Goal: Information Seeking & Learning: Learn about a topic

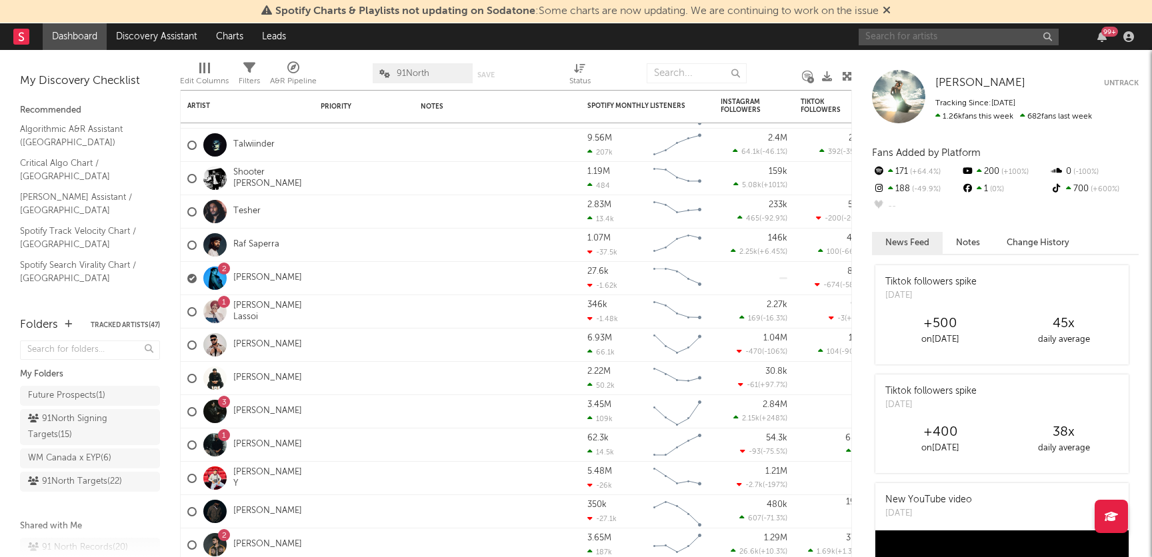
click at [931, 39] on input "text" at bounding box center [958, 37] width 200 height 17
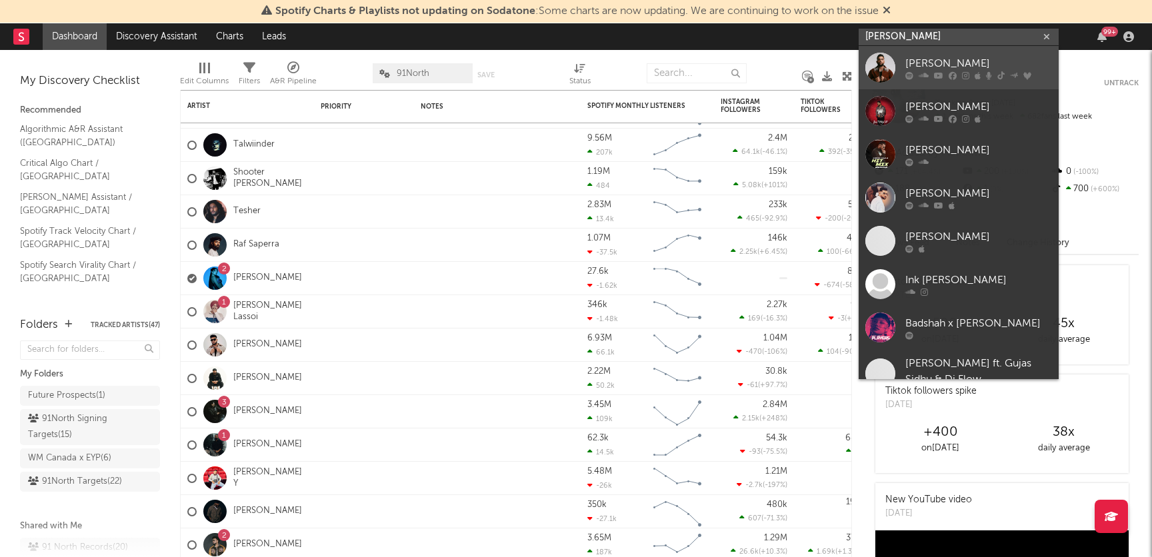
type input "karan aujla"
click at [938, 66] on div "[PERSON_NAME]" at bounding box center [978, 63] width 147 height 16
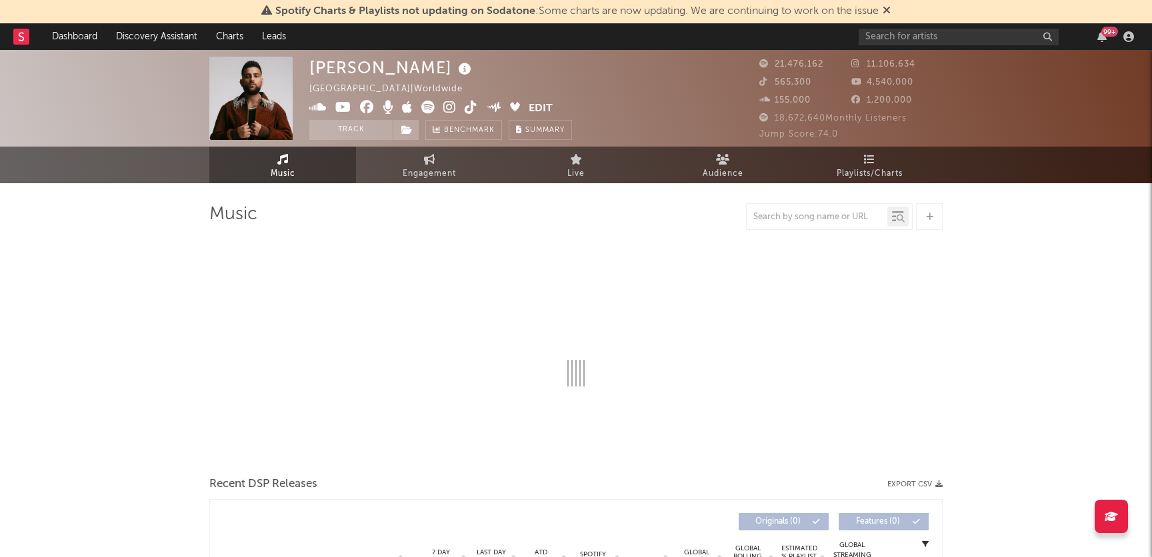
select select "6m"
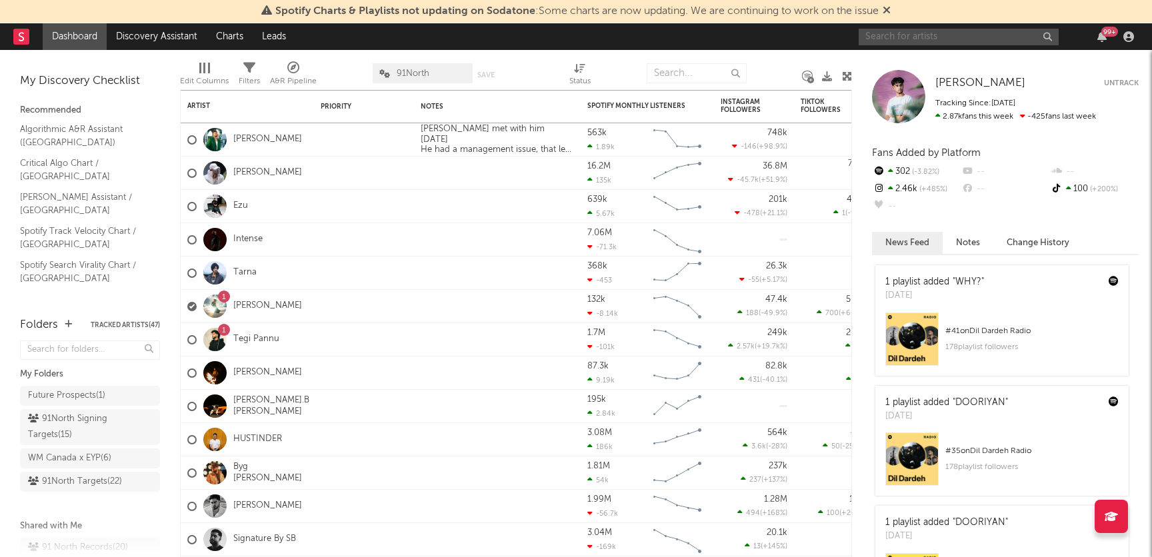
click at [908, 43] on input "text" at bounding box center [958, 37] width 200 height 17
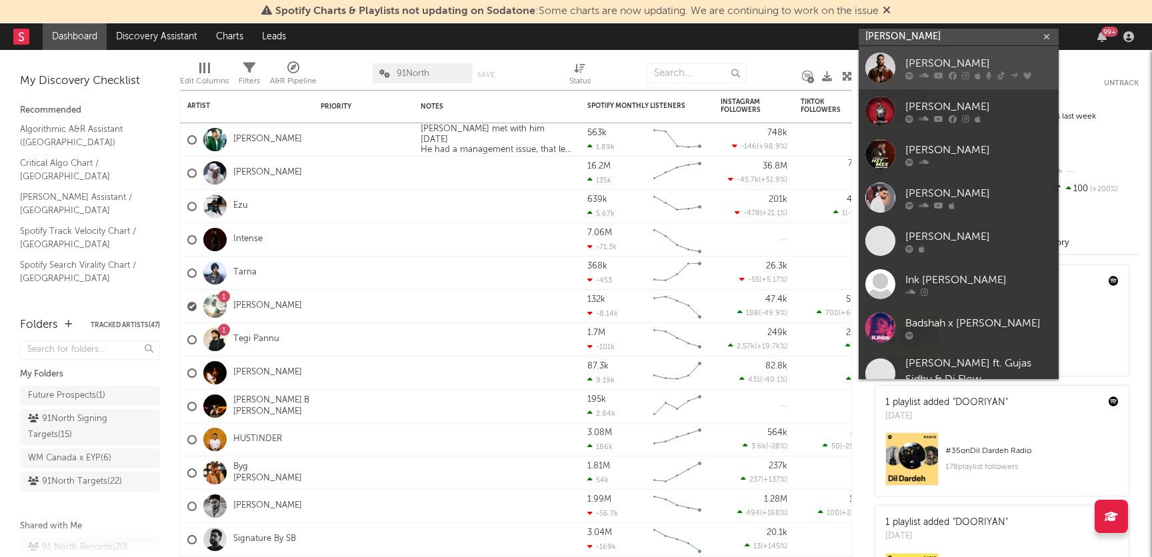
type input "karan aujla"
click at [908, 73] on icon at bounding box center [909, 75] width 8 height 8
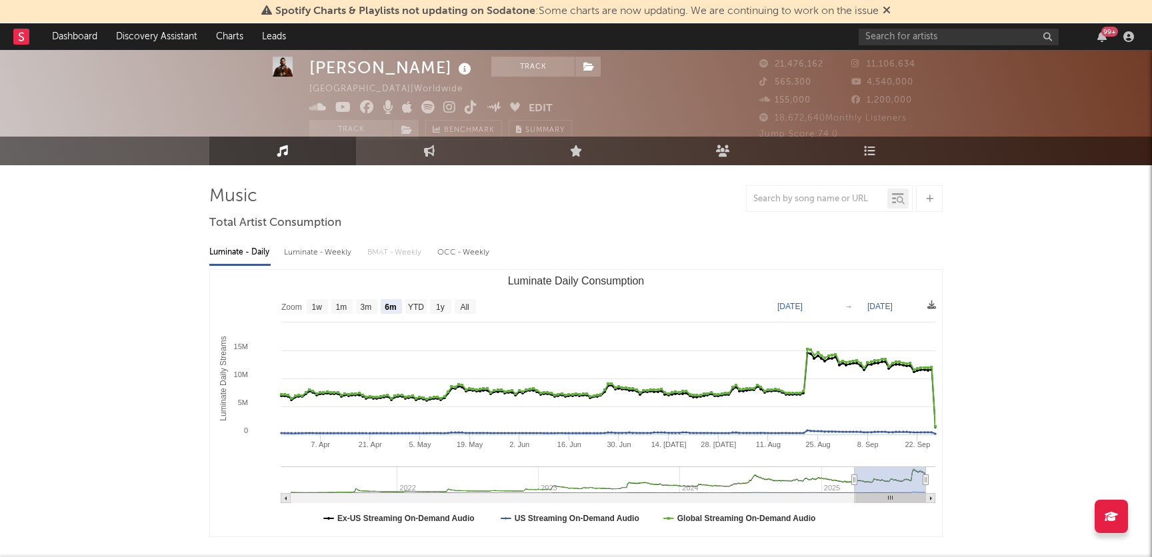
scroll to position [41, 0]
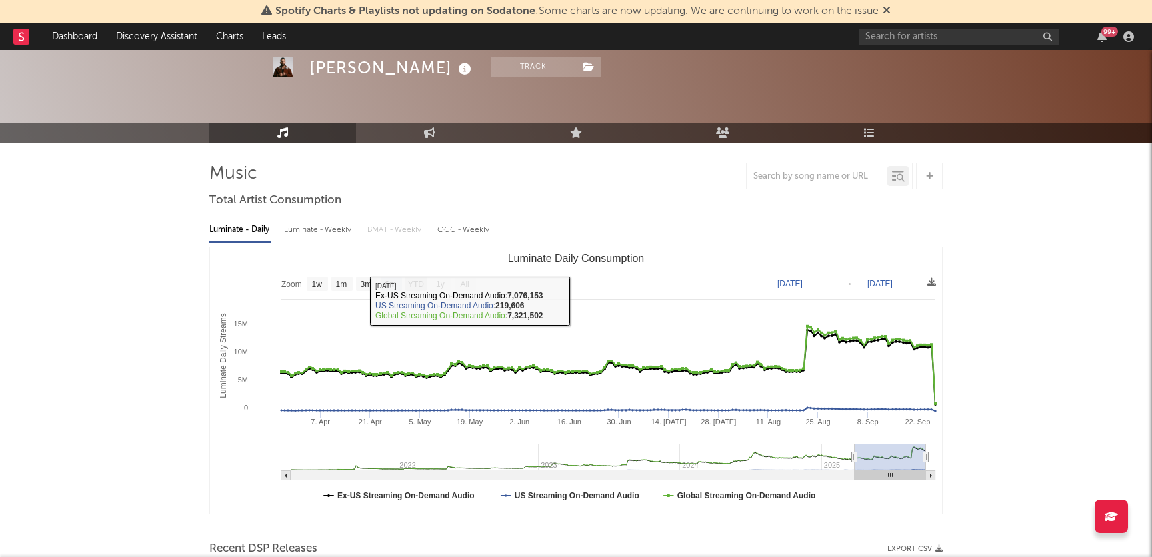
click at [411, 287] on text "YTD" at bounding box center [416, 284] width 16 height 9
select select "YTD"
type input "2025-01-01"
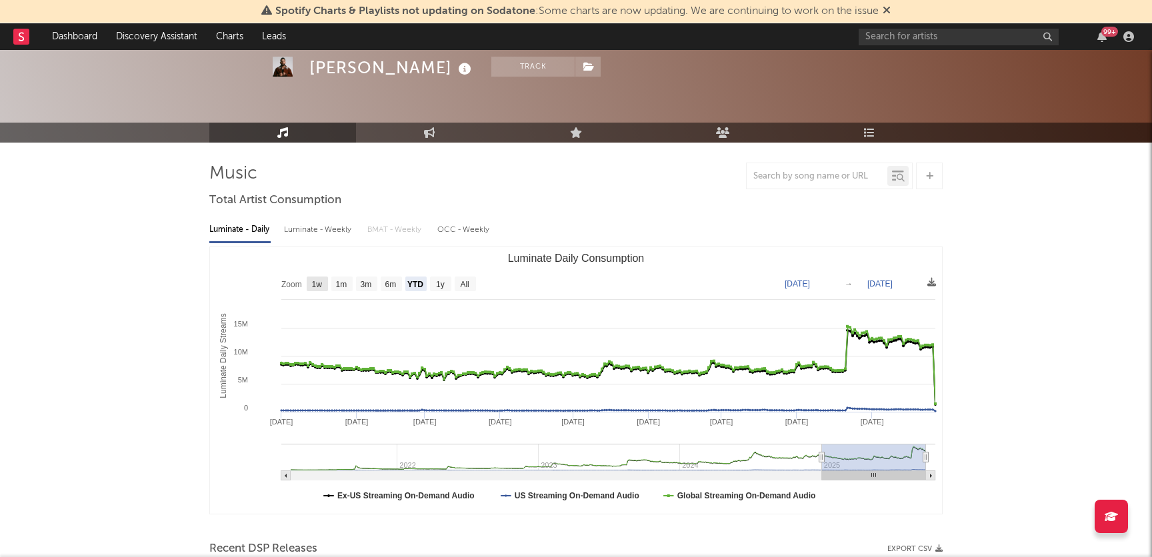
click at [317, 280] on text "1w" at bounding box center [317, 284] width 11 height 9
select select "1w"
type input "2025-09-21"
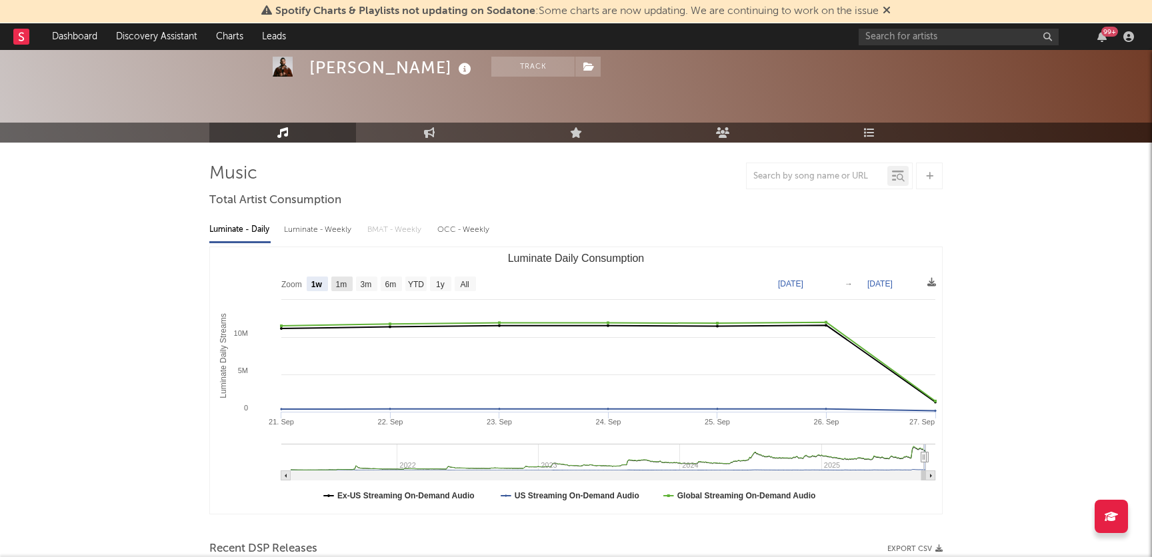
click at [347, 286] on text "1m" at bounding box center [341, 284] width 11 height 9
select select "1m"
type input "2025-08-27"
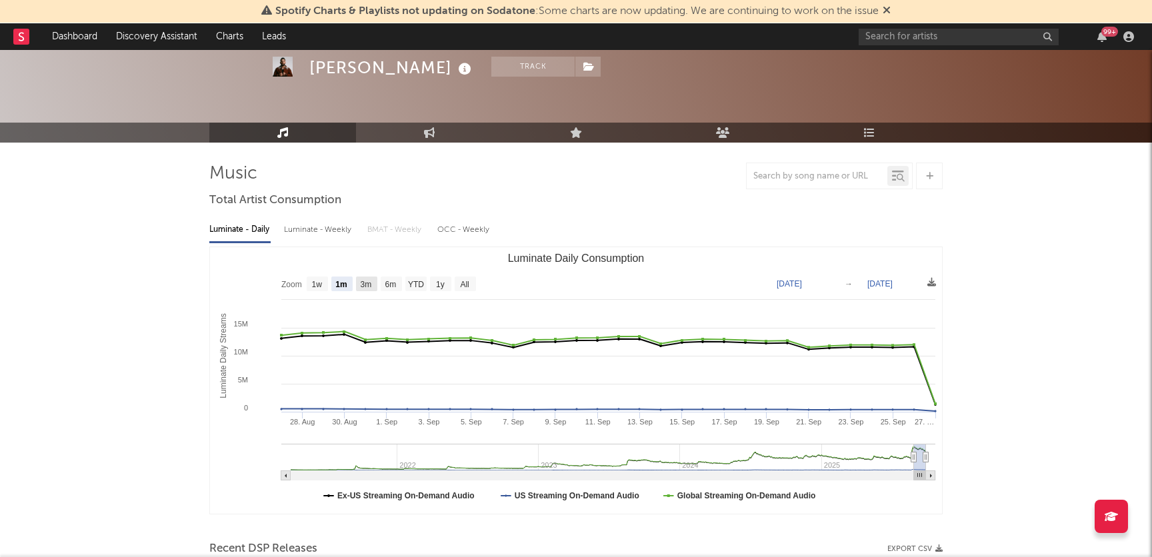
click at [368, 286] on text "3m" at bounding box center [366, 284] width 11 height 9
select select "3m"
type input "2025-06-27"
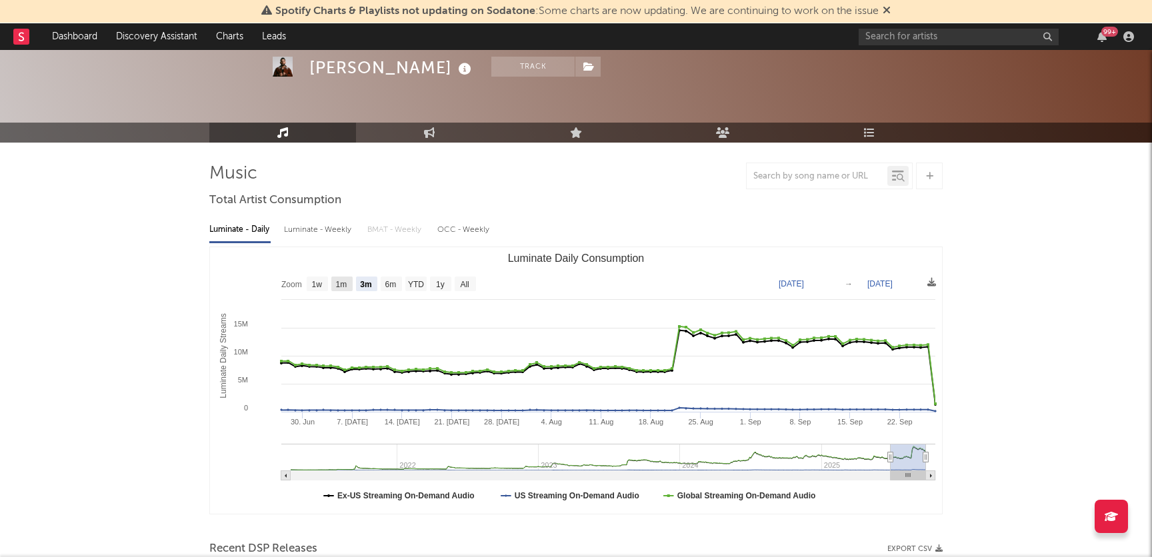
click at [336, 286] on text "1m" at bounding box center [341, 284] width 11 height 9
select select "1m"
type input "[DATE]"
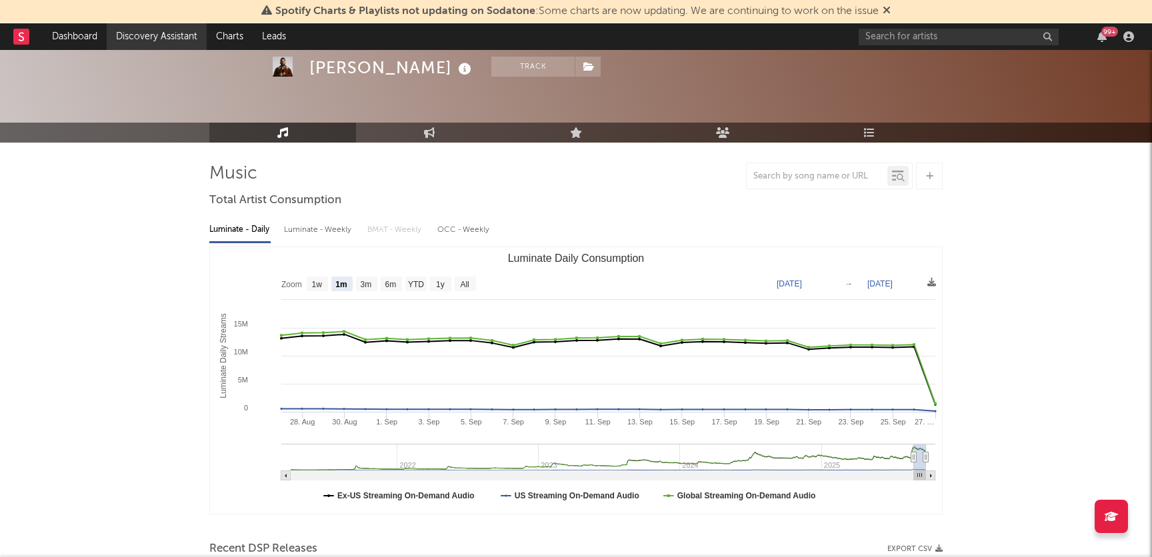
click at [133, 37] on link "Discovery Assistant" at bounding box center [157, 36] width 100 height 27
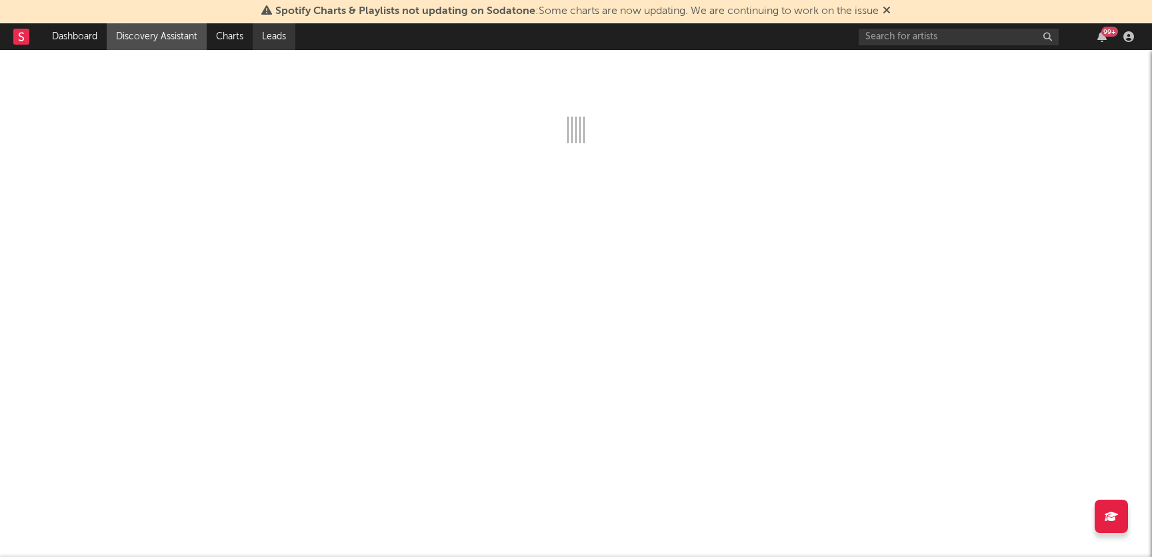
click at [275, 37] on link "Leads" at bounding box center [274, 36] width 43 height 27
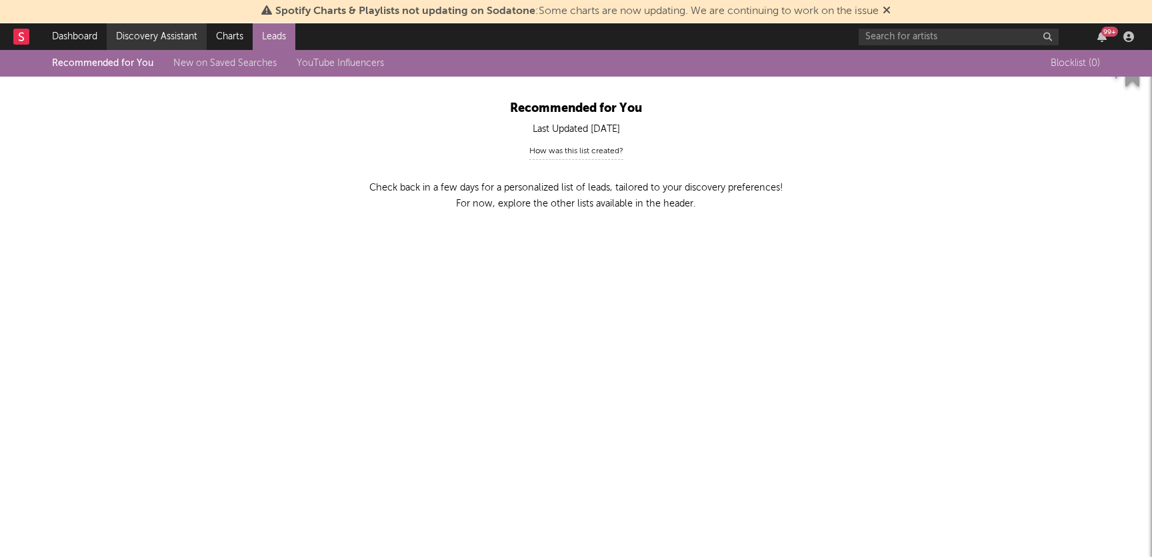
click at [143, 39] on link "Discovery Assistant" at bounding box center [157, 36] width 100 height 27
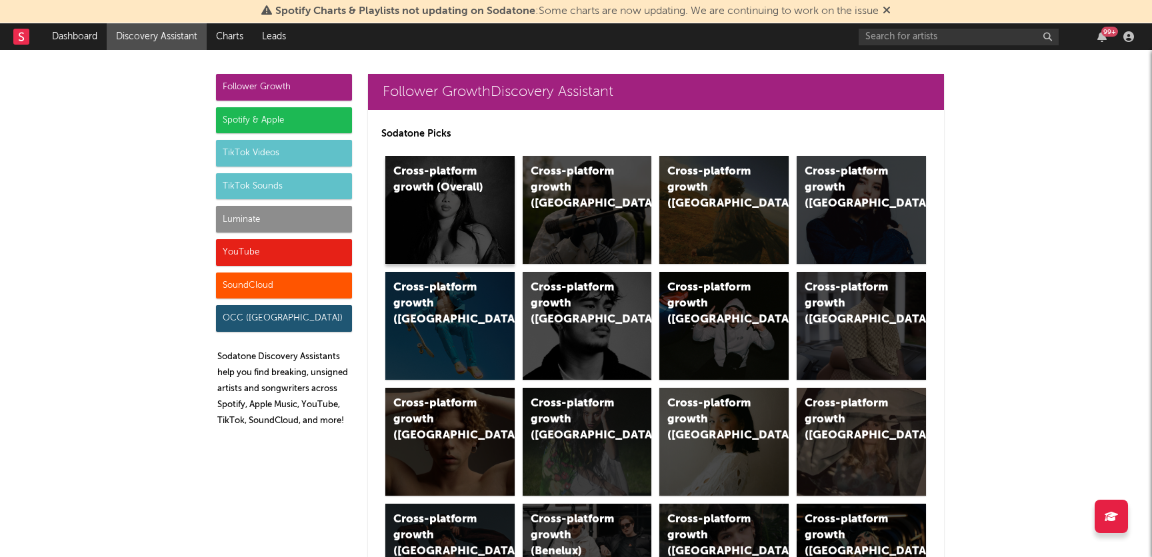
click at [422, 193] on div "Cross-platform growth (Overall)" at bounding box center [438, 180] width 91 height 32
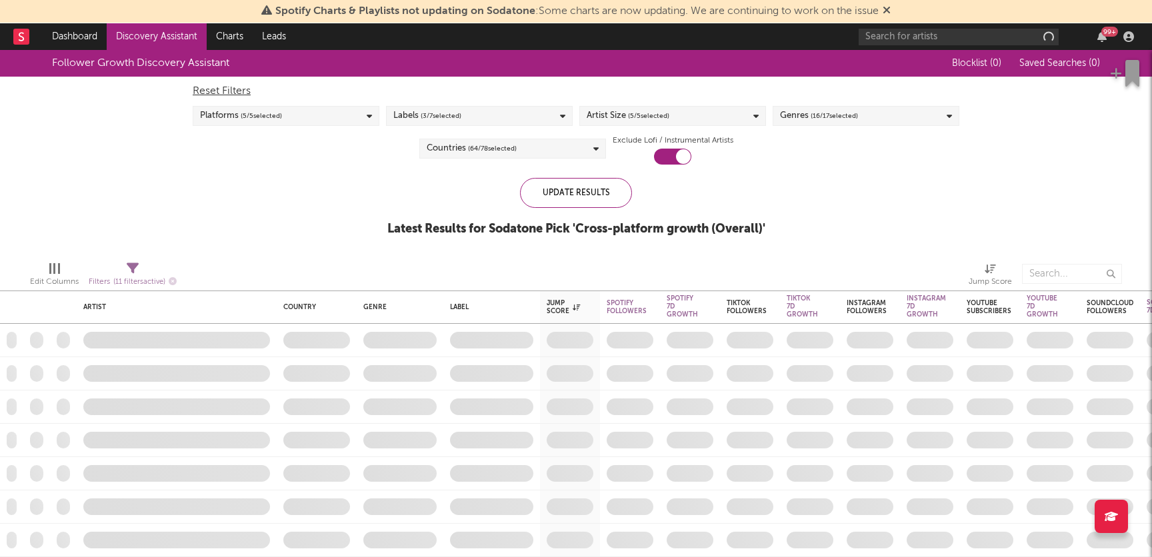
checkbox input "true"
click at [369, 120] on icon at bounding box center [369, 116] width 5 height 9
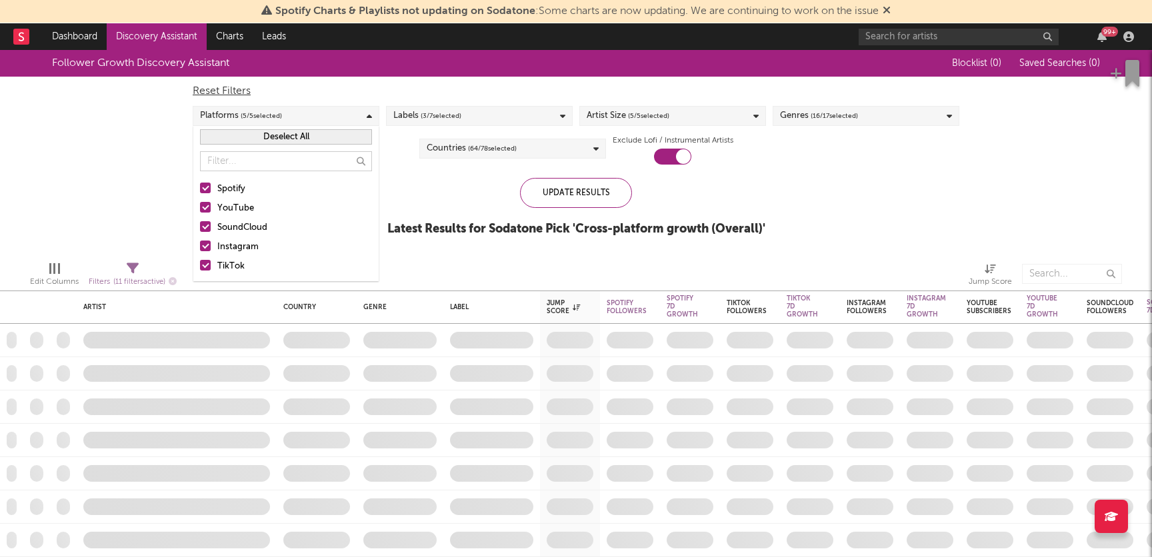
click at [465, 122] on div "Labels ( 3 / 7 selected)" at bounding box center [479, 116] width 187 height 20
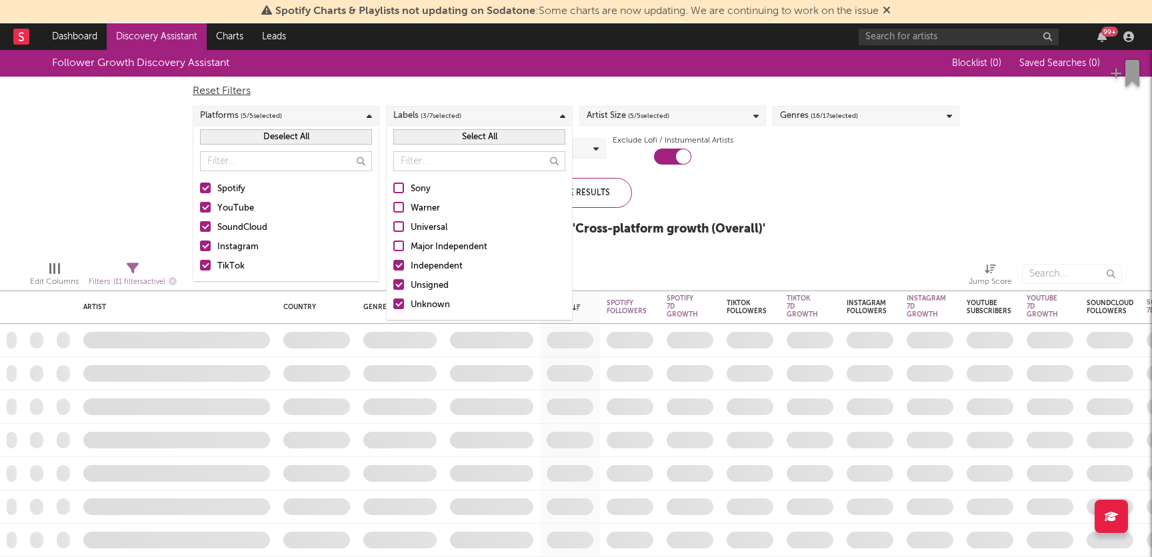
click at [600, 114] on div "Artist Size ( 5 / 5 selected)" at bounding box center [628, 116] width 83 height 16
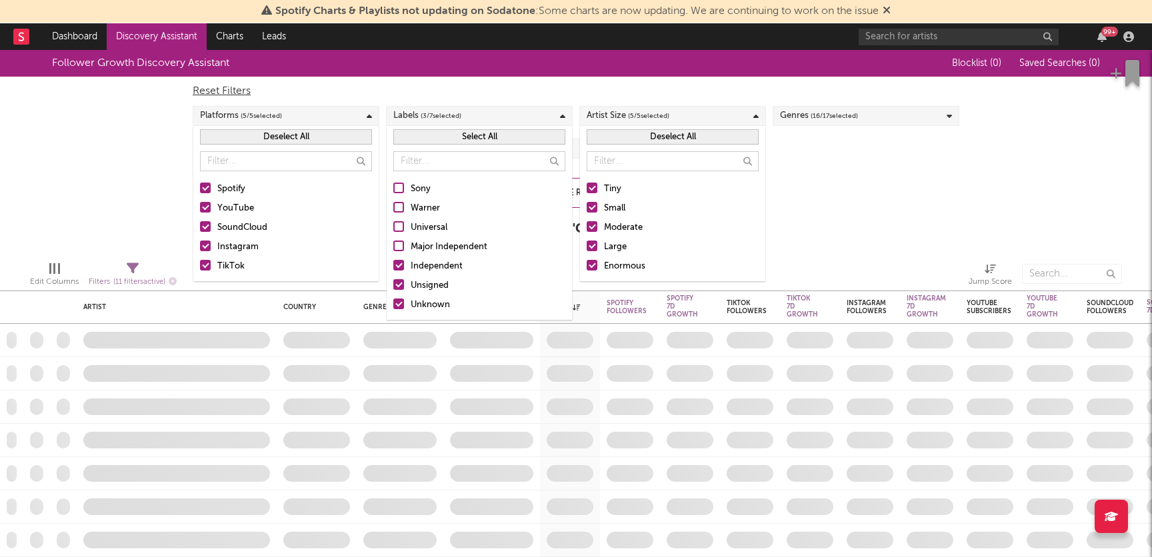
click at [801, 114] on div "Genres ( 16 / 17 selected)" at bounding box center [819, 116] width 78 height 16
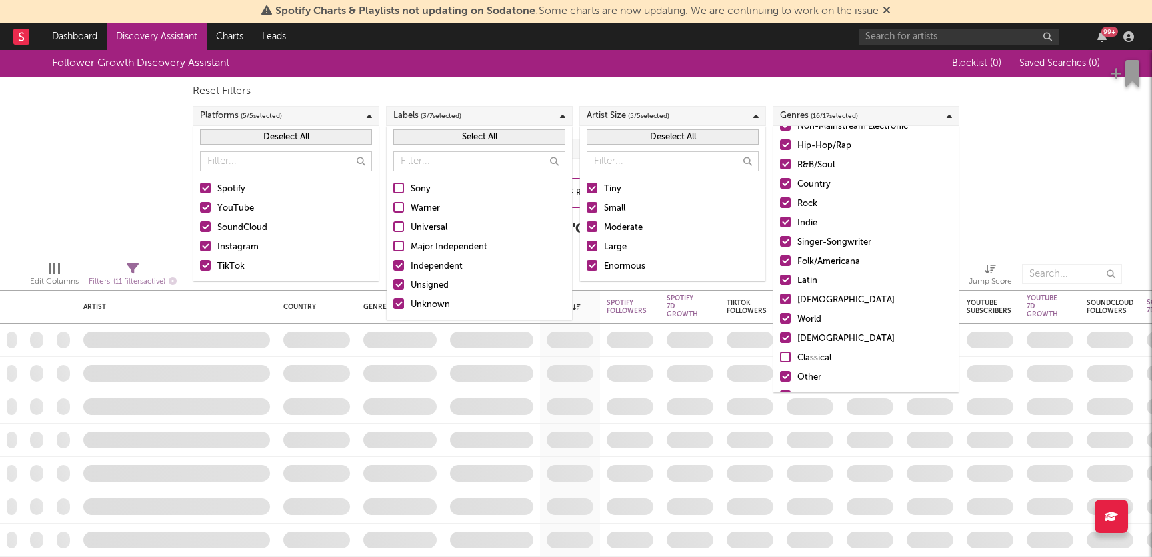
scroll to position [94, 0]
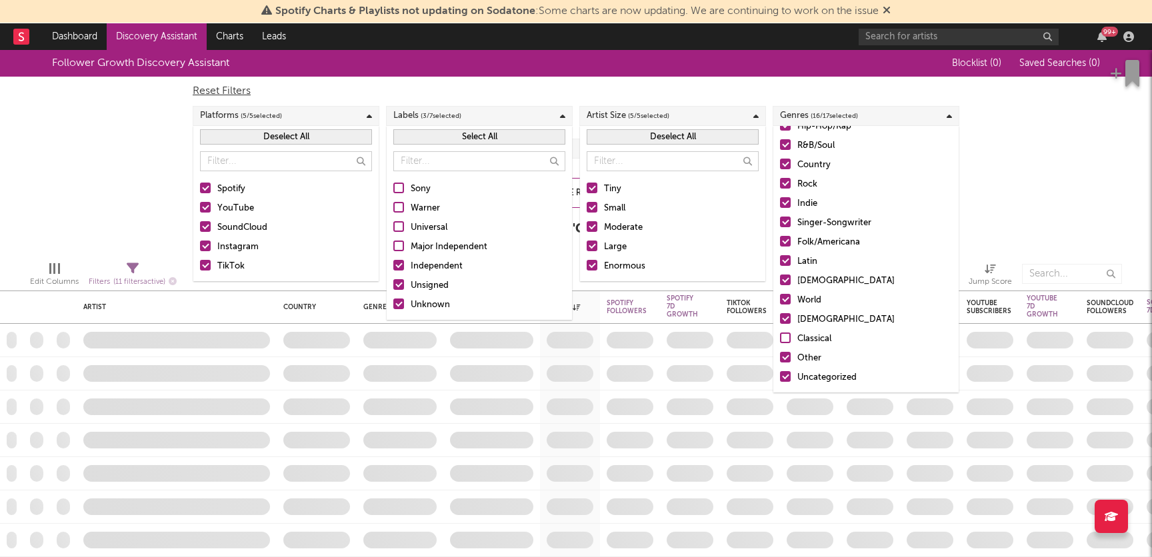
click at [802, 339] on div "Classical" at bounding box center [874, 339] width 155 height 16
click at [780, 339] on input "Classical" at bounding box center [780, 339] width 0 height 16
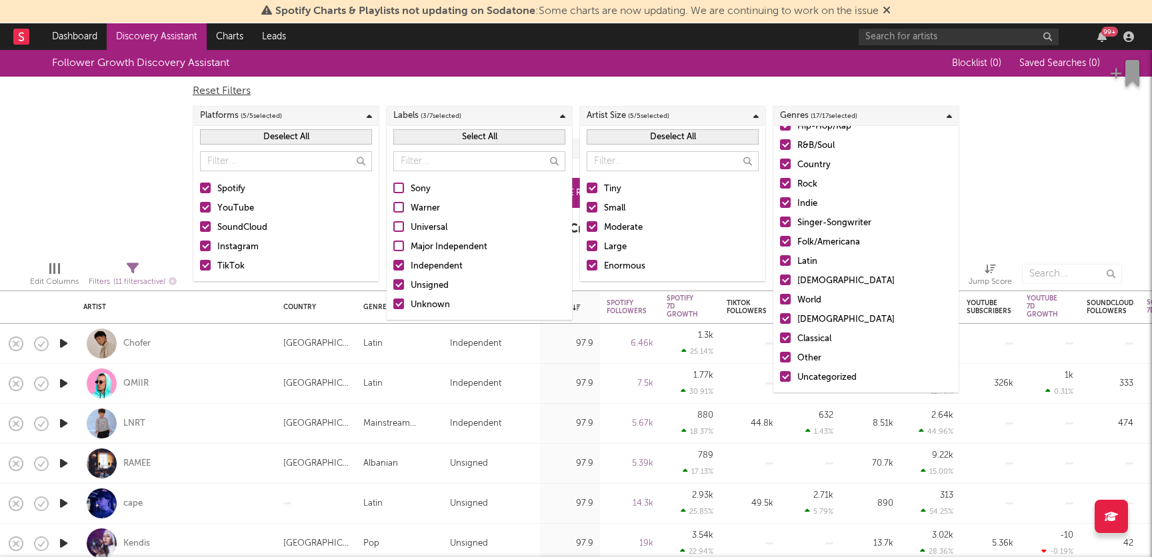
click at [1020, 167] on div "Follower Growth Discovery Assistant Blocklist ( 0 ) Saved Searches ( 0 ) Reset …" at bounding box center [576, 150] width 1152 height 201
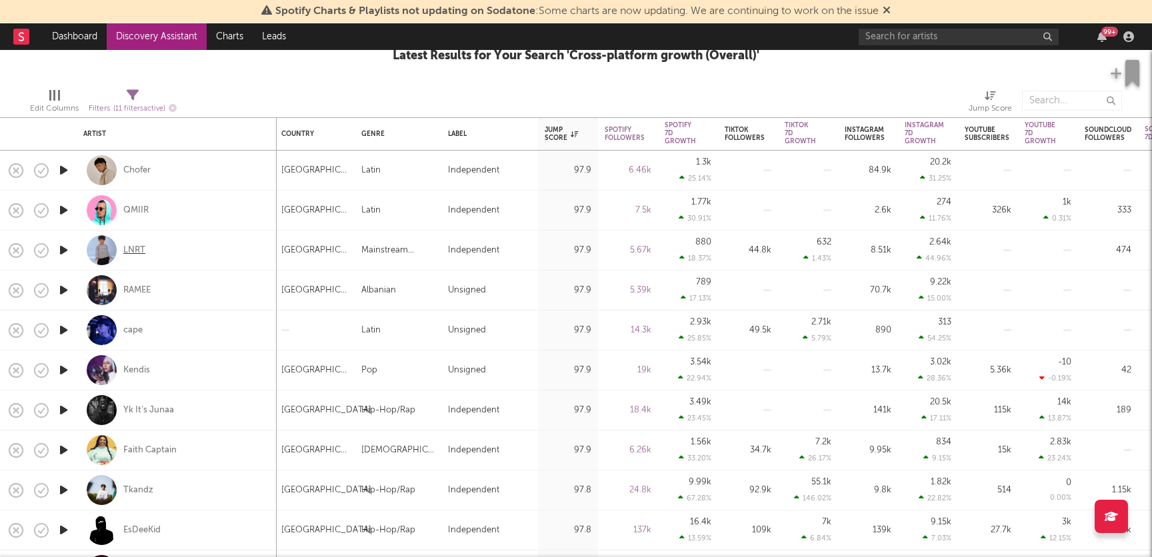
click at [137, 251] on div "LNRT" at bounding box center [134, 251] width 22 height 12
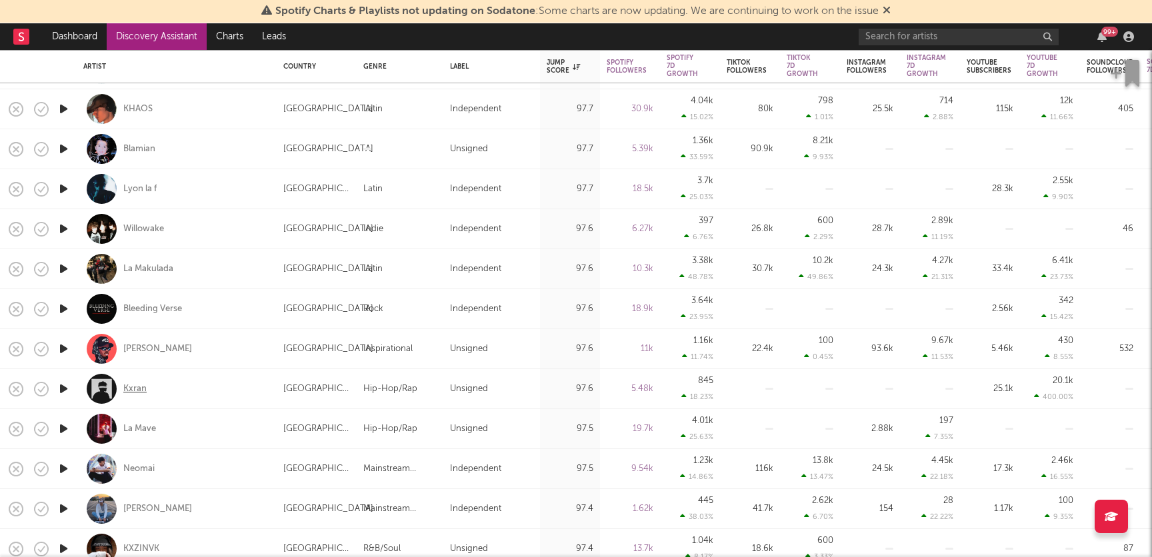
click at [136, 390] on div "Kxran" at bounding box center [134, 389] width 23 height 12
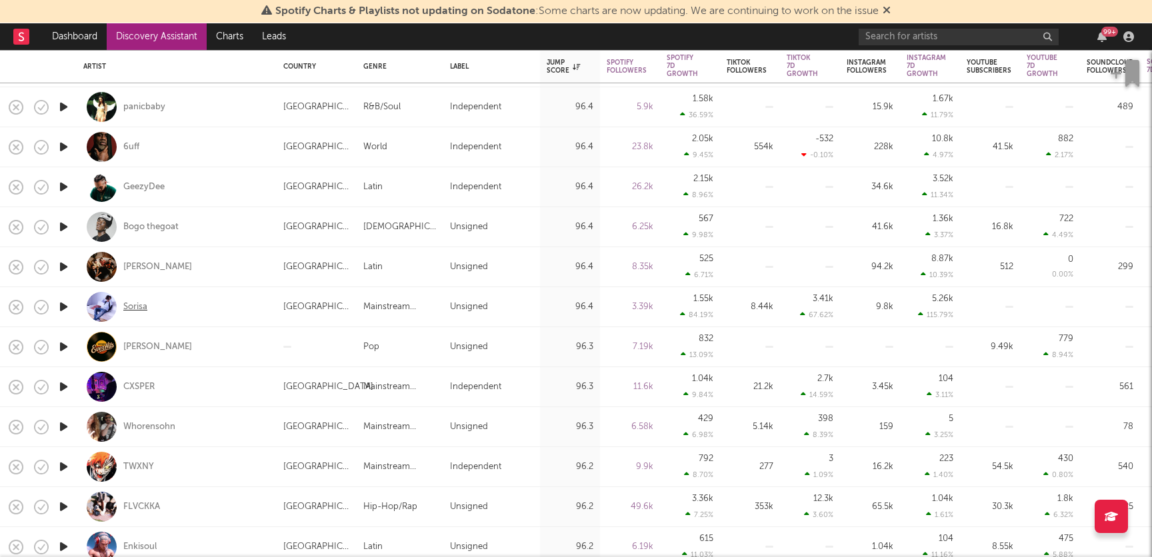
click at [129, 306] on div "Sorisa" at bounding box center [135, 307] width 24 height 12
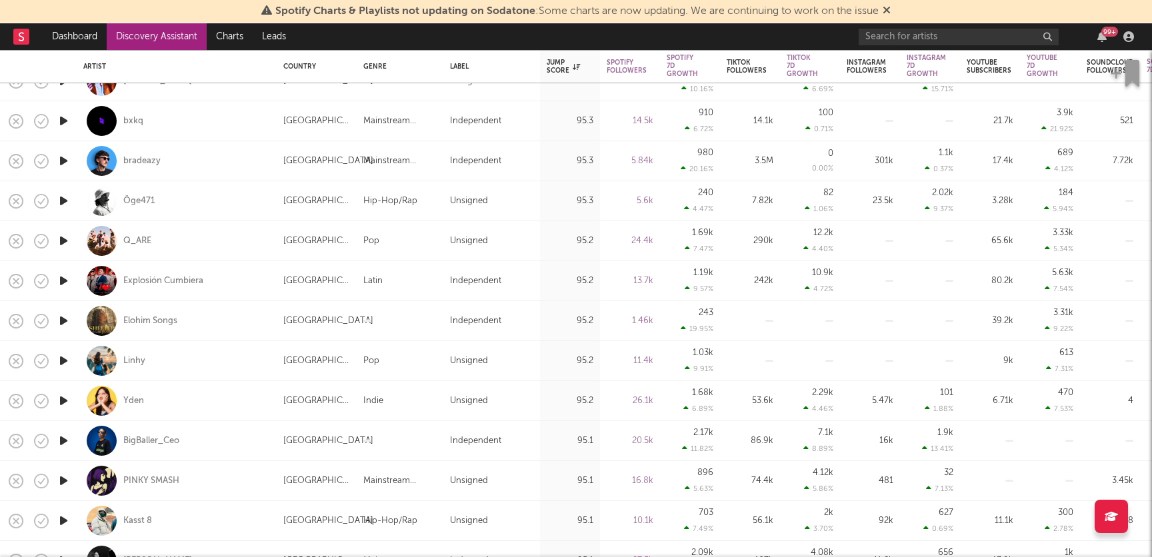
click at [301, 363] on div "Canada" at bounding box center [316, 361] width 67 height 16
select select "1w"
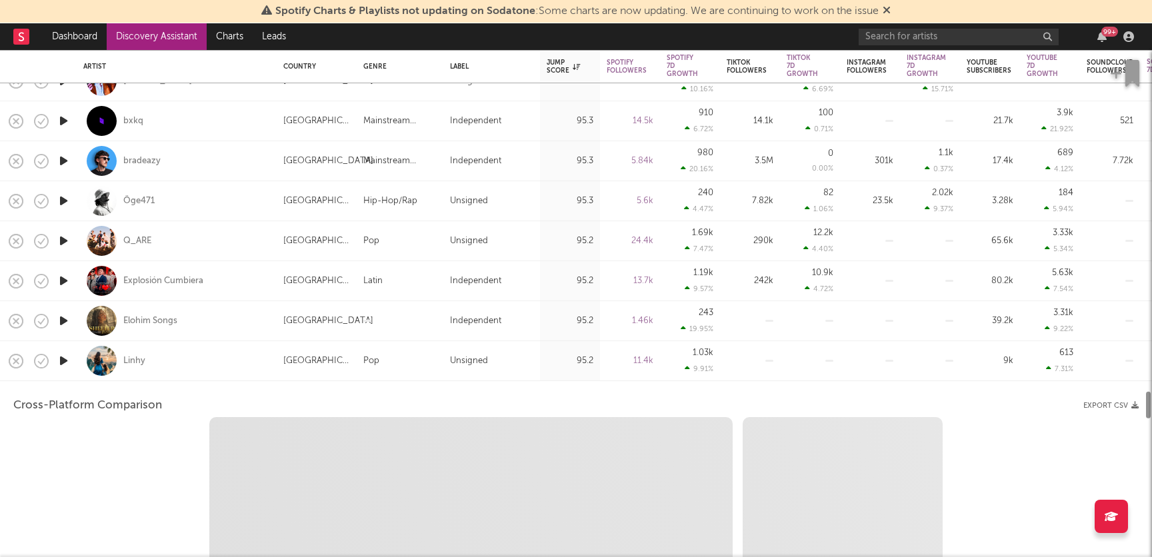
select select "6m"
click at [141, 359] on div "Linhy" at bounding box center [134, 361] width 22 height 12
select select "1m"
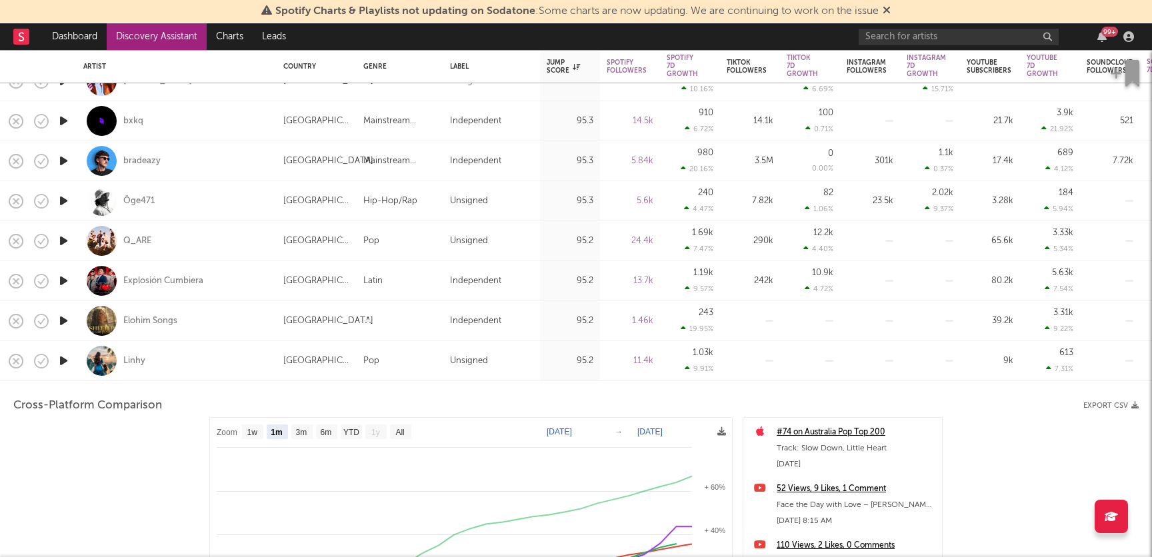
click at [179, 377] on div "Linhy" at bounding box center [176, 360] width 187 height 39
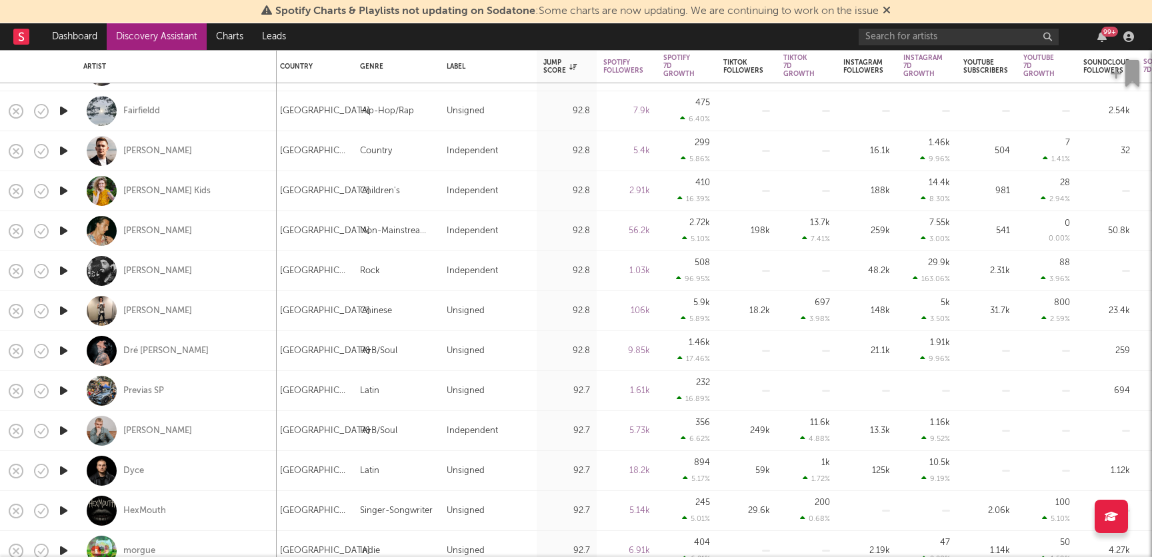
click at [208, 151] on div "Philippe Tremblay" at bounding box center [176, 150] width 187 height 39
select select "1w"
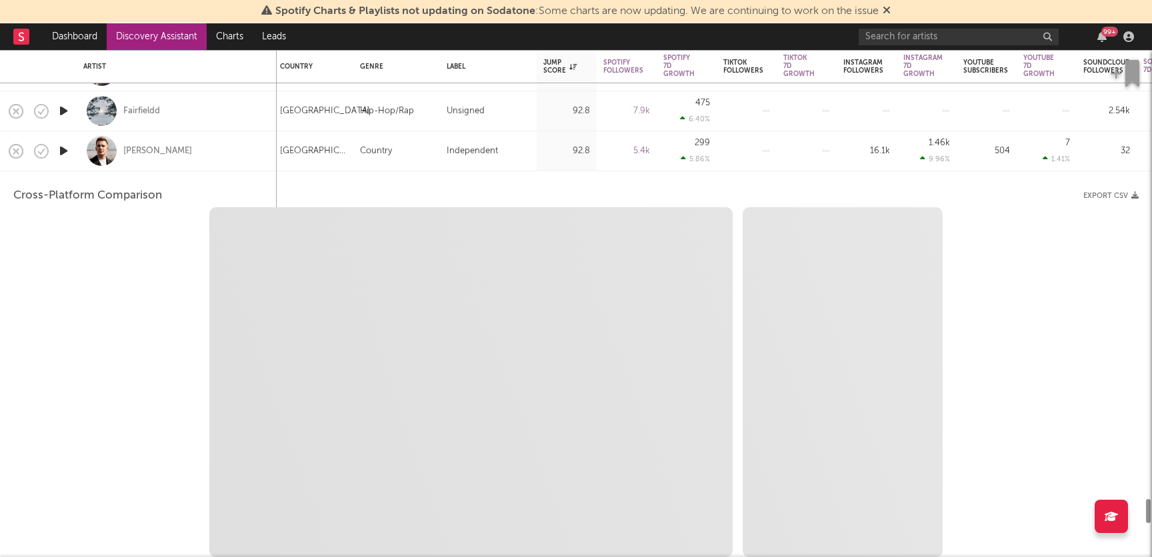
select select "6m"
click at [176, 147] on div "Philippe Tremblay" at bounding box center [157, 151] width 69 height 12
select select "1m"
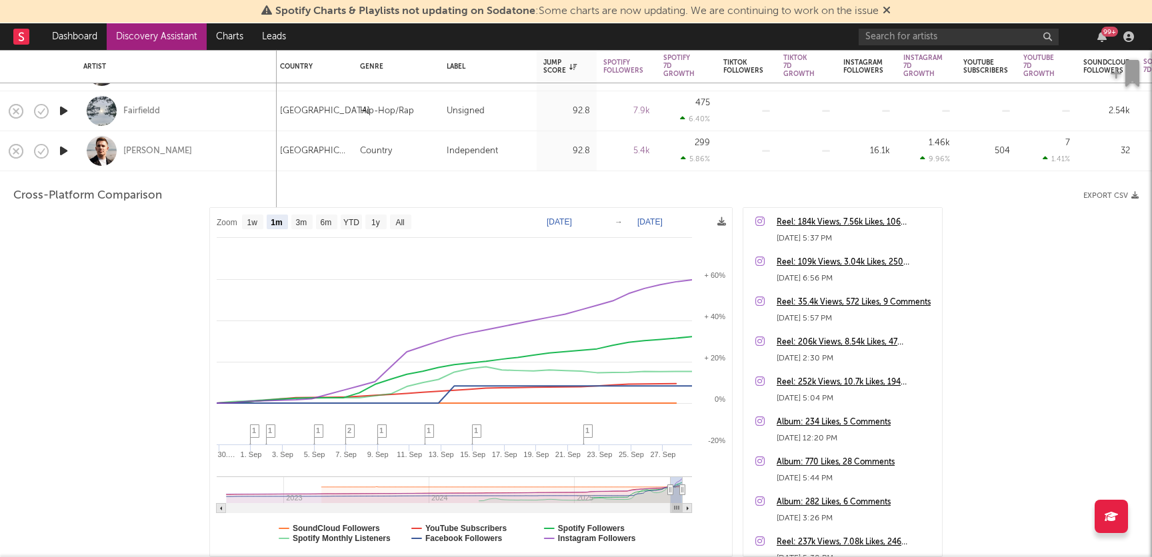
click at [231, 159] on div "Philippe Tremblay" at bounding box center [176, 150] width 187 height 39
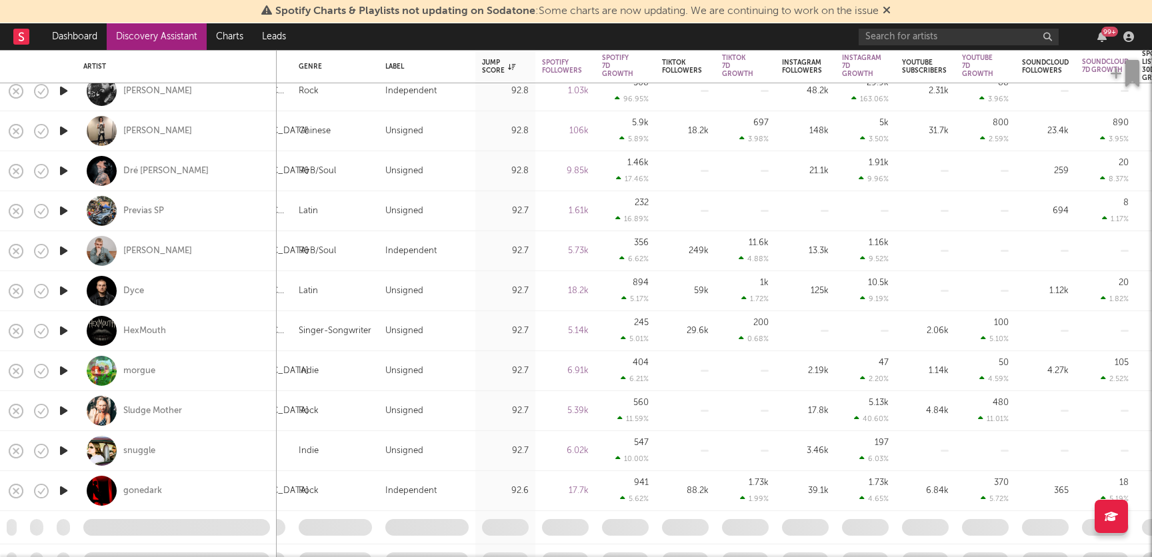
click at [204, 335] on div "HexMouth" at bounding box center [176, 330] width 187 height 39
select select "1w"
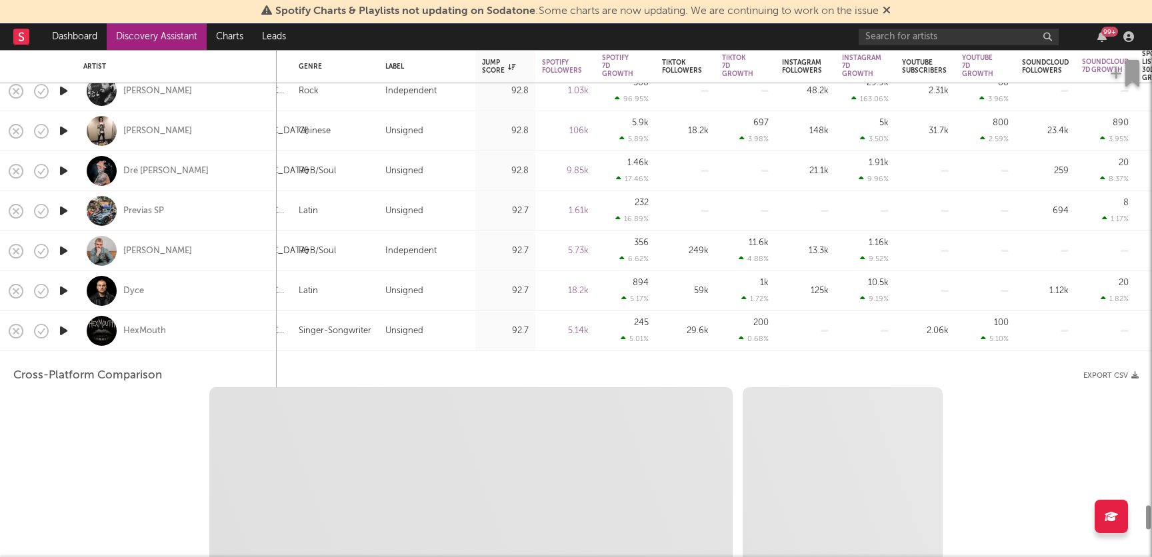
select select "1w"
click at [153, 327] on div "HexMouth" at bounding box center [144, 331] width 43 height 12
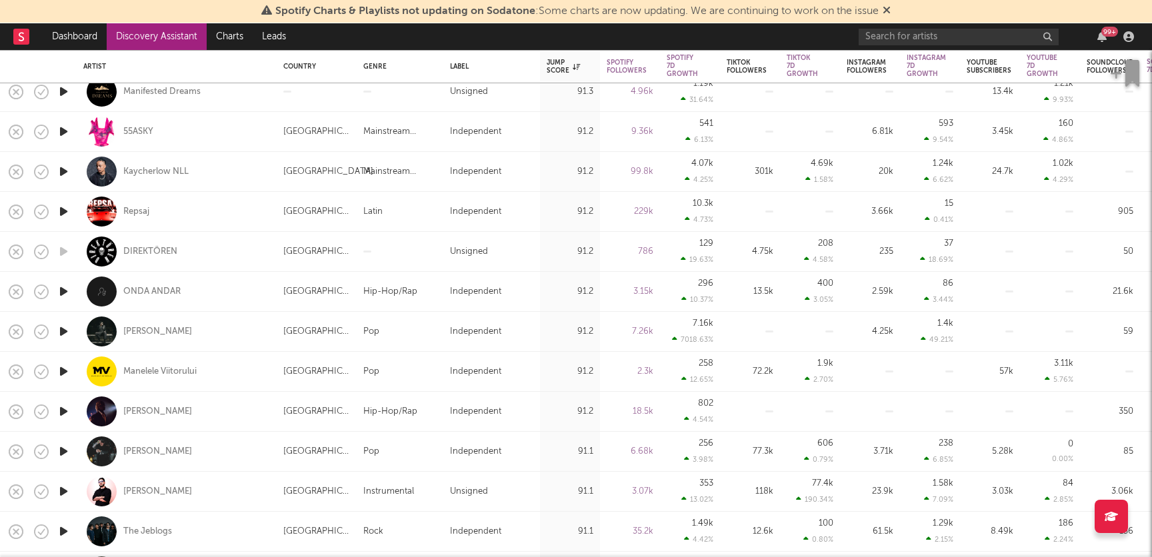
click at [167, 330] on div "Josan" at bounding box center [176, 331] width 187 height 39
select select "1w"
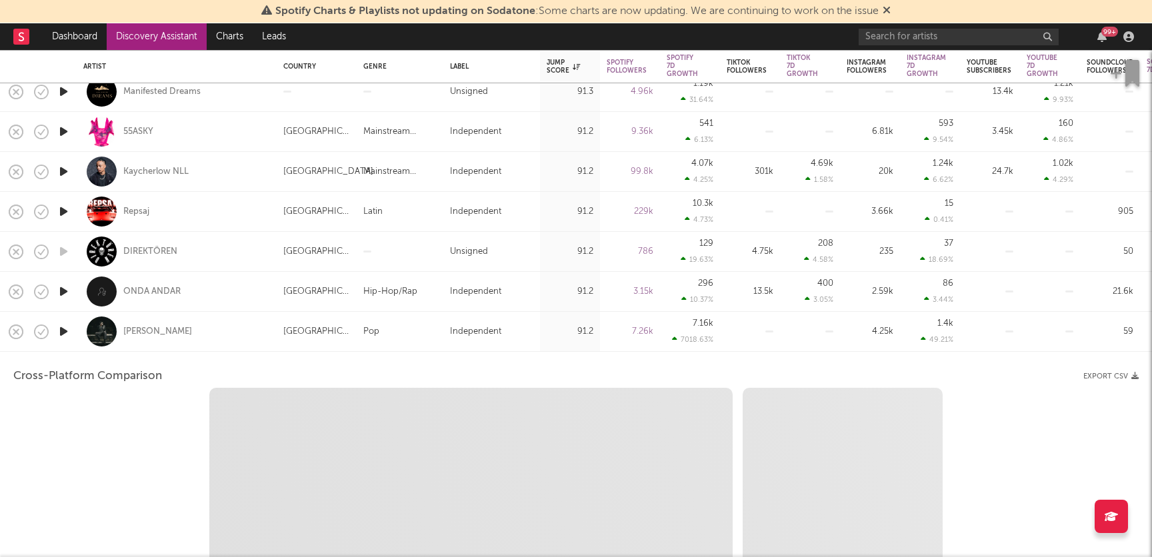
select select "1w"
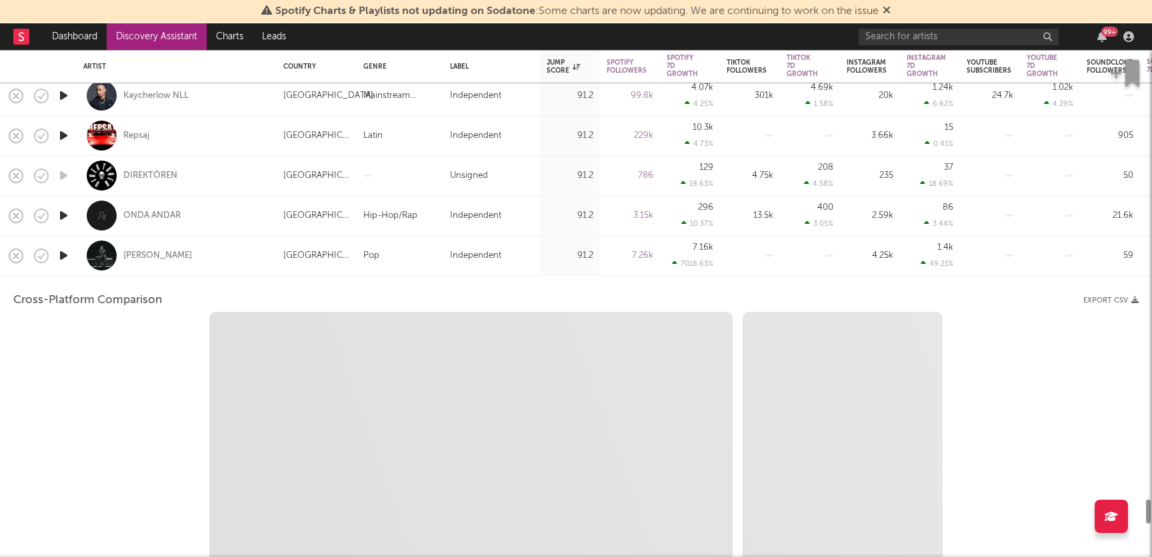
select select "1m"
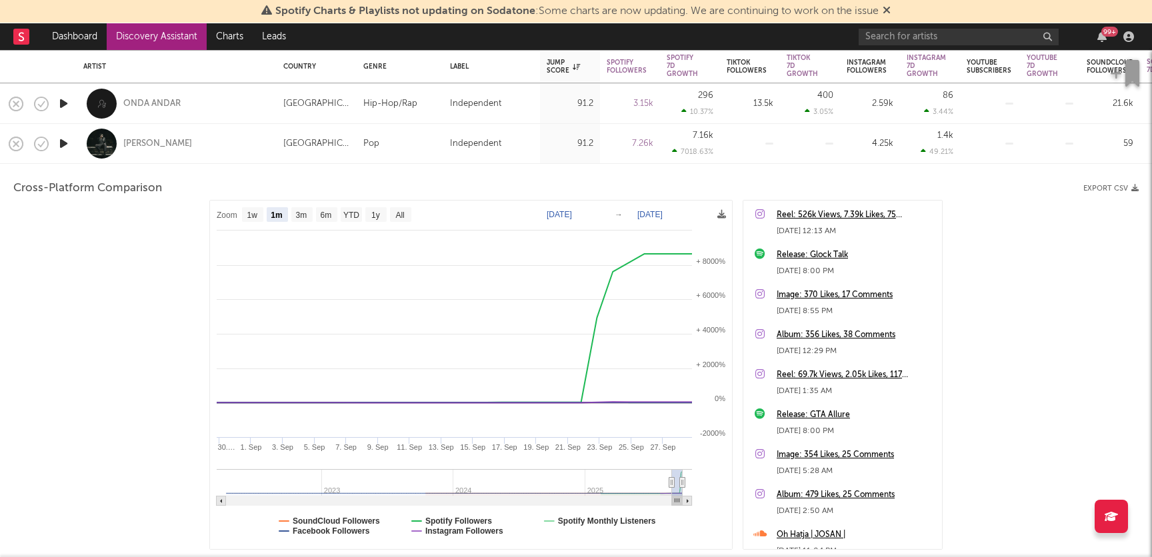
click at [219, 149] on div "Josan" at bounding box center [176, 143] width 187 height 39
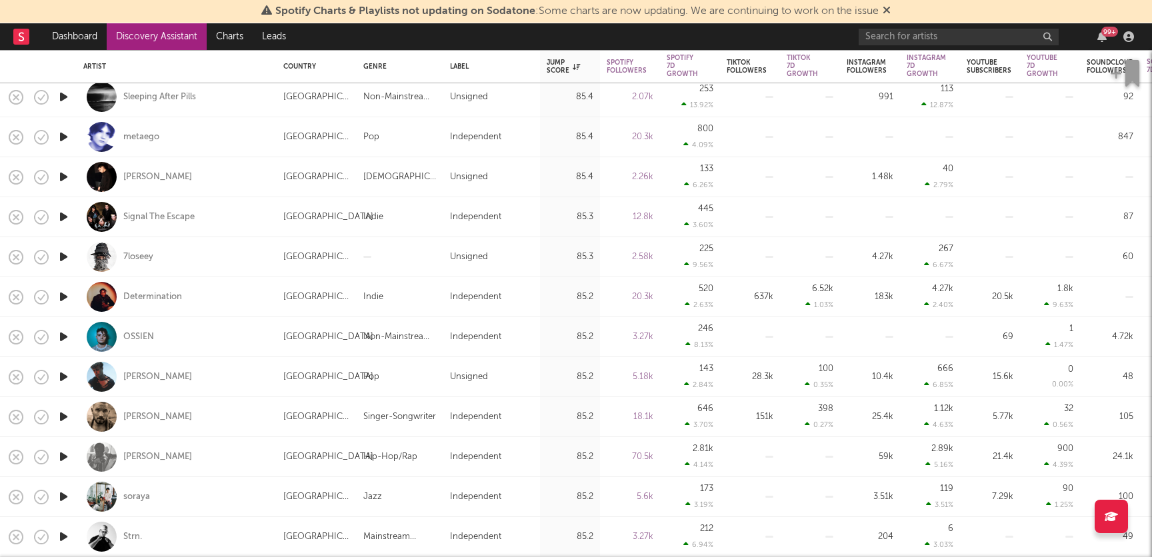
click at [204, 419] on div "Sam Drysdale" at bounding box center [176, 416] width 187 height 39
select select "1w"
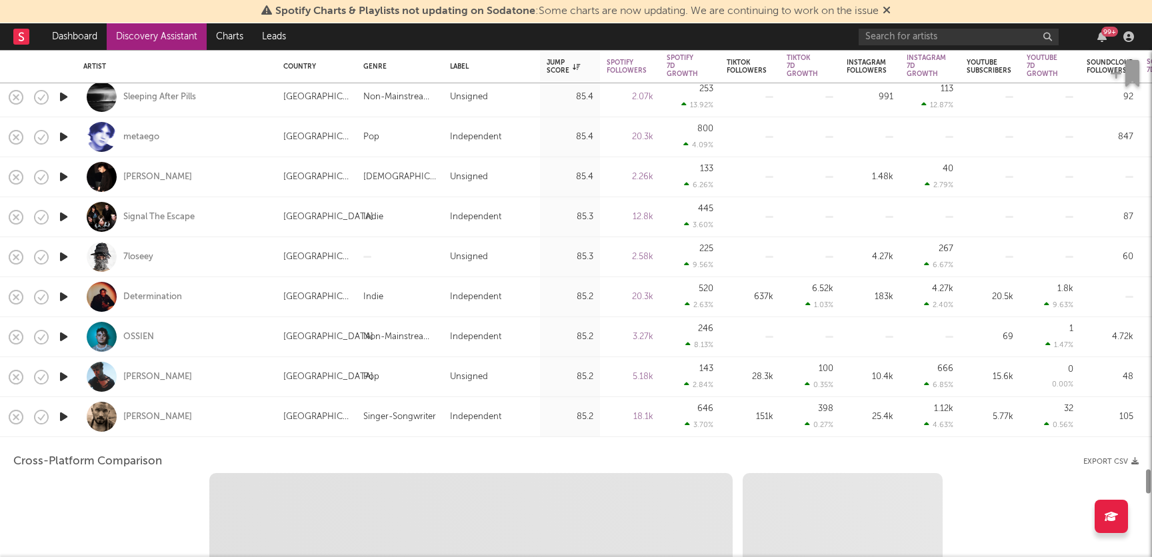
select select "6m"
click at [153, 413] on div "Sam Drysdale" at bounding box center [157, 417] width 69 height 12
select select "1m"
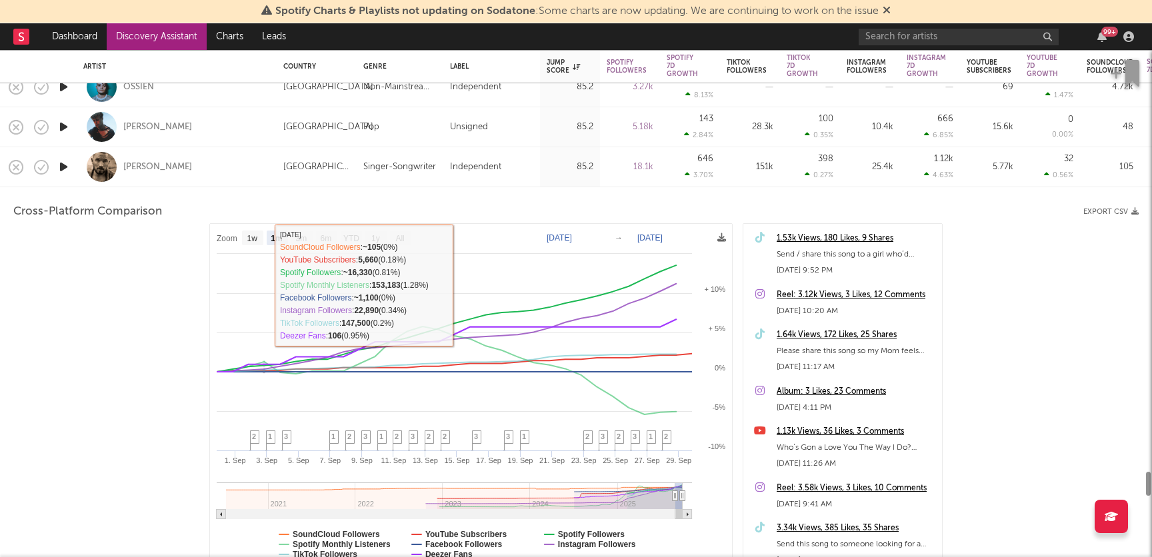
click at [212, 172] on div "Sam Drysdale" at bounding box center [176, 166] width 187 height 39
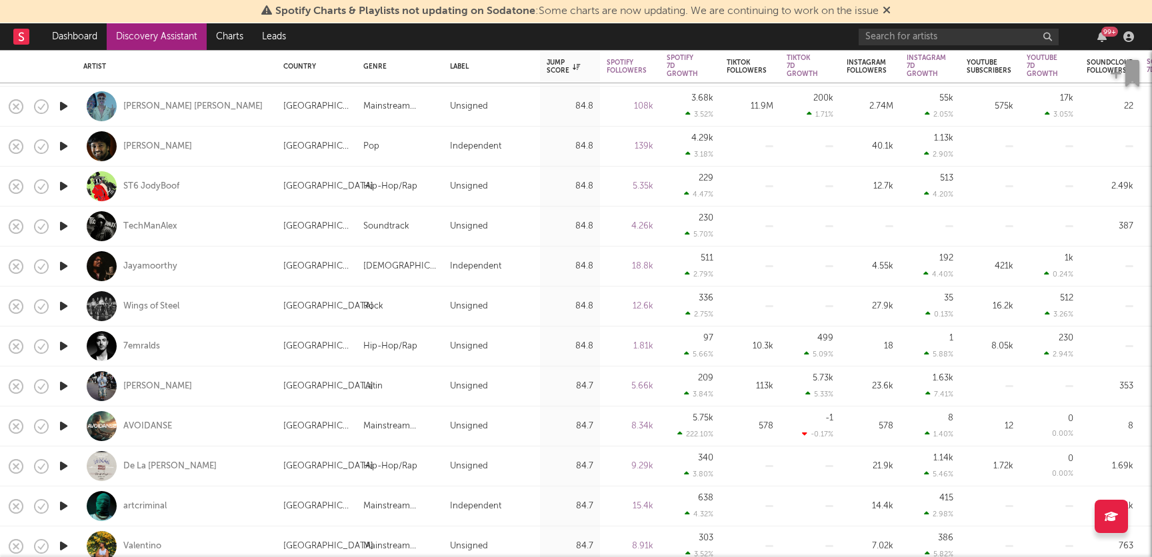
click at [234, 349] on div "7emralds" at bounding box center [176, 346] width 187 height 39
select select "1w"
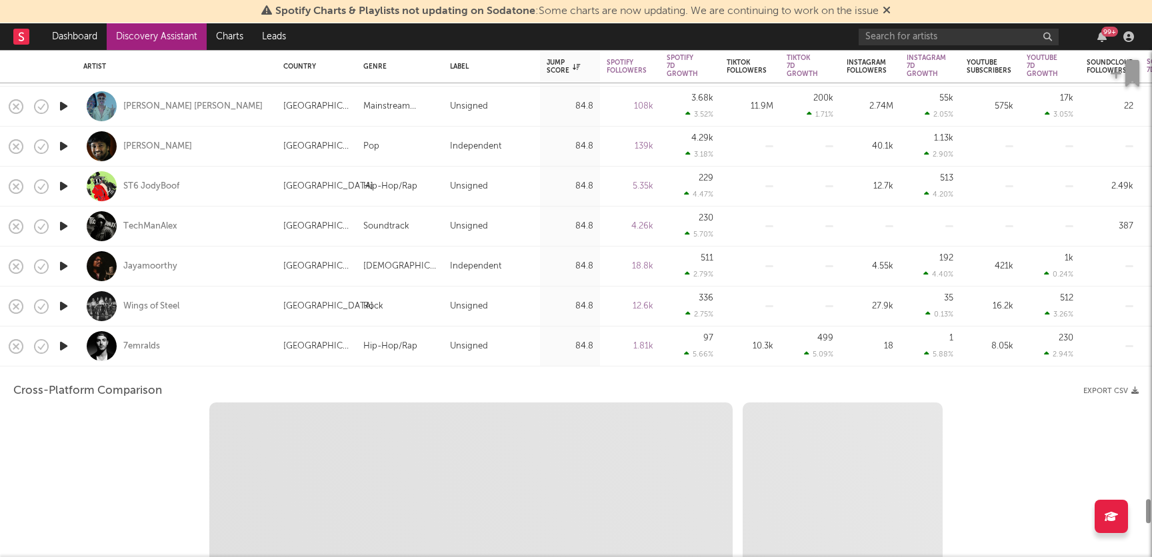
select select "1w"
select select "1m"
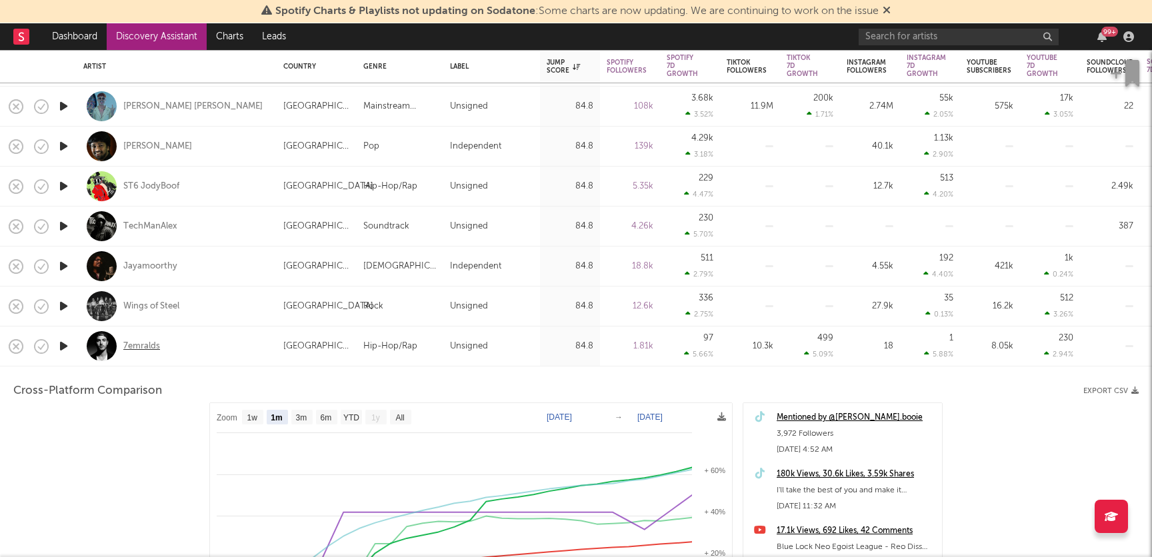
click at [141, 345] on div "7emralds" at bounding box center [141, 347] width 37 height 12
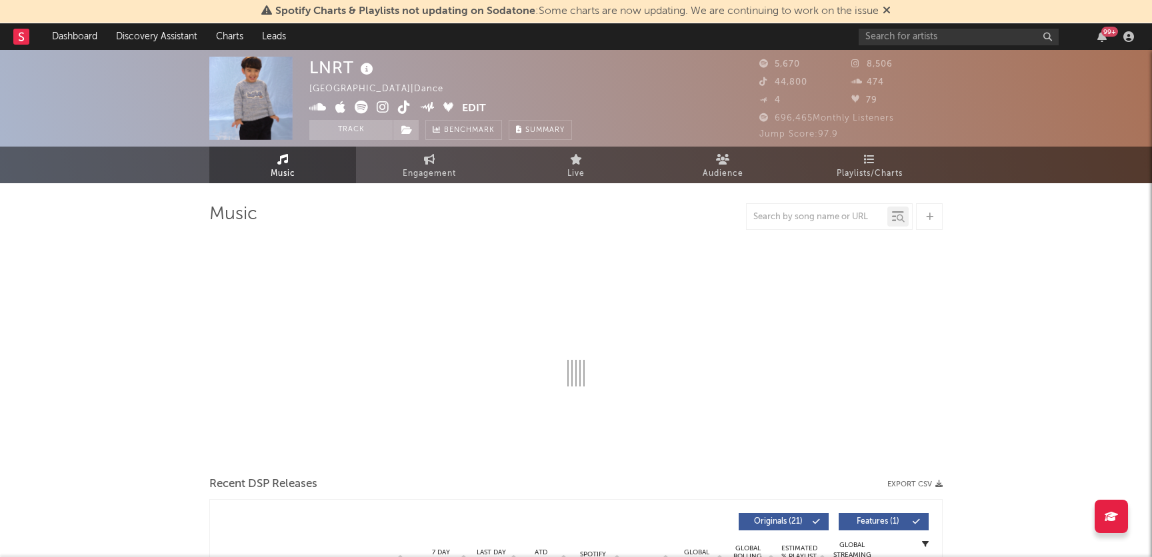
select select "1w"
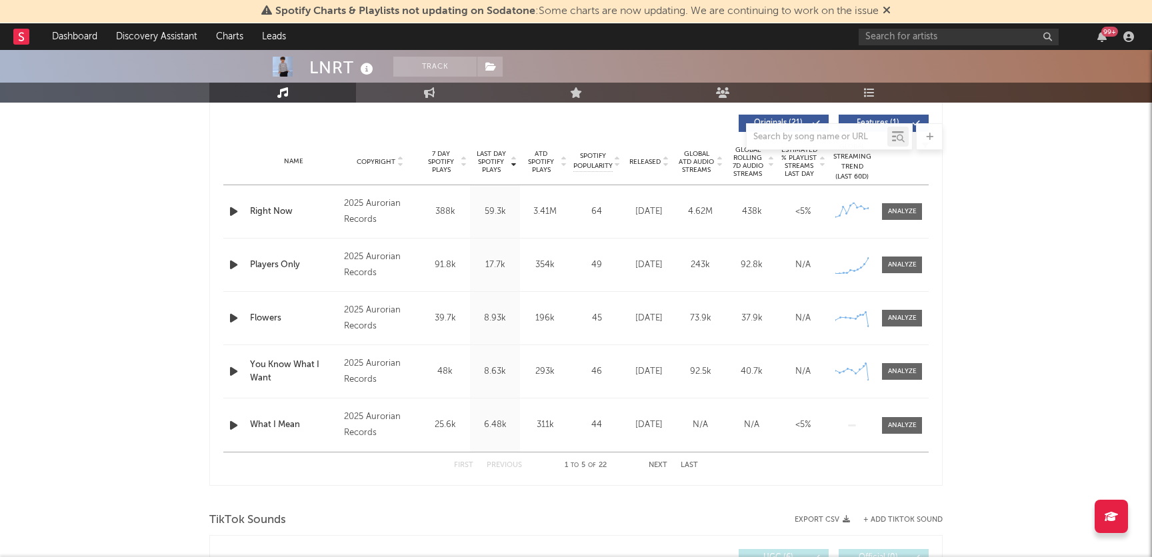
scroll to position [508, 0]
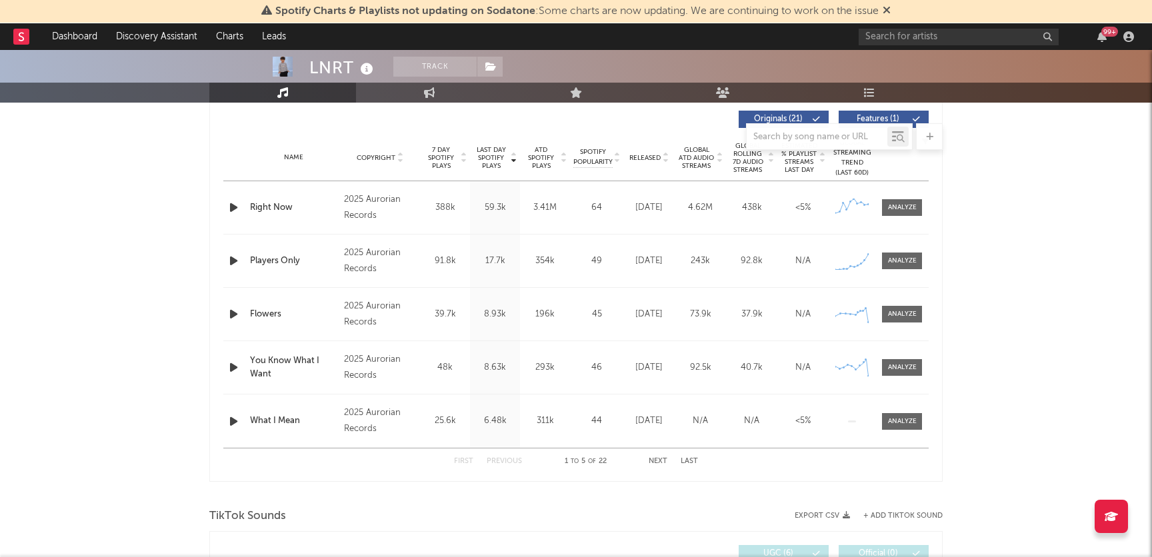
click at [638, 153] on div "Released" at bounding box center [648, 158] width 45 height 10
click at [658, 463] on button "Next" at bounding box center [657, 461] width 19 height 7
click at [502, 464] on button "Previous" at bounding box center [504, 461] width 35 height 7
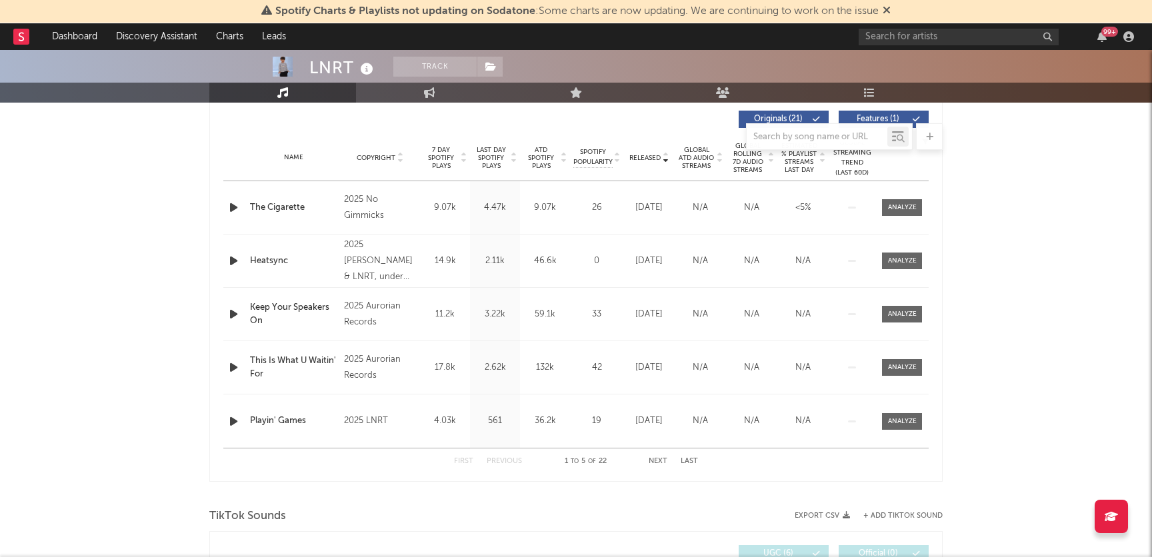
click at [502, 464] on button "Previous" at bounding box center [504, 461] width 35 height 7
click at [443, 155] on span "7 Day Spotify Plays" at bounding box center [440, 158] width 35 height 24
click at [647, 149] on div at bounding box center [575, 136] width 733 height 27
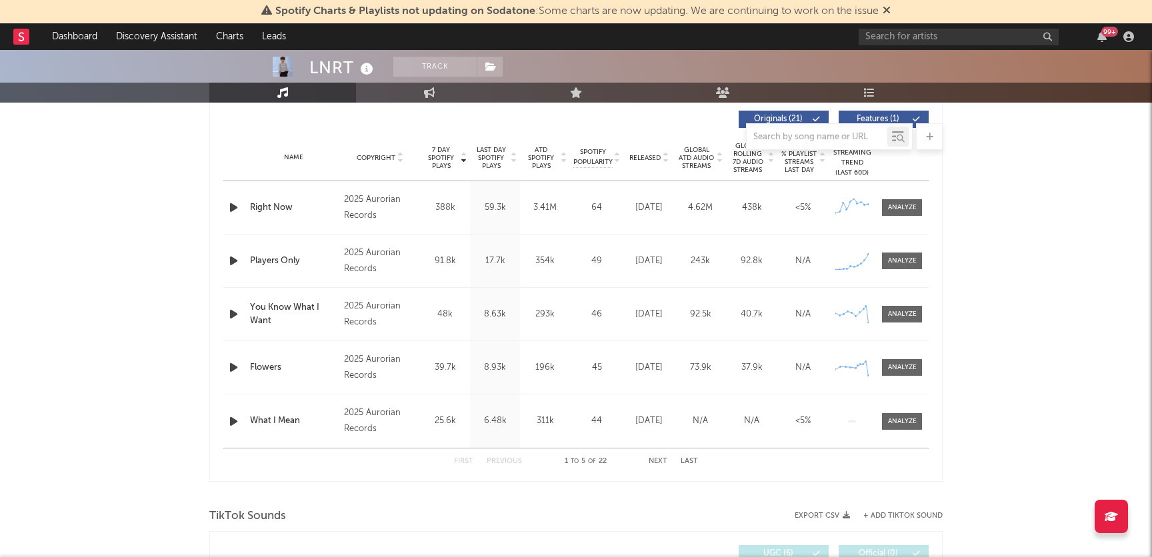
click at [646, 156] on span "Released" at bounding box center [644, 158] width 31 height 8
click at [663, 462] on button "Next" at bounding box center [657, 461] width 19 height 7
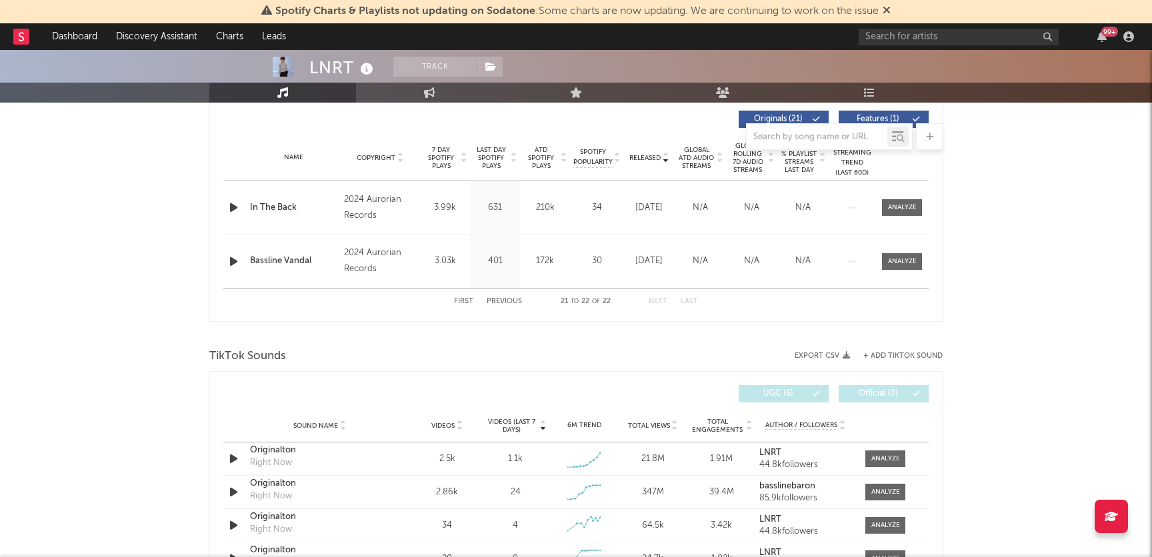
click at [503, 301] on button "Previous" at bounding box center [504, 301] width 35 height 7
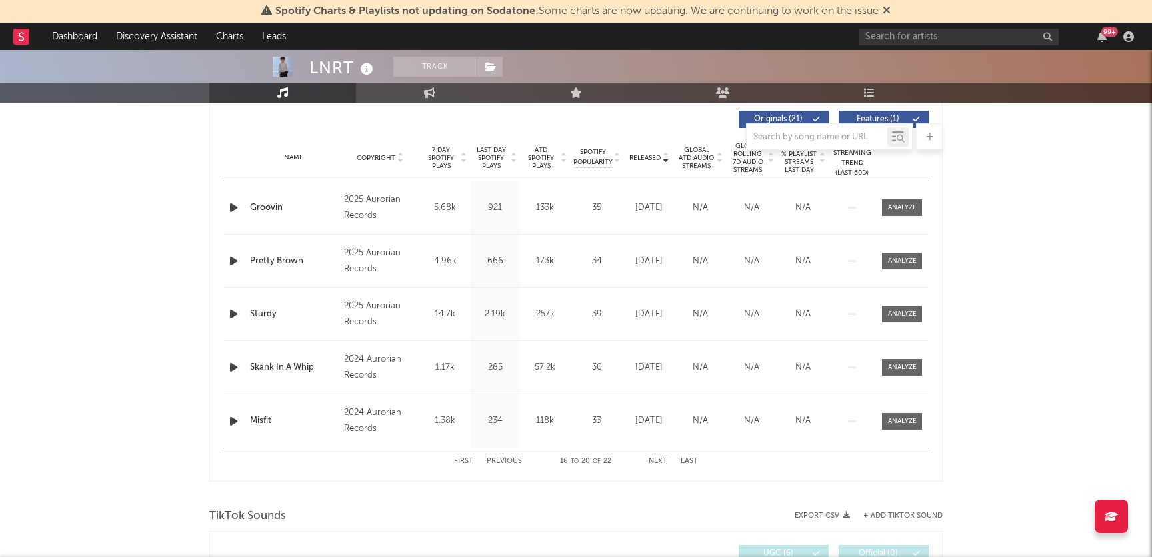
click at [507, 463] on button "Previous" at bounding box center [504, 461] width 35 height 7
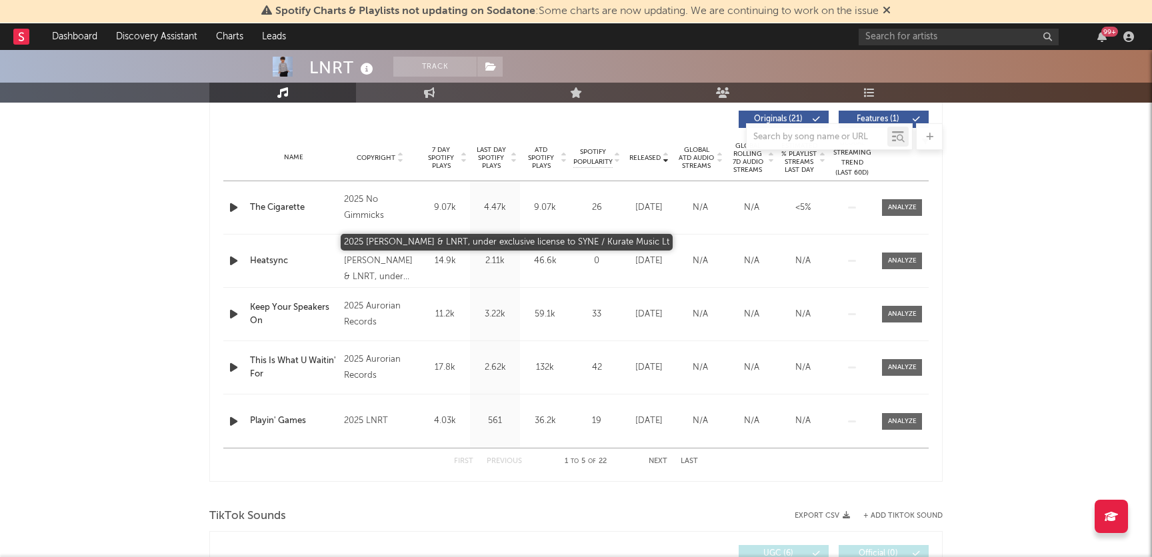
click at [369, 283] on div "2025 Willix & LNRT, under exclusive license to SYNE / Kurate Music Lt" at bounding box center [380, 261] width 73 height 48
click at [383, 273] on div "2025 Willix & LNRT, under exclusive license to SYNE / Kurate Music Lt" at bounding box center [380, 261] width 73 height 48
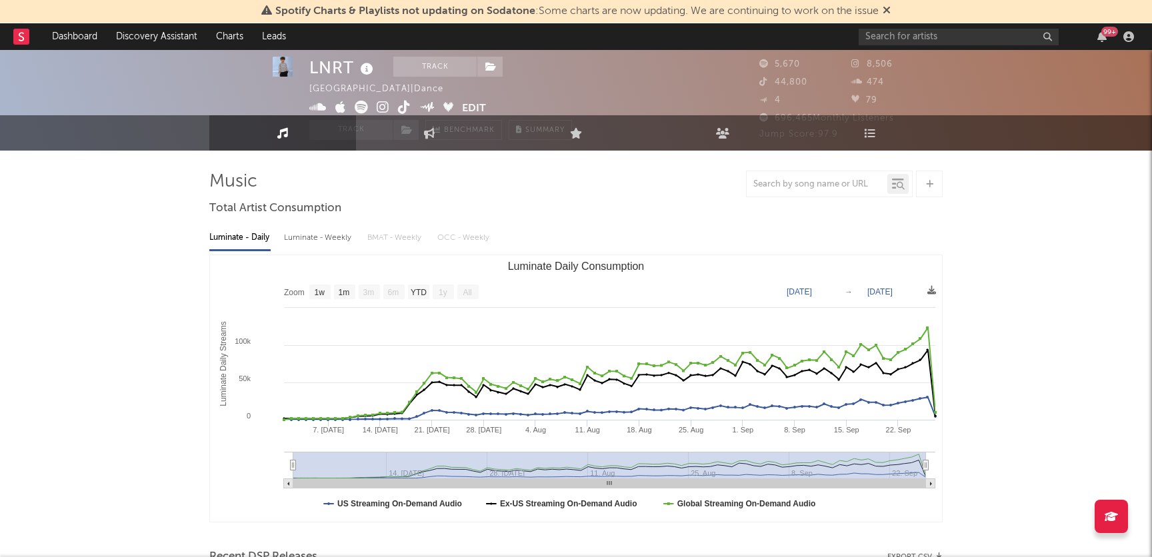
scroll to position [0, 0]
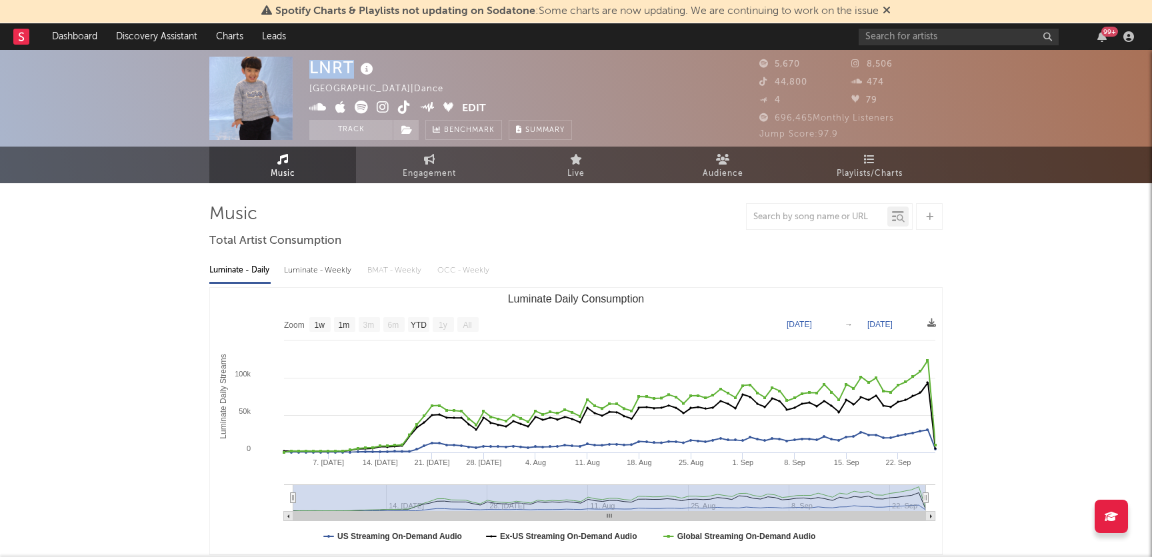
drag, startPoint x: 354, startPoint y: 69, endPoint x: 305, endPoint y: 69, distance: 48.7
click at [305, 69] on div "LNRT Canada | Dance Edit Track Benchmark Summary 5,670 8,506 44,800 474 4 79 69…" at bounding box center [576, 98] width 1152 height 97
copy div "LNRT"
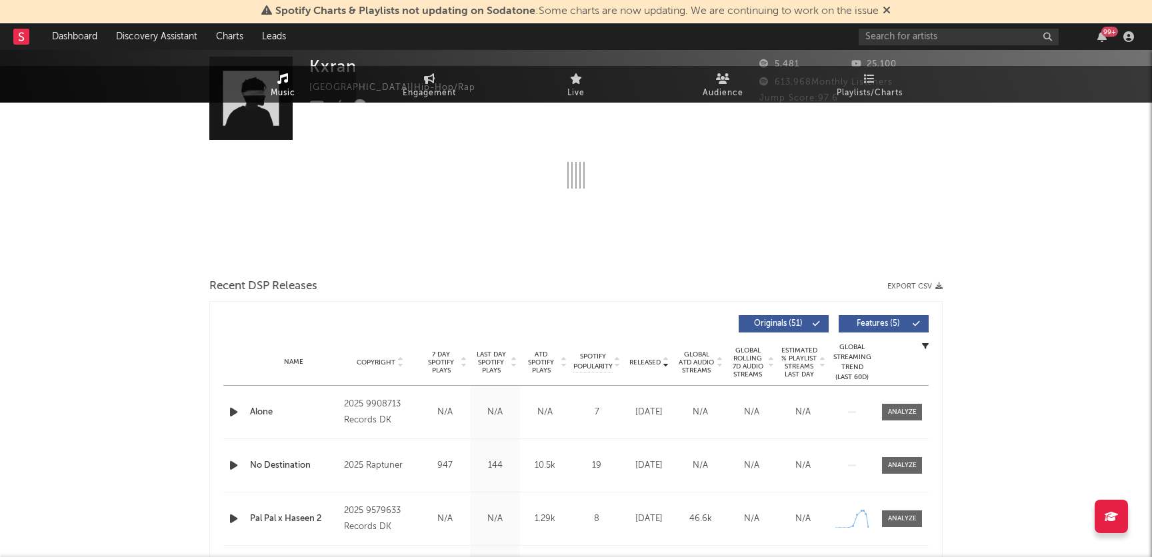
scroll to position [405, 0]
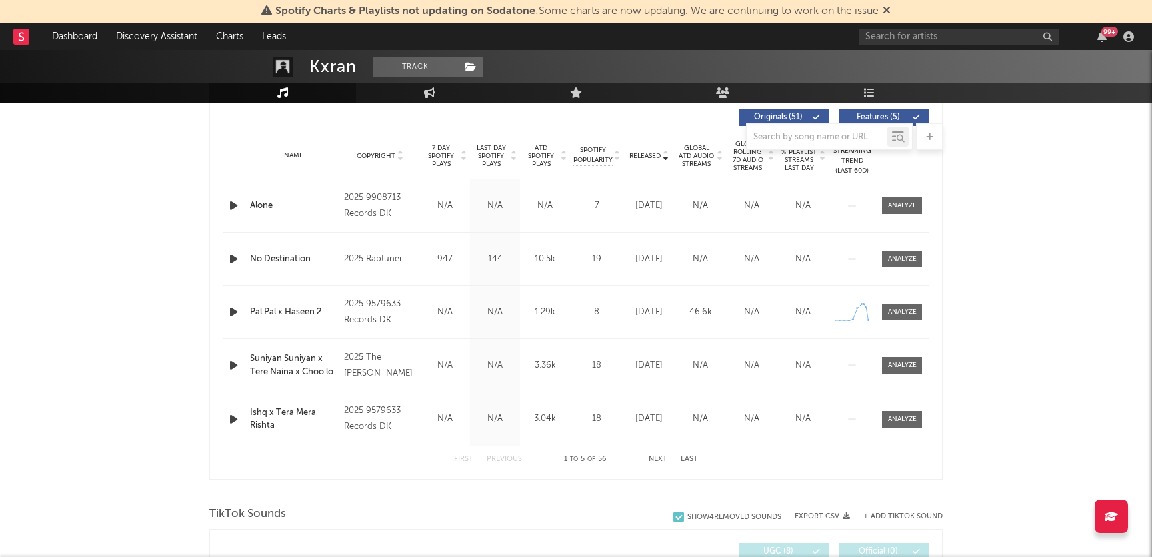
click at [438, 155] on span "7 Day Spotify Plays" at bounding box center [440, 156] width 35 height 24
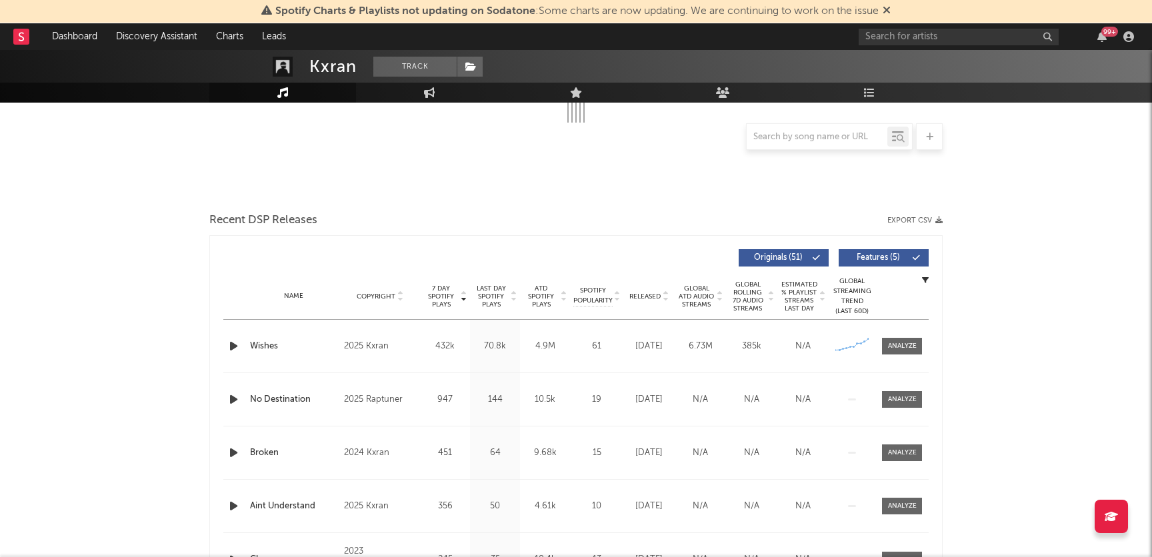
scroll to position [0, 0]
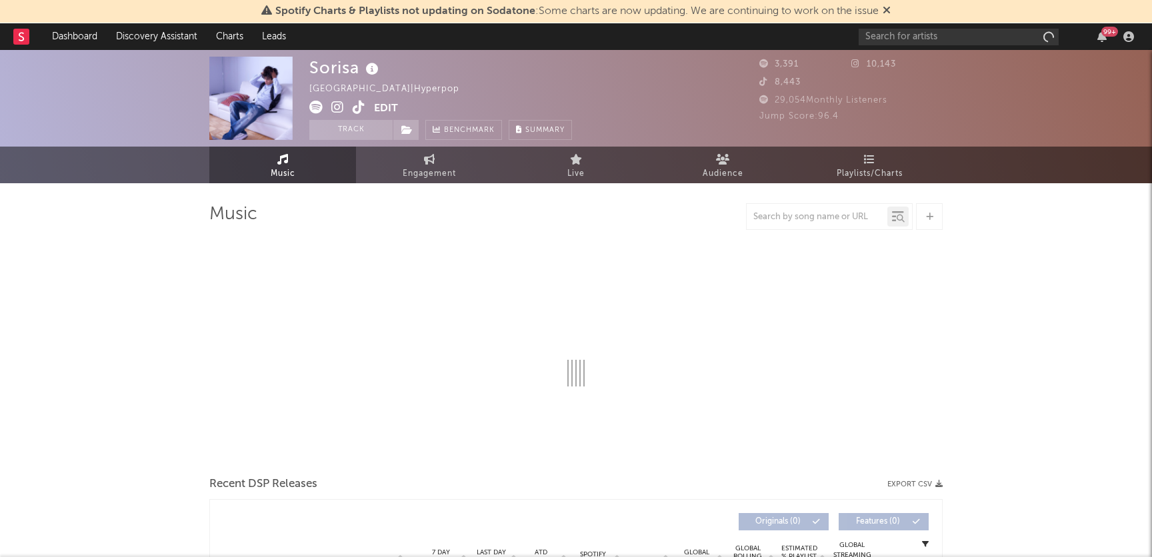
select select "1w"
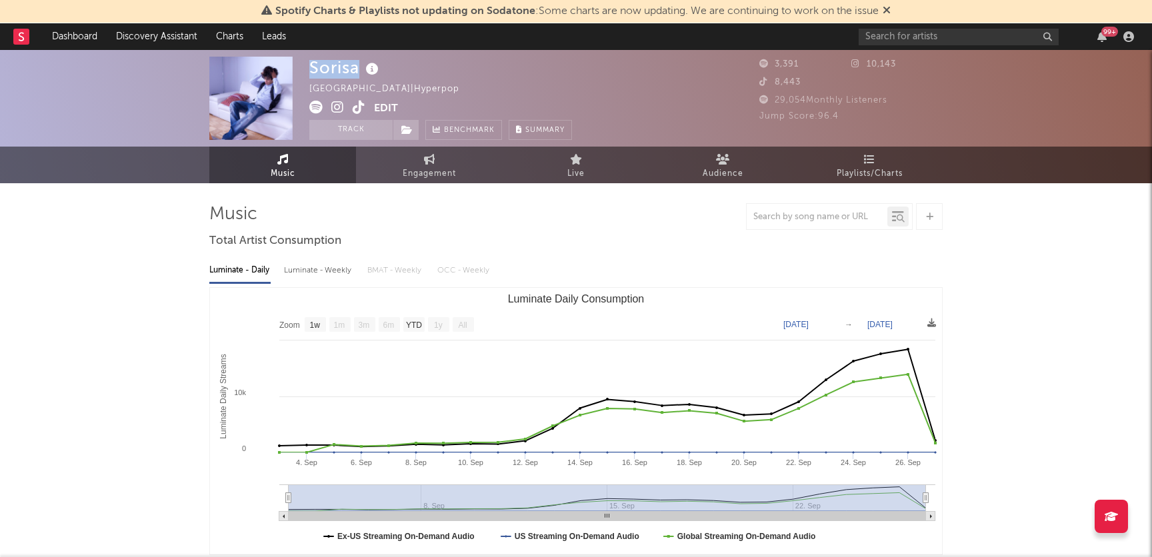
drag, startPoint x: 357, startPoint y: 68, endPoint x: 309, endPoint y: 73, distance: 48.2
click at [309, 73] on div "Sorisa" at bounding box center [345, 68] width 73 height 22
copy div "Sorisa"
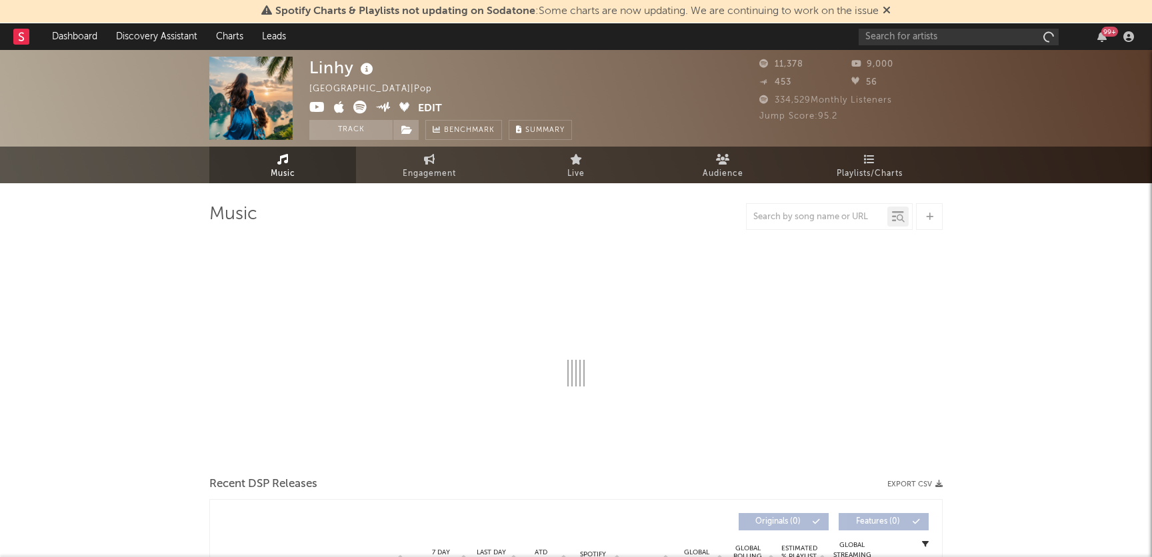
scroll to position [2, 0]
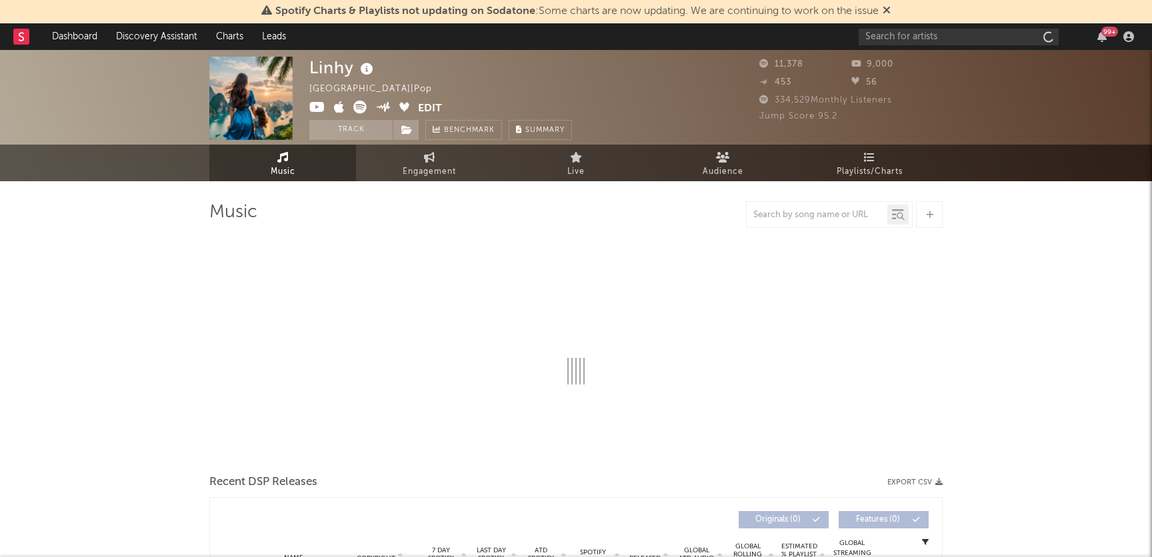
select select "6m"
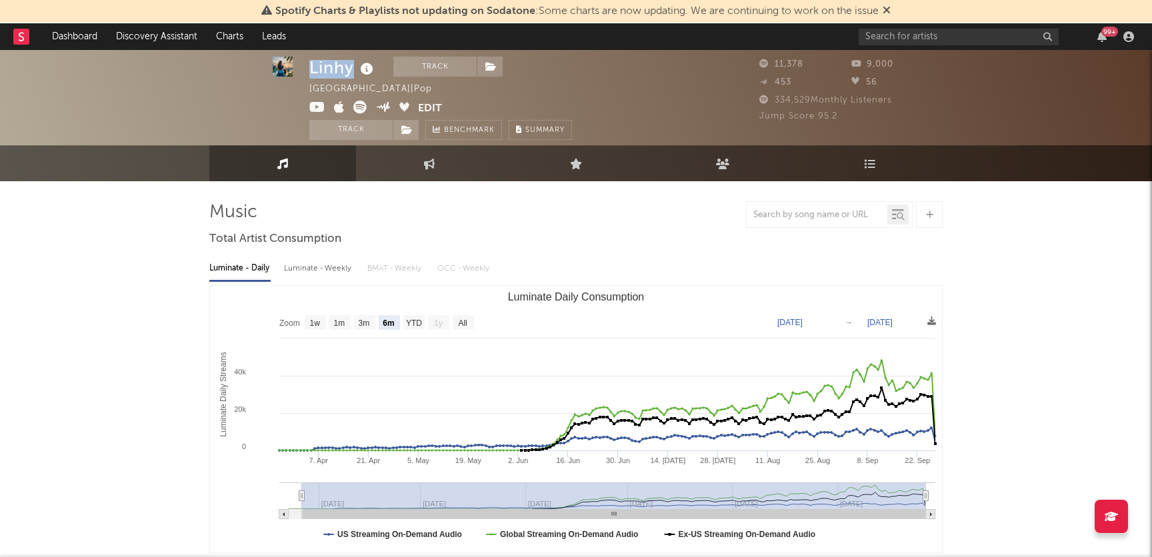
drag, startPoint x: 351, startPoint y: 74, endPoint x: 310, endPoint y: 73, distance: 40.7
click at [310, 73] on div "Linhy" at bounding box center [342, 68] width 67 height 22
copy div "Linhy"
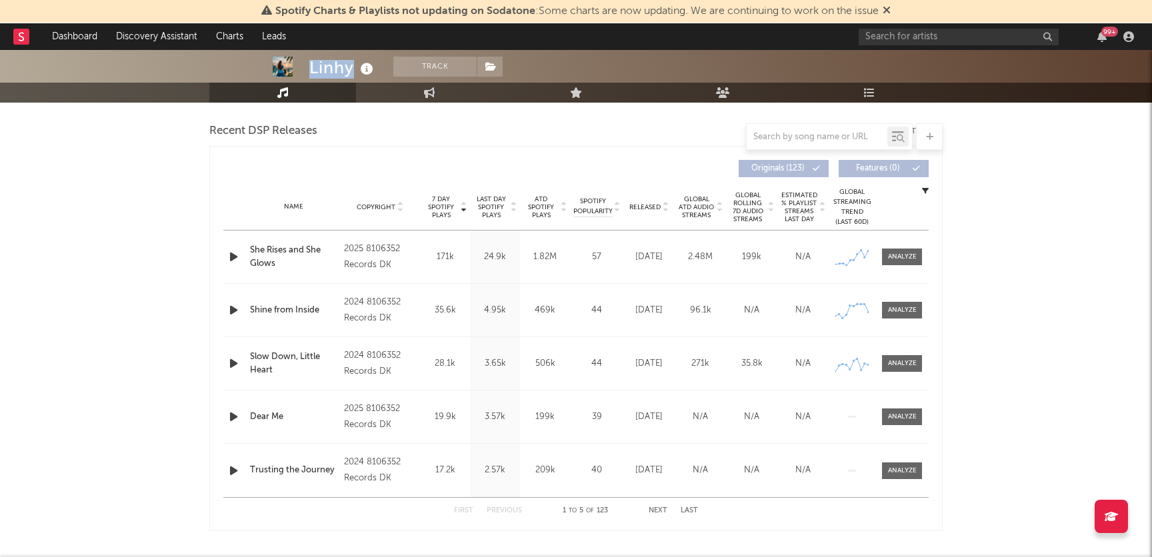
scroll to position [355, 0]
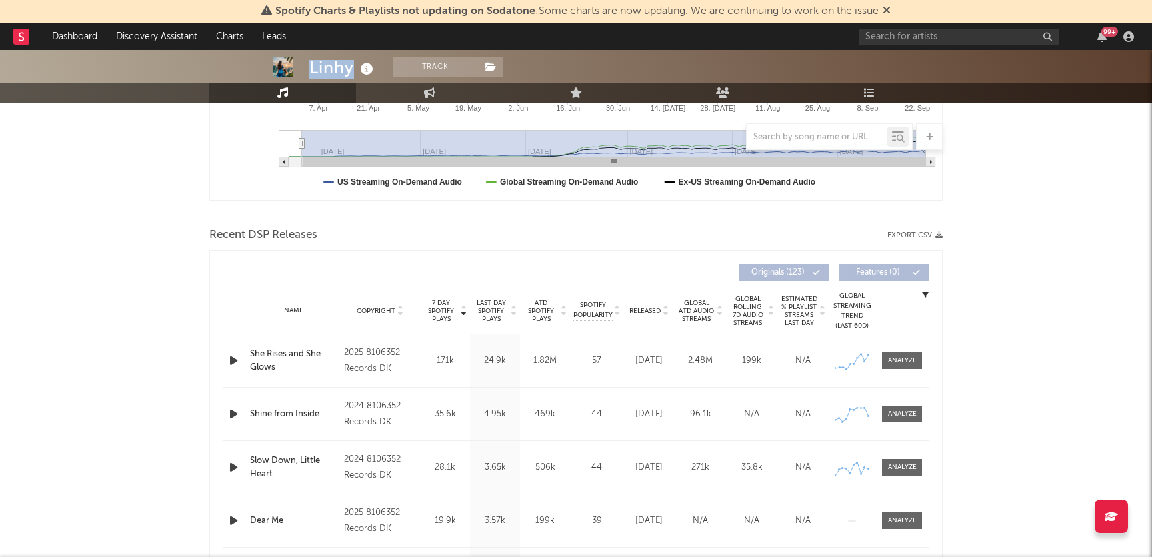
click at [441, 311] on span "7 Day Spotify Plays" at bounding box center [440, 311] width 35 height 24
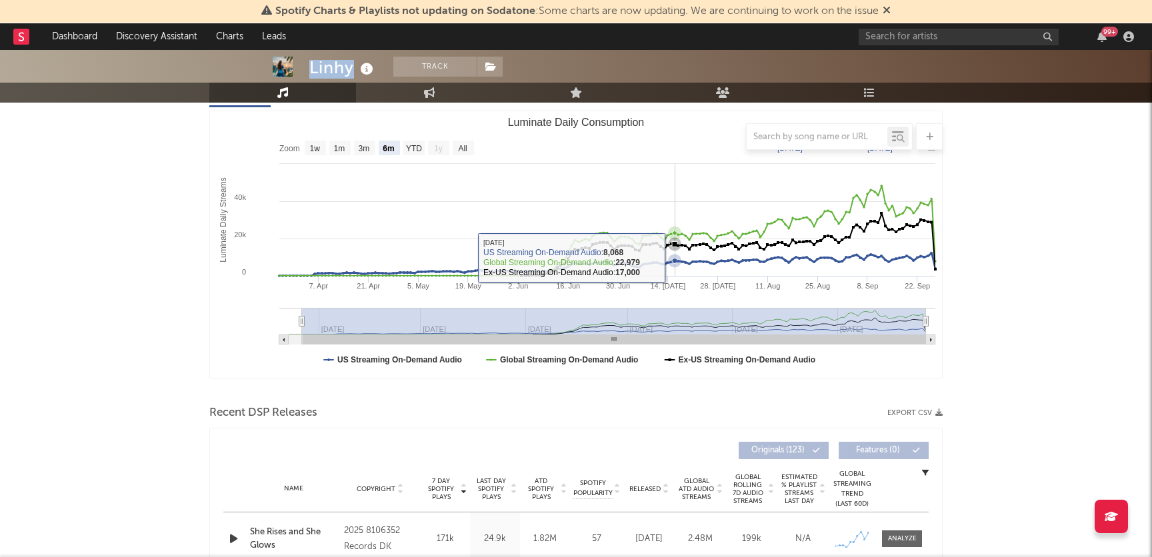
scroll to position [118, 0]
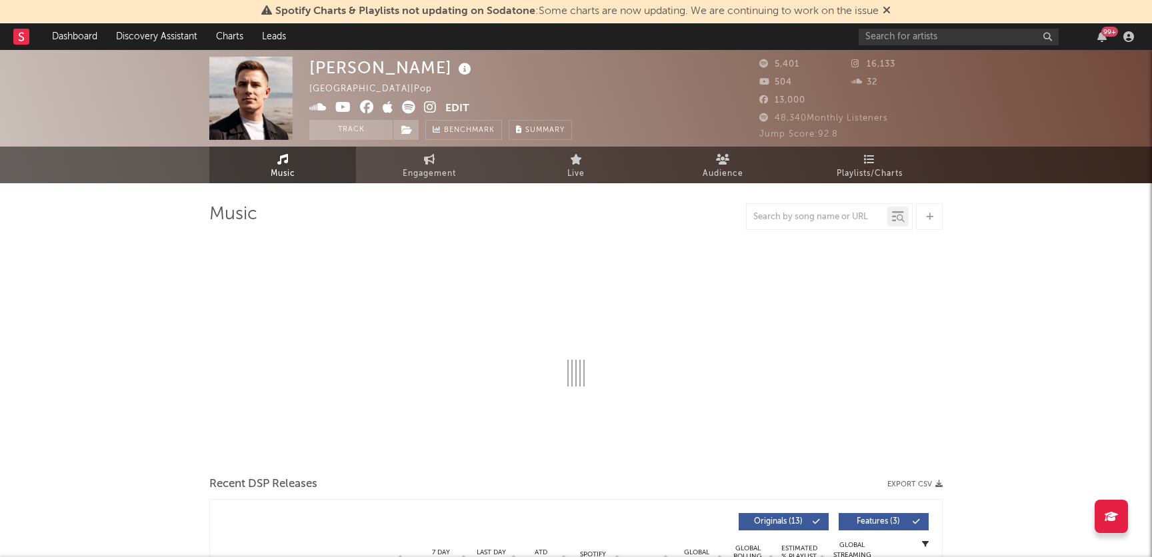
select select "6m"
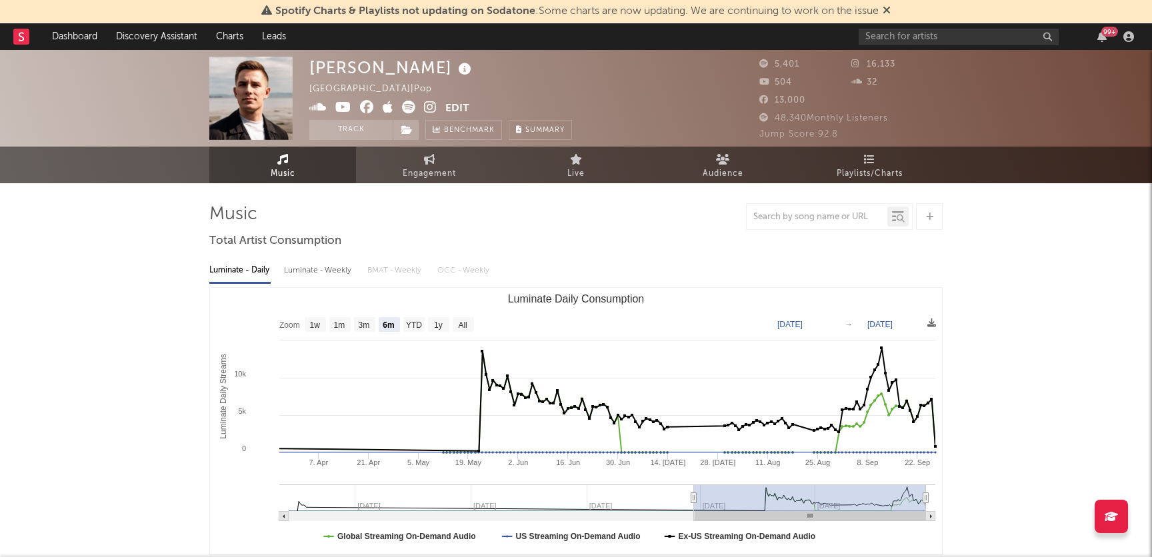
drag, startPoint x: 458, startPoint y: 70, endPoint x: 312, endPoint y: 66, distance: 146.0
click at [312, 66] on div "[PERSON_NAME]" at bounding box center [391, 68] width 165 height 22
copy div "[PERSON_NAME]"
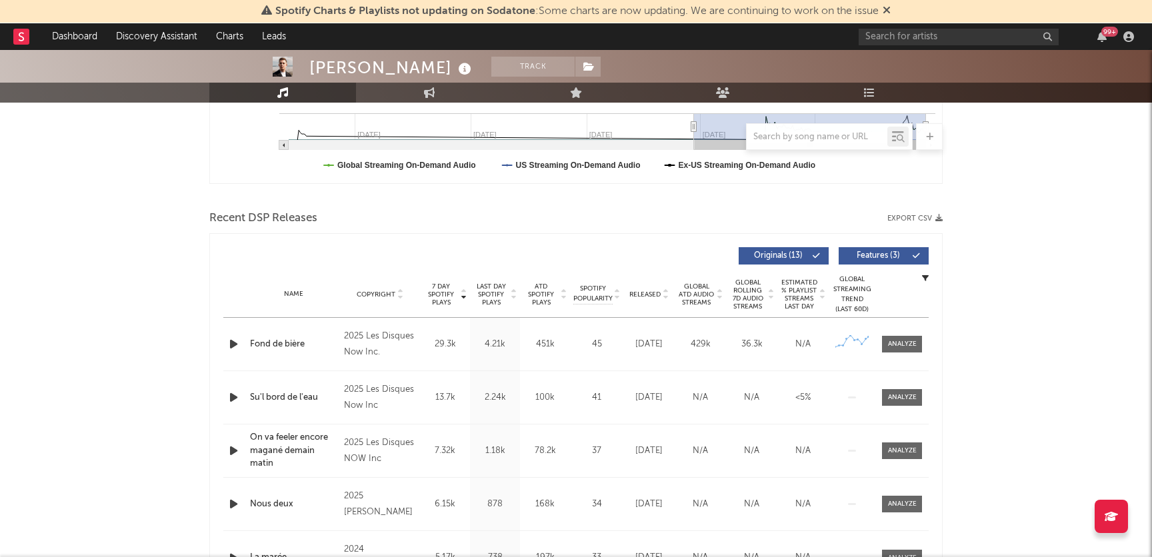
scroll to position [294, 0]
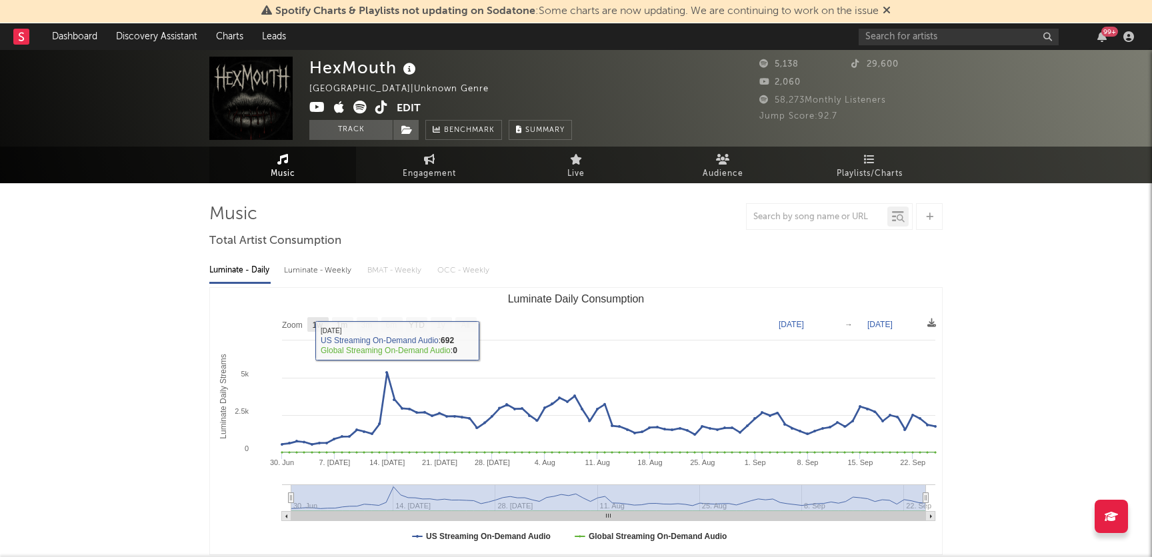
click at [317, 318] on rect "Luminate Daily Consumption" at bounding box center [317, 324] width 21 height 15
select select "1w"
type input "2025-09-19"
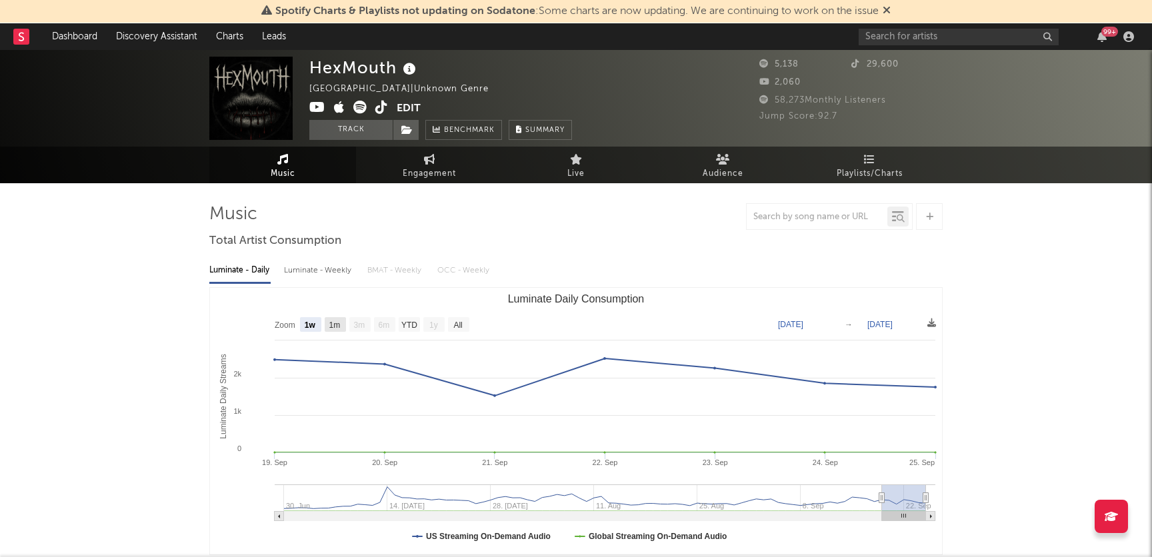
click at [331, 325] on text "1m" at bounding box center [334, 325] width 11 height 9
select select "1m"
type input "2025-08-25"
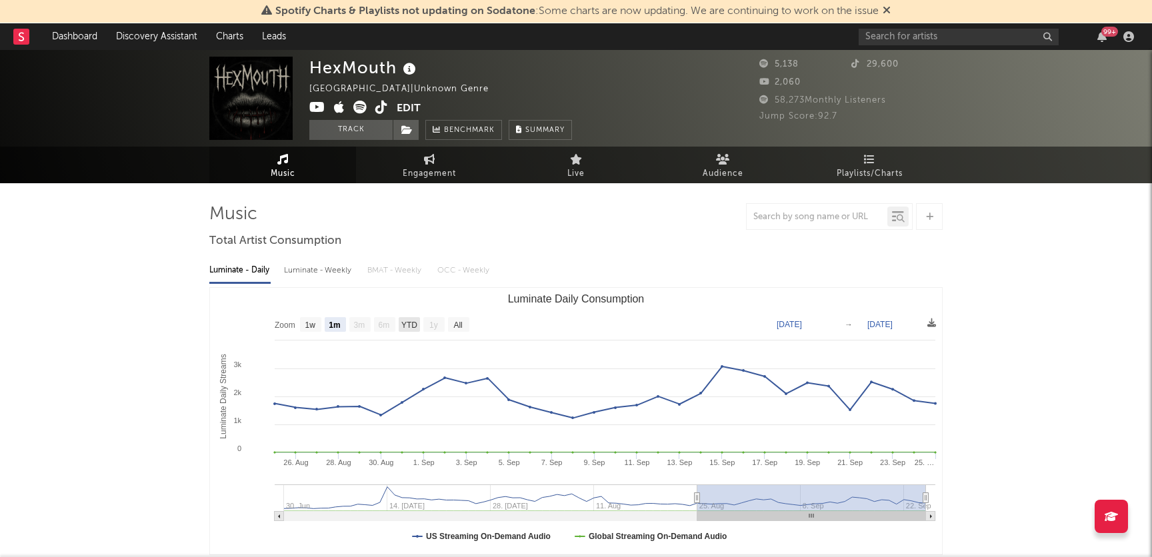
click at [411, 323] on text "YTD" at bounding box center [409, 325] width 16 height 9
select select "YTD"
type input "2025-06-30"
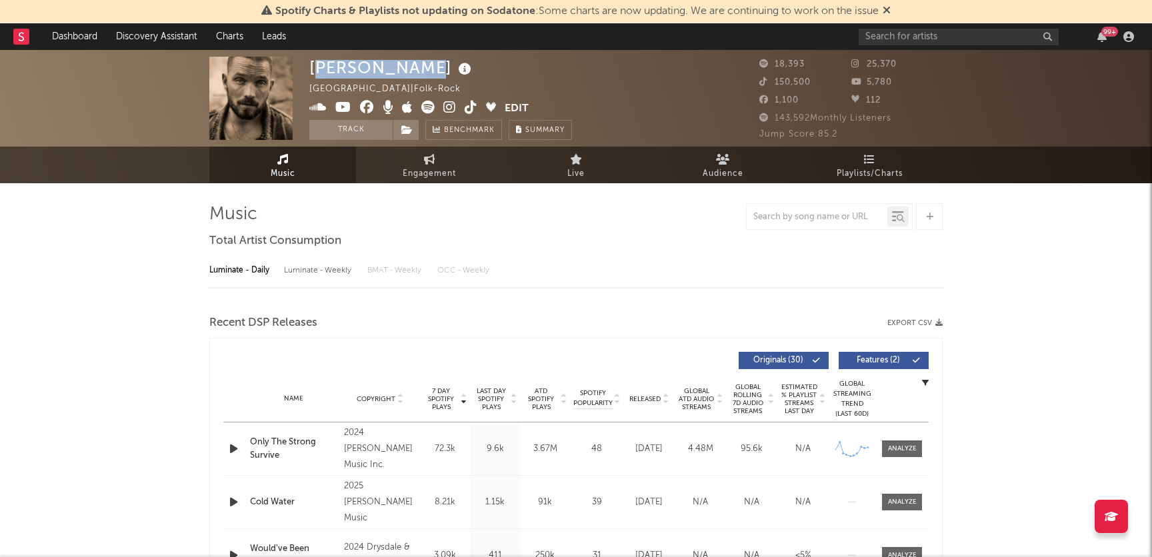
select select "6m"
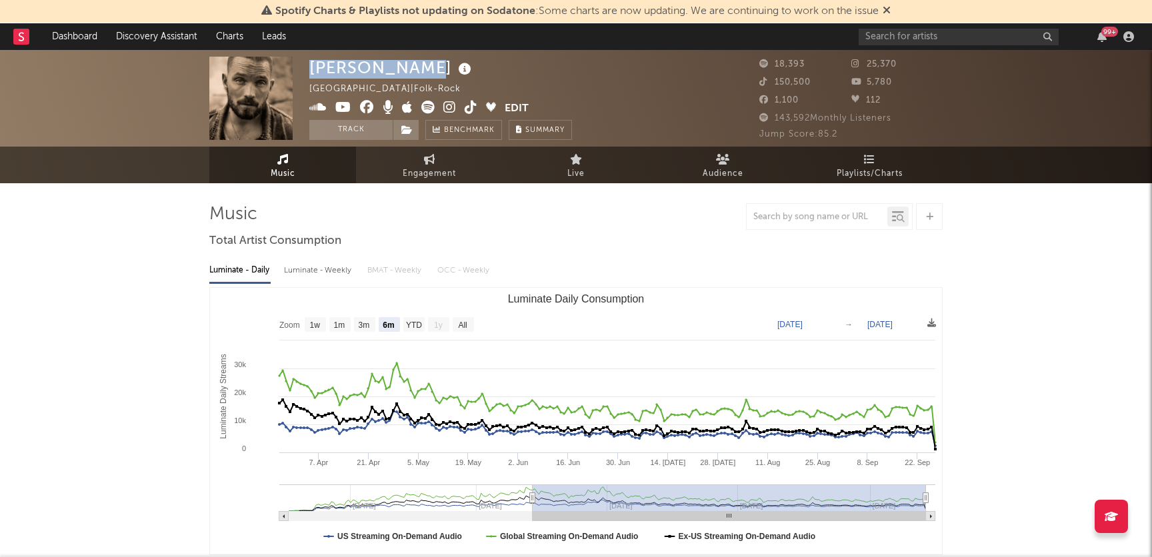
drag, startPoint x: 419, startPoint y: 69, endPoint x: 312, endPoint y: 66, distance: 107.4
click at [312, 66] on div "[PERSON_NAME]" at bounding box center [391, 68] width 165 height 22
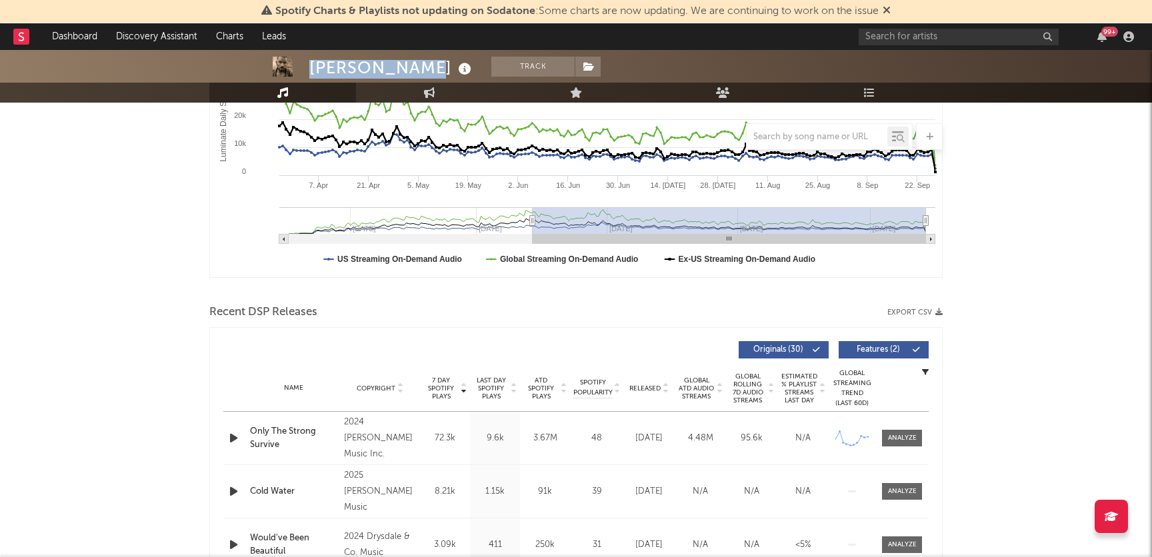
scroll to position [405, 0]
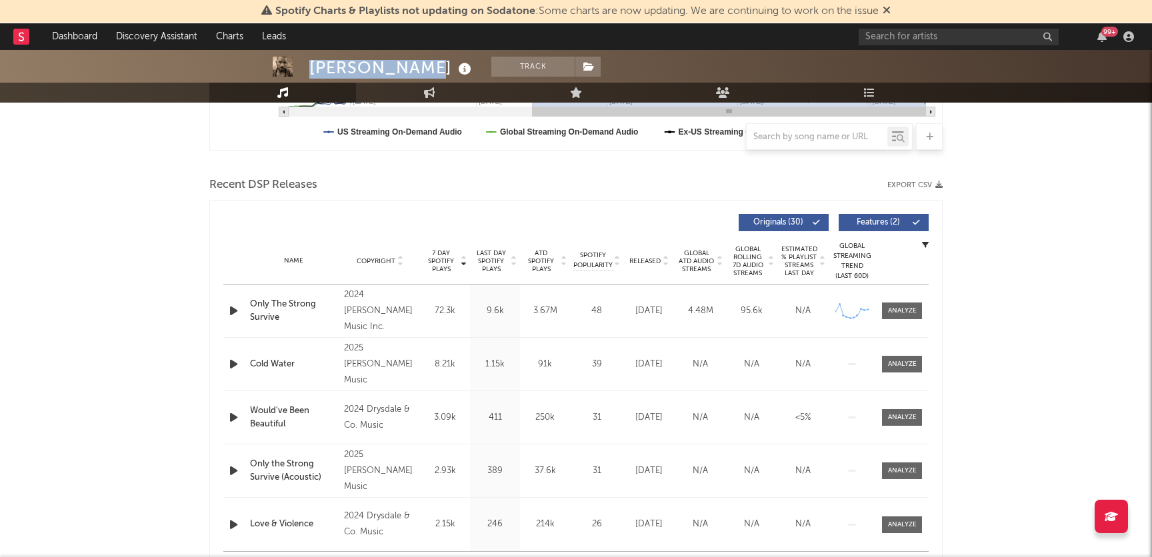
click at [640, 259] on span "Released" at bounding box center [644, 261] width 31 height 8
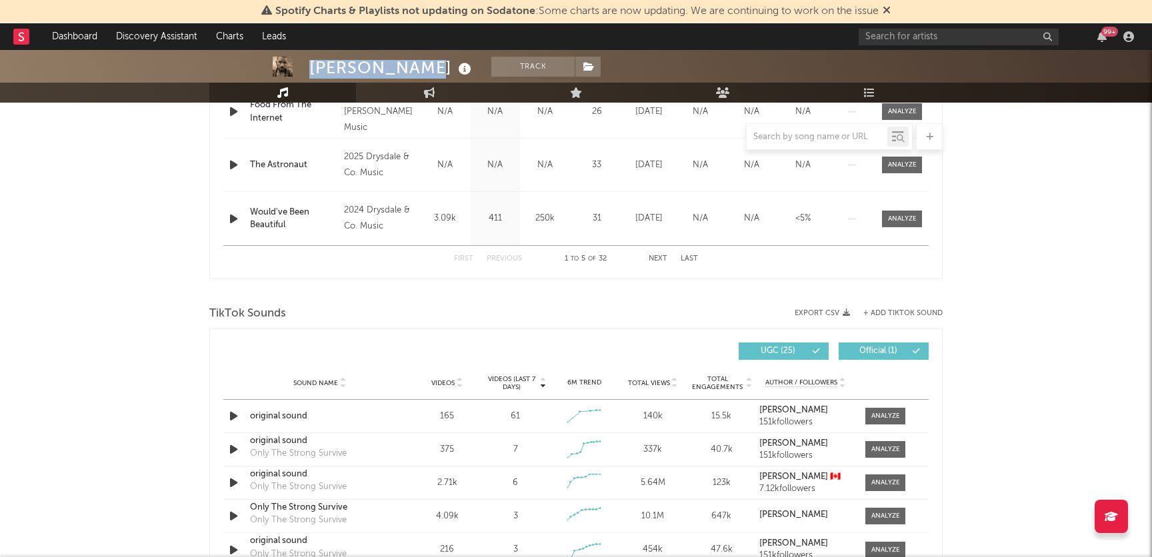
scroll to position [712, 0]
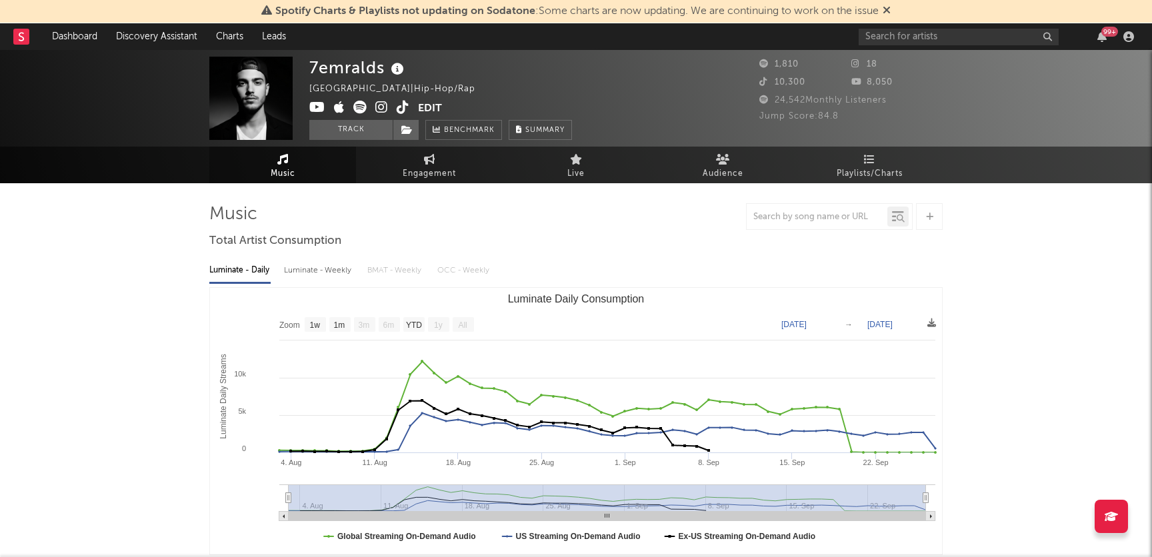
click at [344, 325] on text "1m" at bounding box center [339, 325] width 11 height 9
select select "1m"
type input "[DATE]"
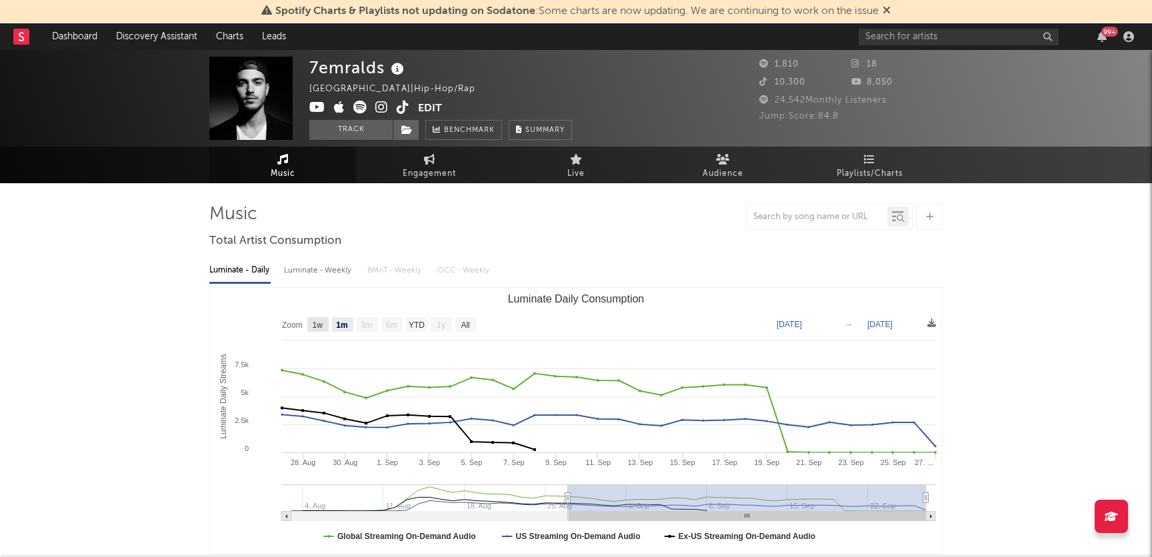
click at [320, 323] on text "1w" at bounding box center [318, 325] width 11 height 9
select select "1w"
type input "2025-09-21"
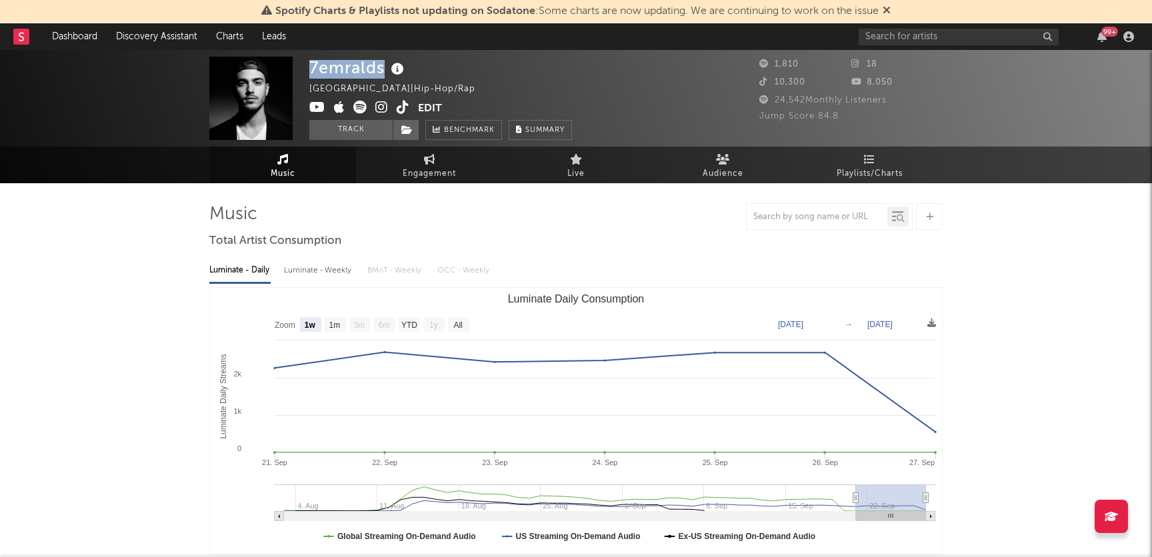
drag, startPoint x: 386, startPoint y: 73, endPoint x: 303, endPoint y: 73, distance: 82.6
click at [303, 73] on div "7emralds Canada | Hip-Hop/Rap Edit Track Benchmark Summary 1,810 18 10,300 8,05…" at bounding box center [576, 98] width 1152 height 97
copy div "7emralds"
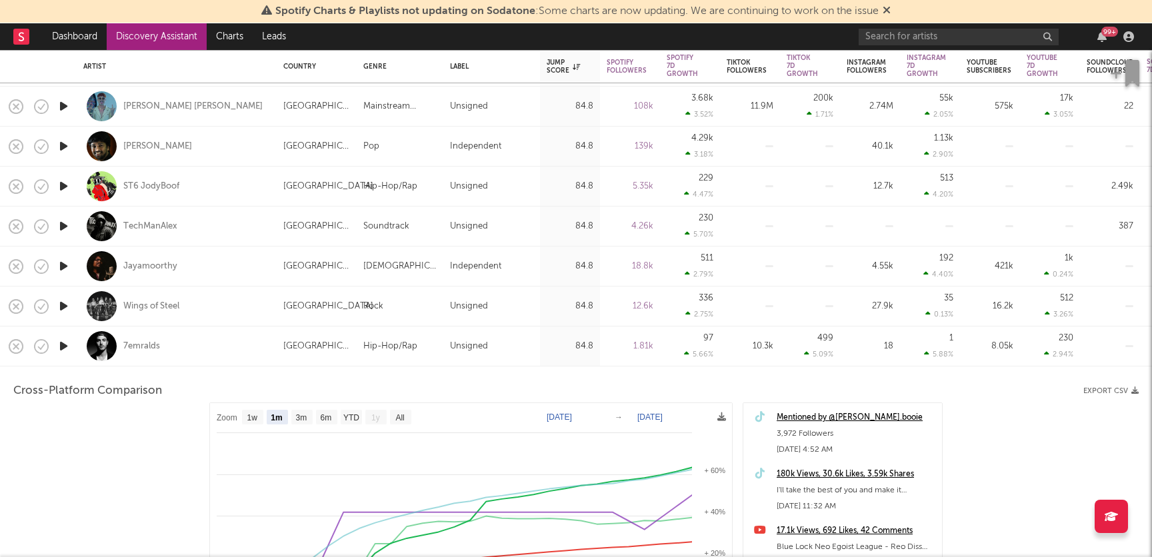
select select "1m"
select select "1w"
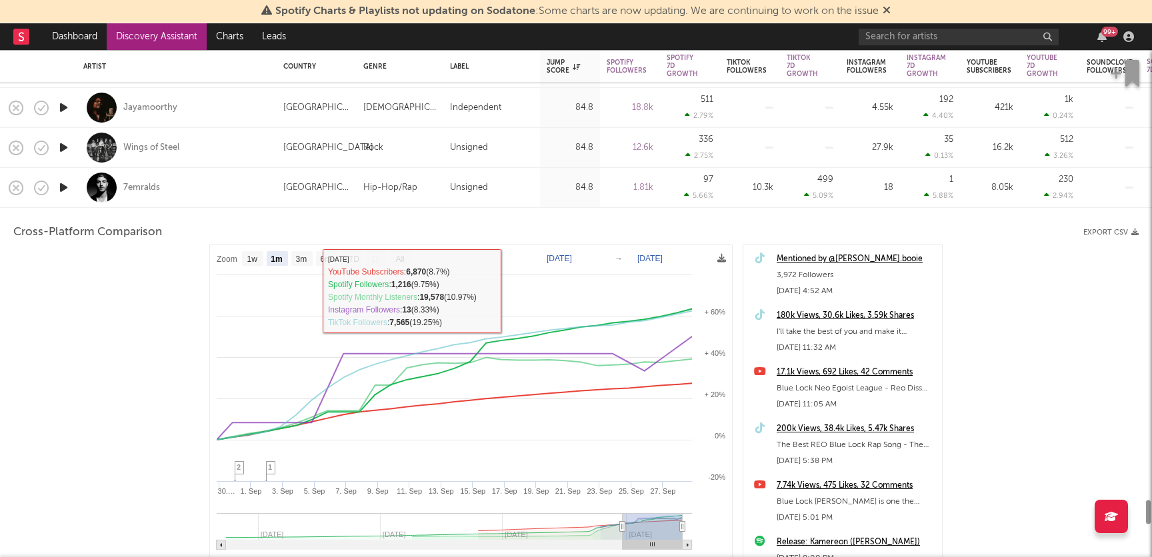
click at [225, 185] on div "7emralds" at bounding box center [176, 187] width 187 height 39
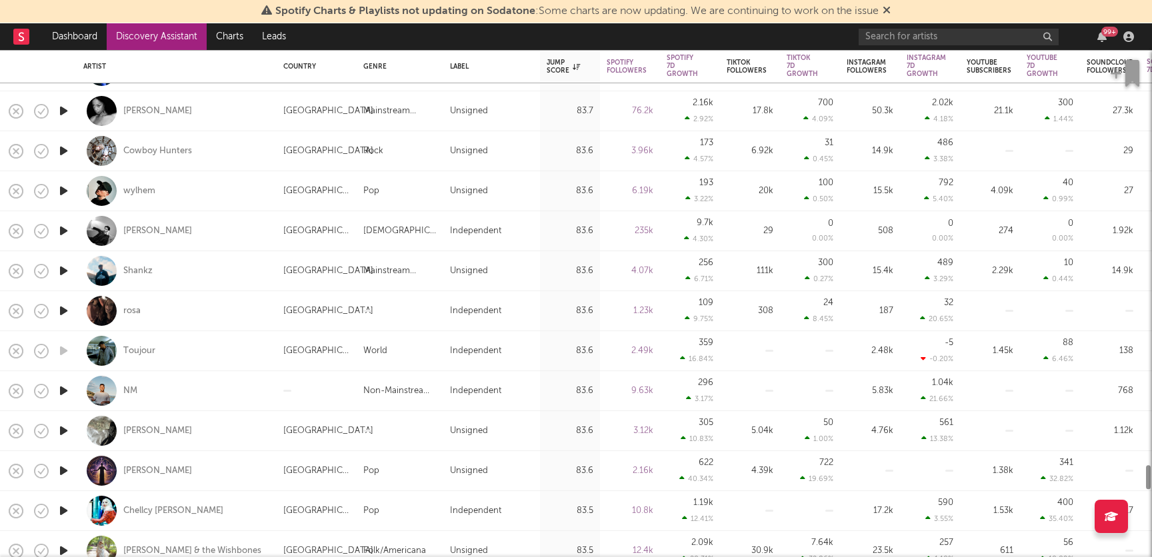
click at [160, 24] on link "Discovery Assistant" at bounding box center [157, 36] width 100 height 27
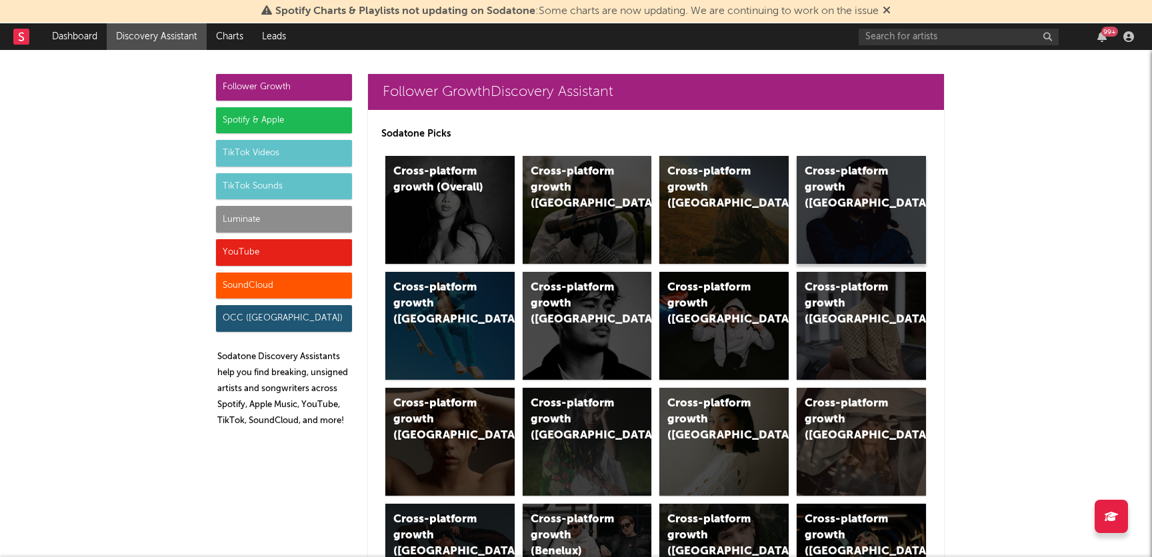
click at [850, 185] on div "Cross-platform growth ([GEOGRAPHIC_DATA])" at bounding box center [849, 188] width 91 height 48
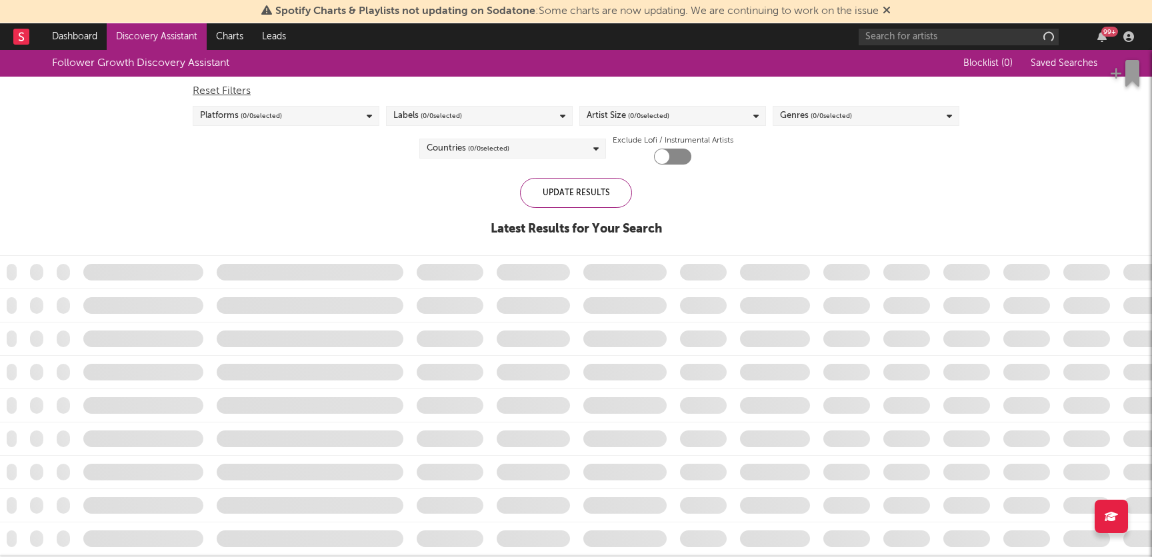
checkbox input "true"
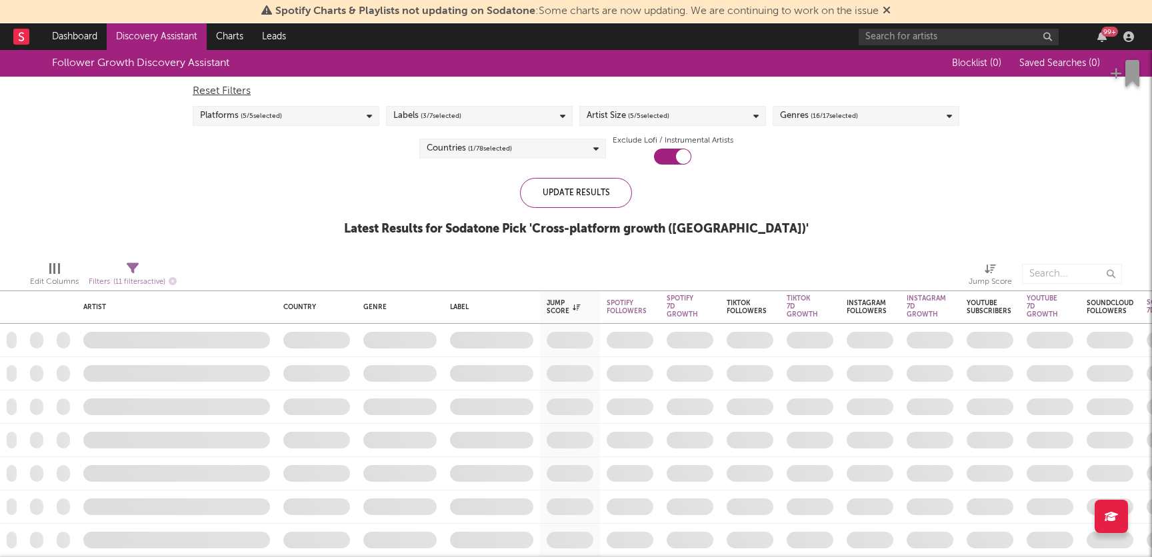
click at [458, 118] on span "( 3 / 7 selected)" at bounding box center [441, 116] width 41 height 16
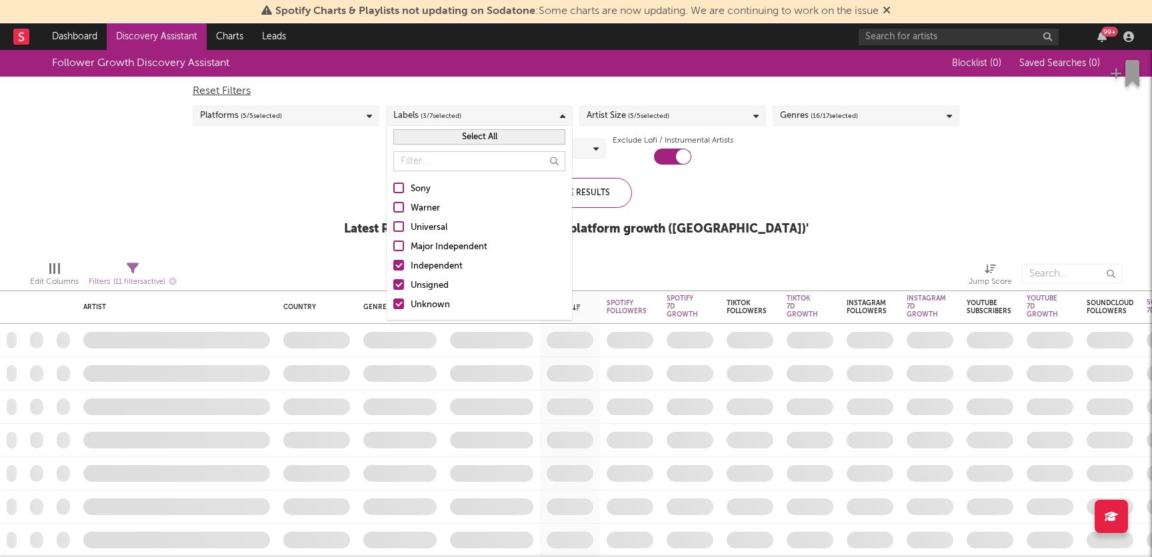
click at [306, 119] on div "Platforms ( 5 / 5 selected)" at bounding box center [286, 116] width 187 height 20
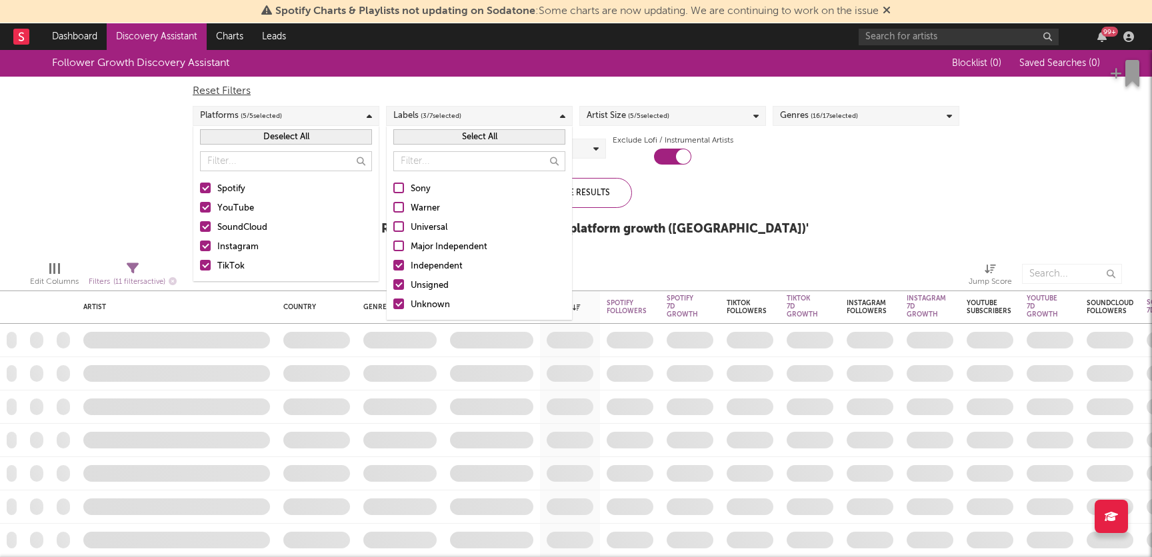
click at [621, 122] on div "Artist Size ( 5 / 5 selected)" at bounding box center [628, 116] width 83 height 16
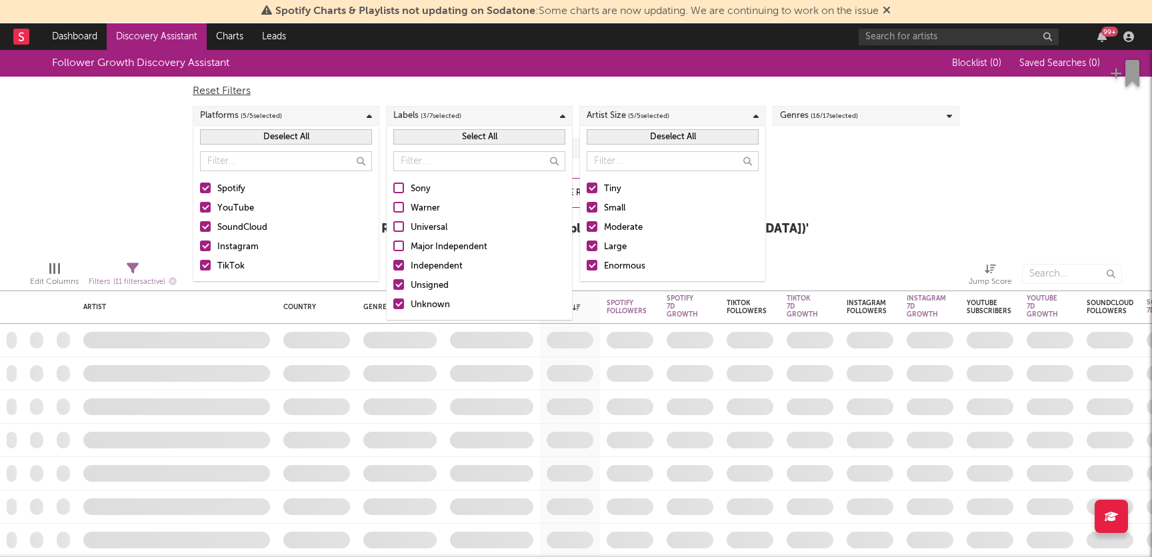
click at [786, 117] on div "Genres ( 16 / 17 selected)" at bounding box center [819, 116] width 78 height 16
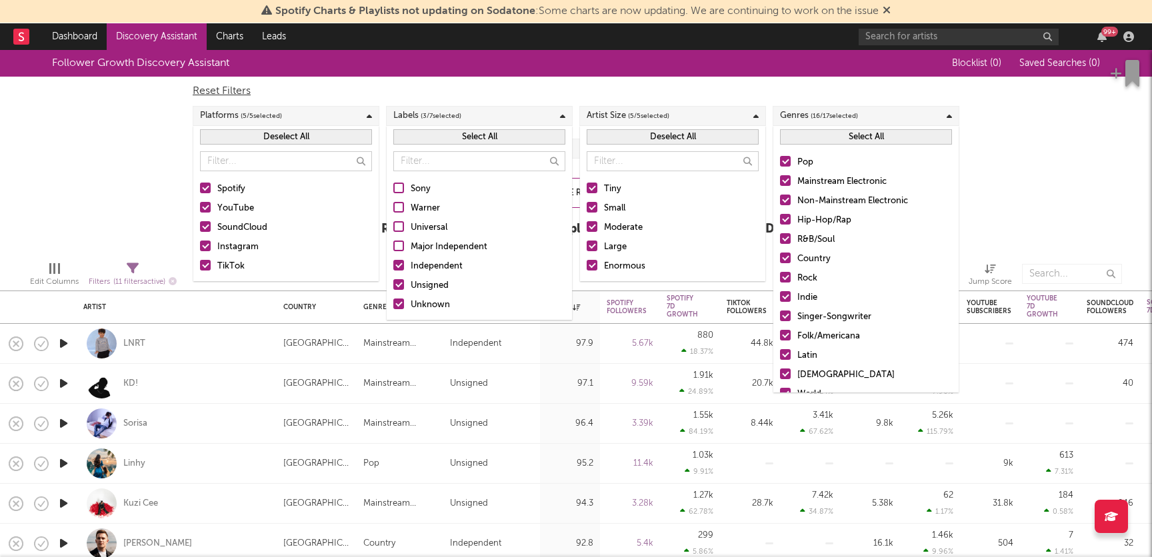
scroll to position [94, 0]
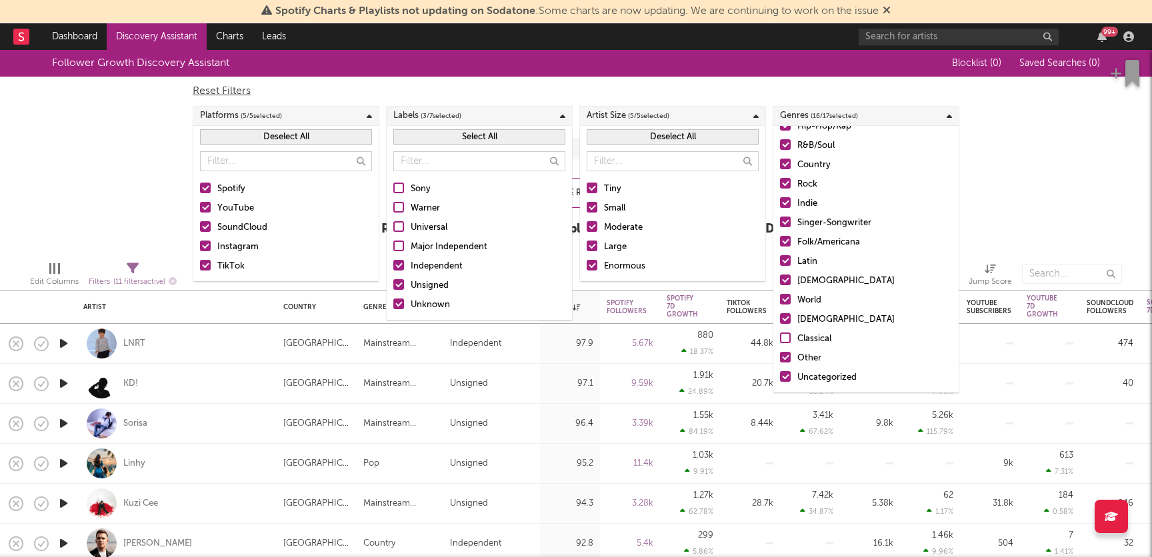
click at [1031, 112] on div "Follower Growth Discovery Assistant Blocklist ( 0 ) Saved Searches ( 0 ) Reset …" at bounding box center [576, 150] width 1152 height 201
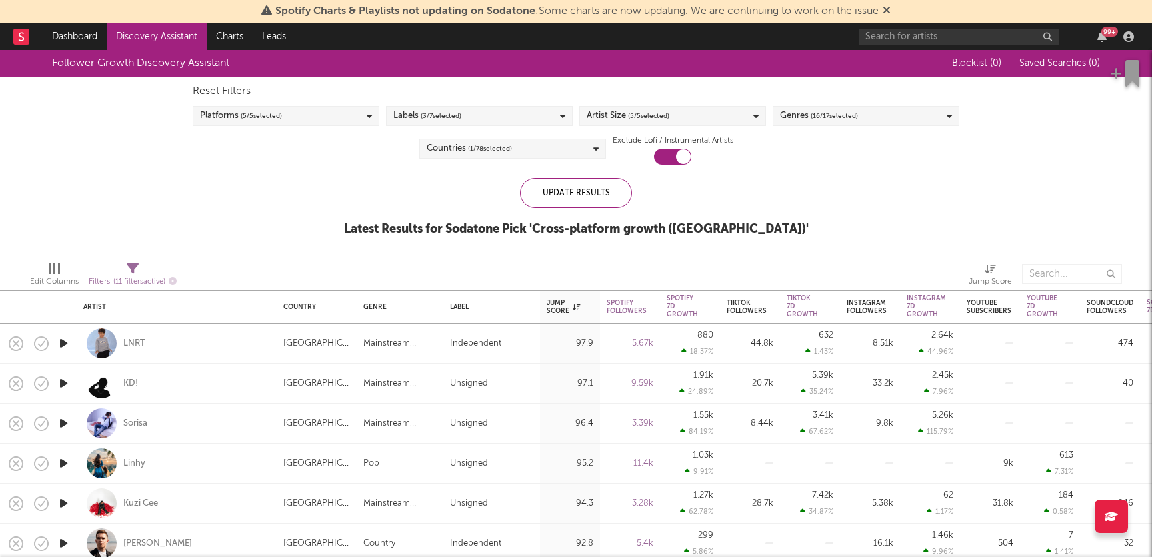
click at [534, 156] on div "Countries ( 1 / 78 selected)" at bounding box center [512, 149] width 187 height 20
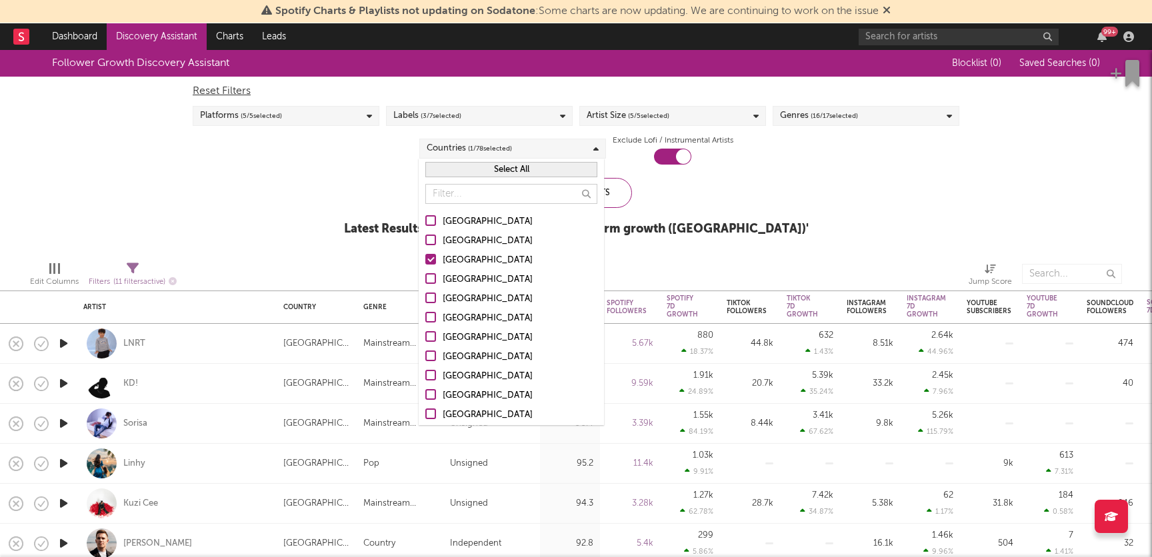
click at [786, 198] on div "Follower Growth Discovery Assistant Blocklist ( 0 ) Saved Searches ( 0 ) Reset …" at bounding box center [576, 150] width 1152 height 201
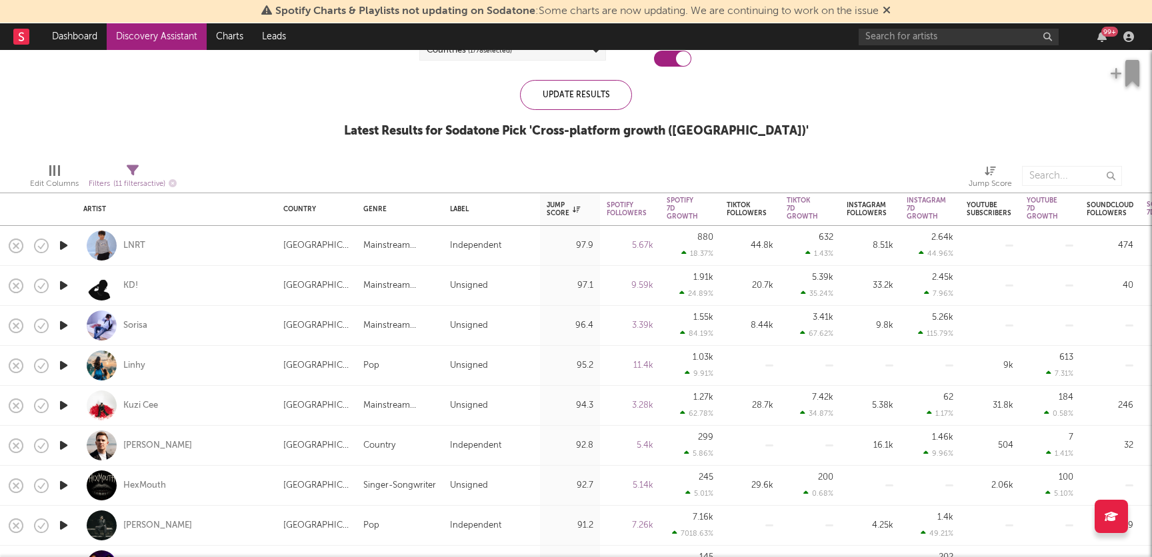
click at [153, 289] on div "KD!" at bounding box center [176, 285] width 187 height 39
select select "1w"
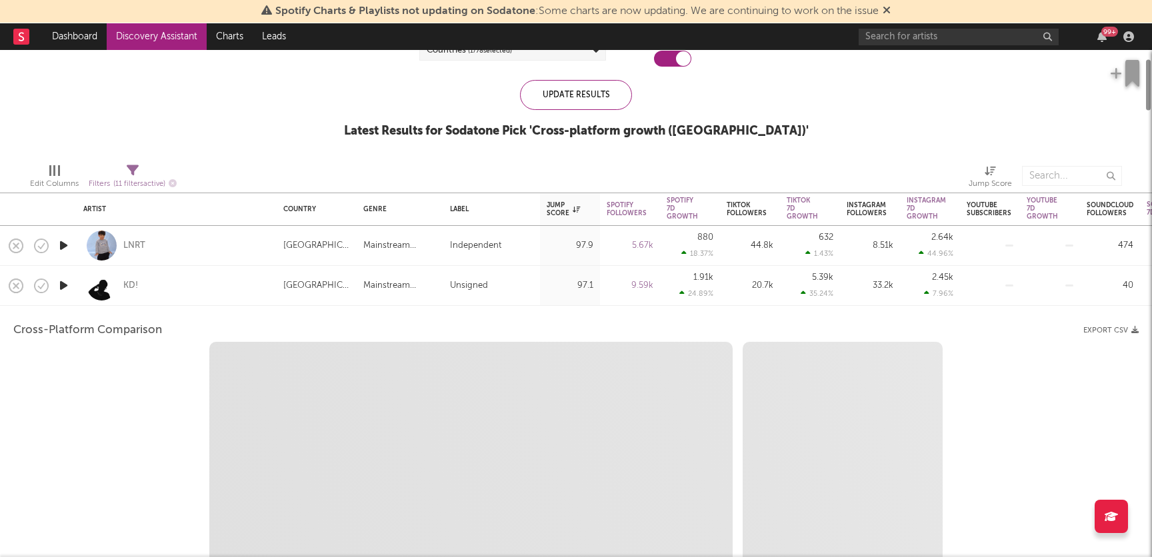
select select "1w"
click at [131, 284] on div "KD!" at bounding box center [130, 286] width 15 height 12
select select "1m"
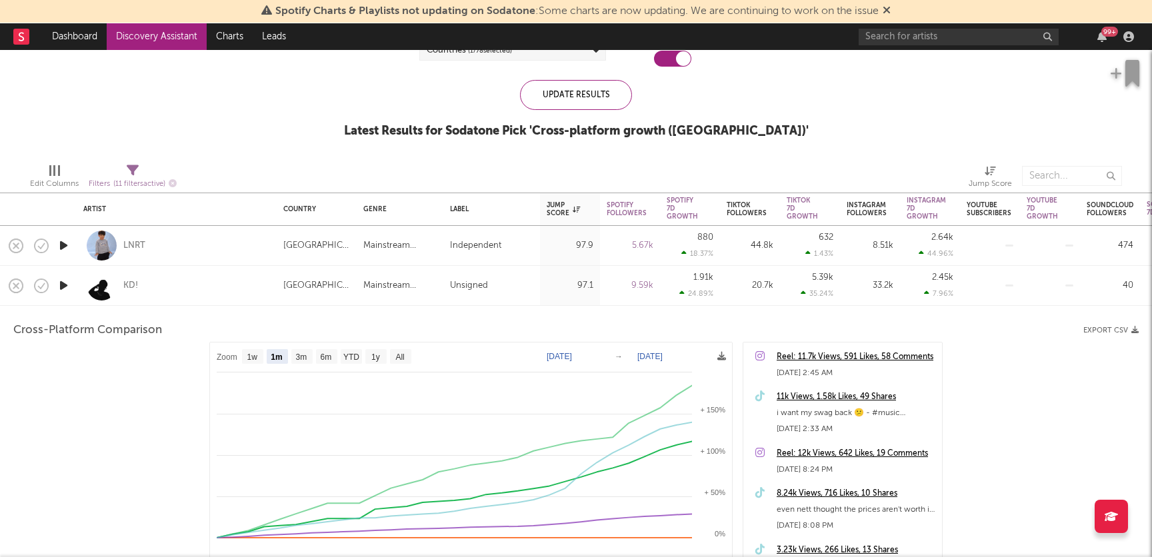
click at [196, 275] on div "KD!" at bounding box center [176, 285] width 187 height 39
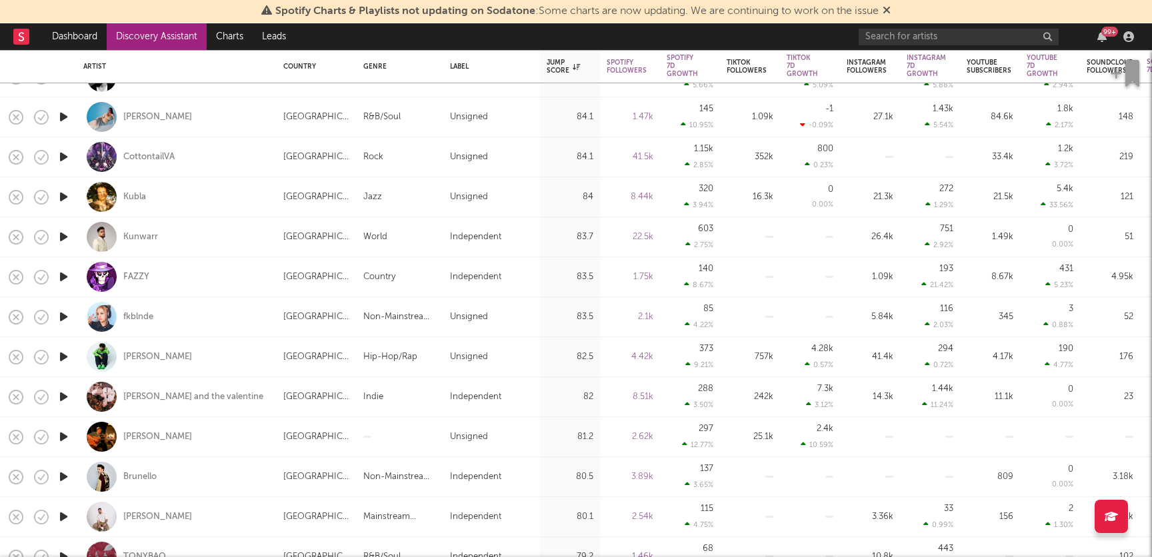
click at [191, 336] on div "fkblnde" at bounding box center [176, 316] width 187 height 39
select select "1w"
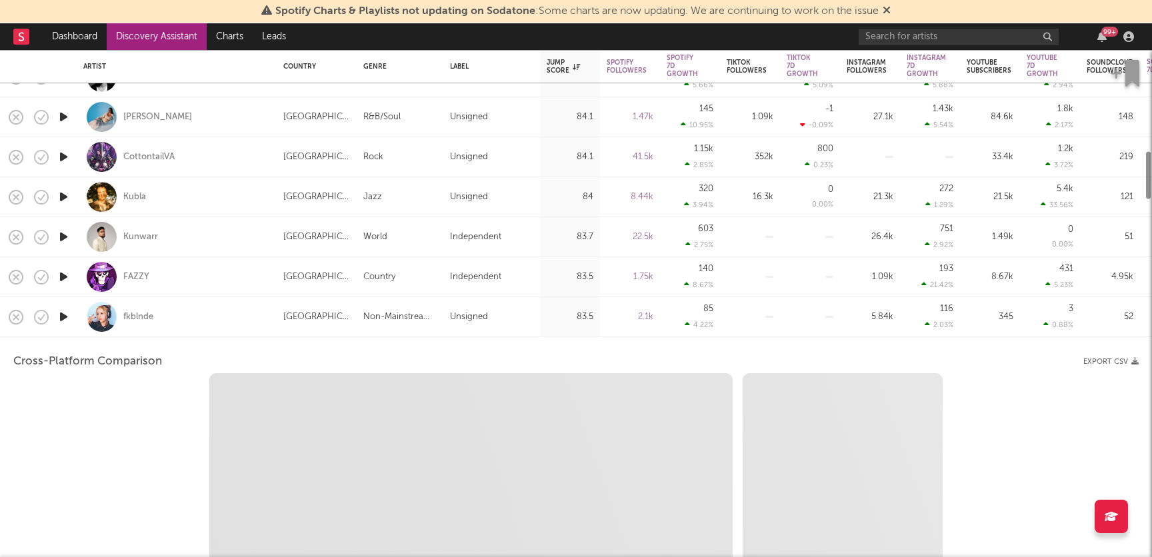
click at [196, 314] on div "fkblnde" at bounding box center [176, 316] width 187 height 39
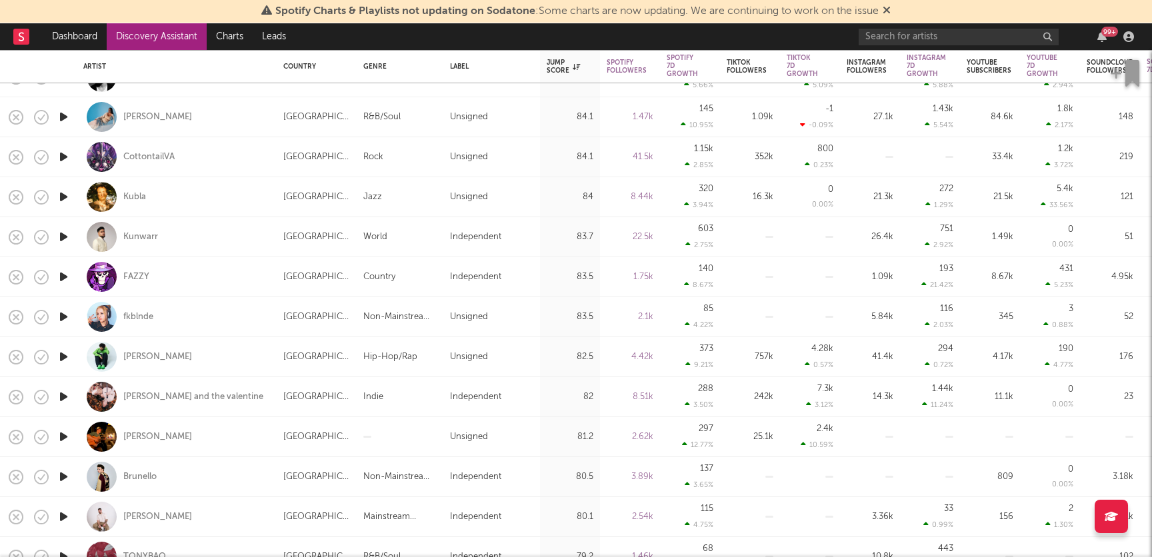
click at [196, 314] on div "fkblnde" at bounding box center [176, 316] width 187 height 39
select select "1w"
select select "6m"
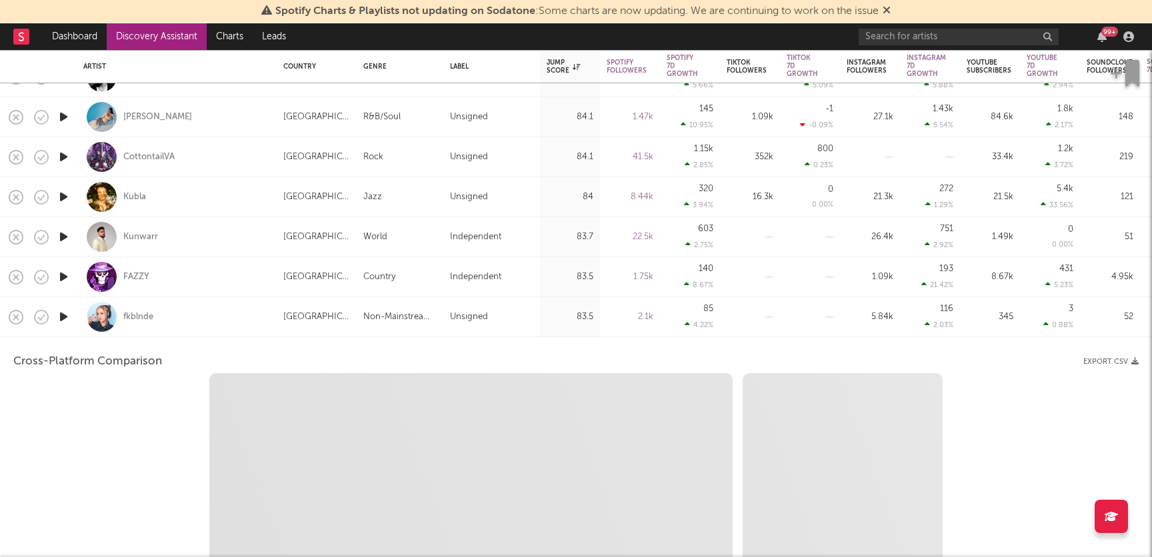
click at [196, 314] on div "fkblnde" at bounding box center [176, 316] width 187 height 39
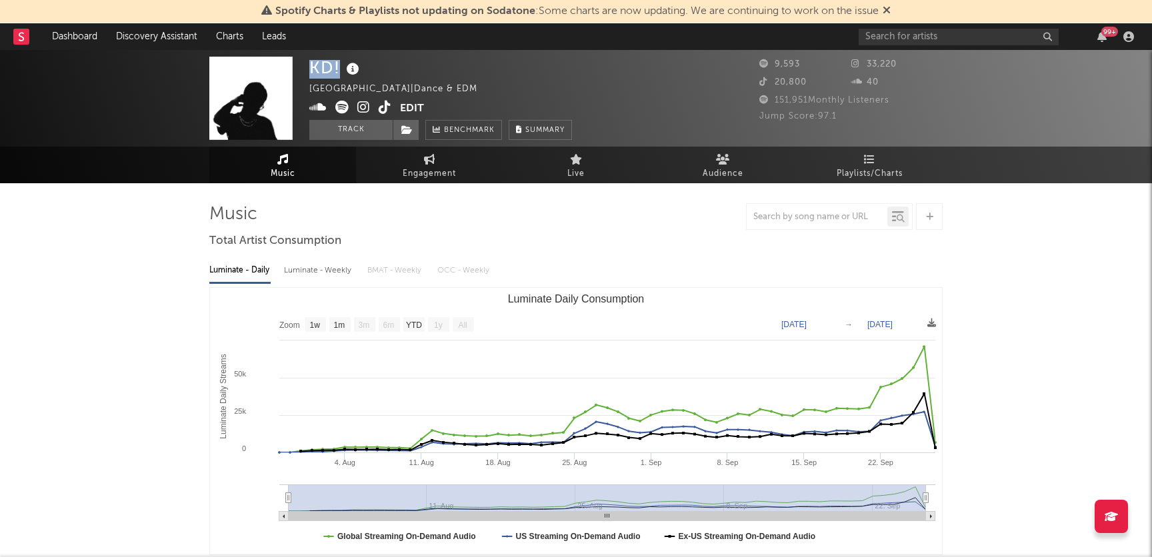
drag, startPoint x: 339, startPoint y: 69, endPoint x: 309, endPoint y: 69, distance: 30.7
click at [309, 69] on div "KD!" at bounding box center [335, 68] width 53 height 22
copy div "KD!"
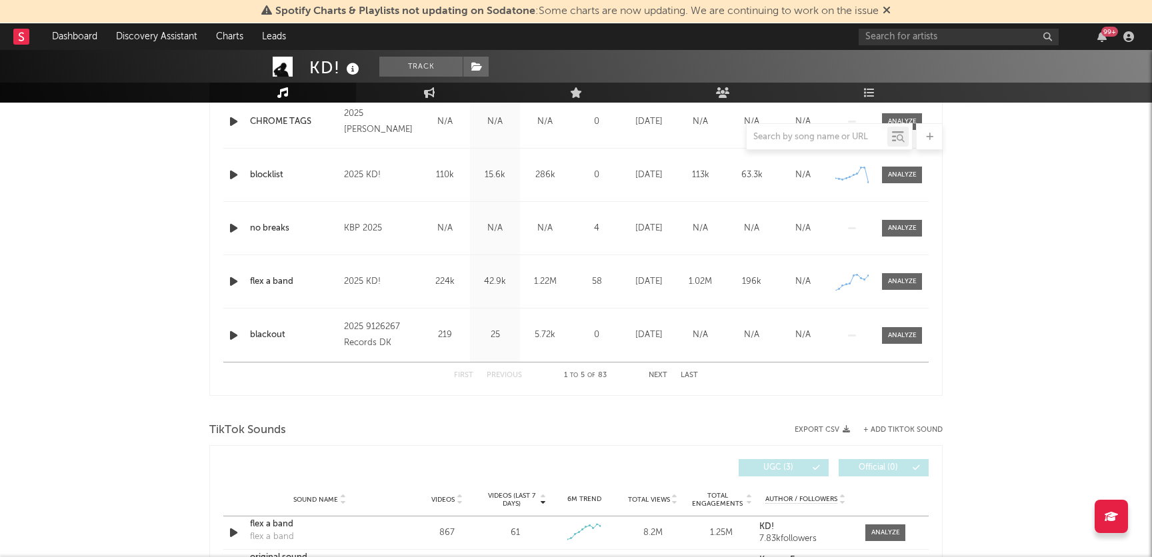
scroll to position [553, 0]
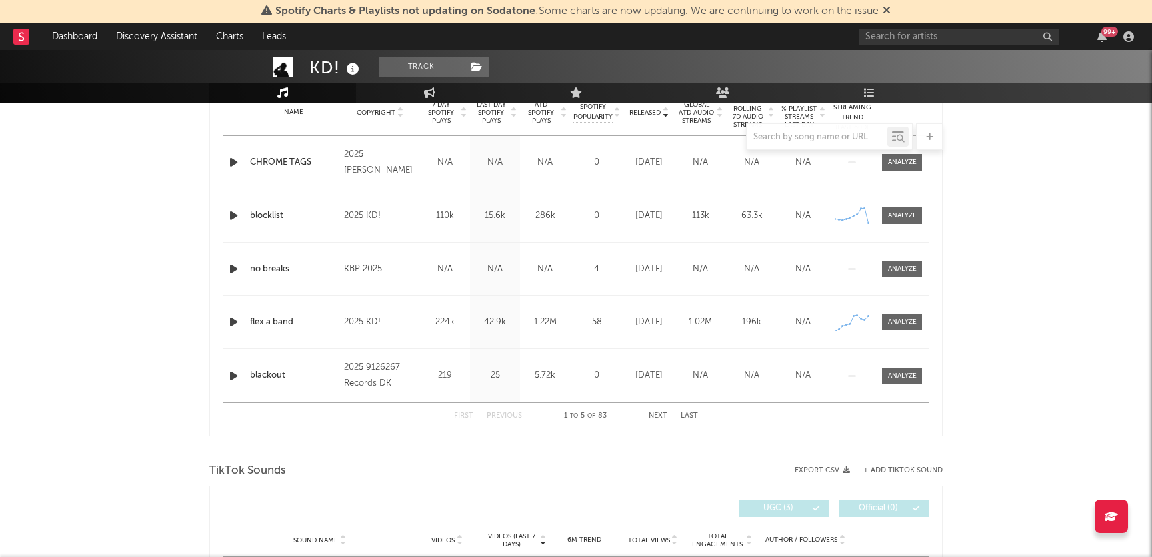
click at [445, 115] on span "7 Day Spotify Plays" at bounding box center [440, 113] width 35 height 24
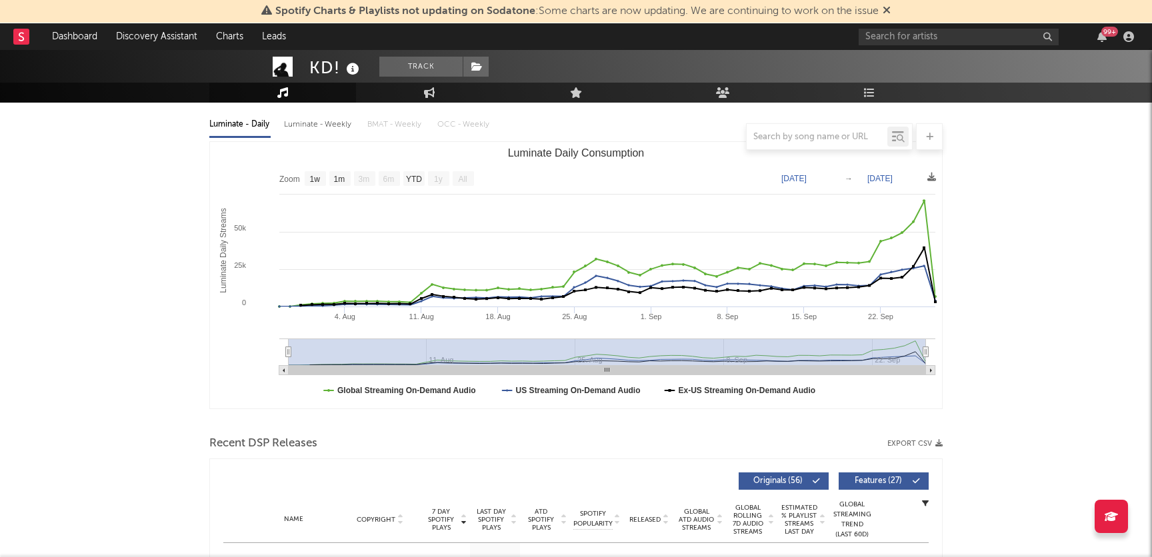
scroll to position [142, 0]
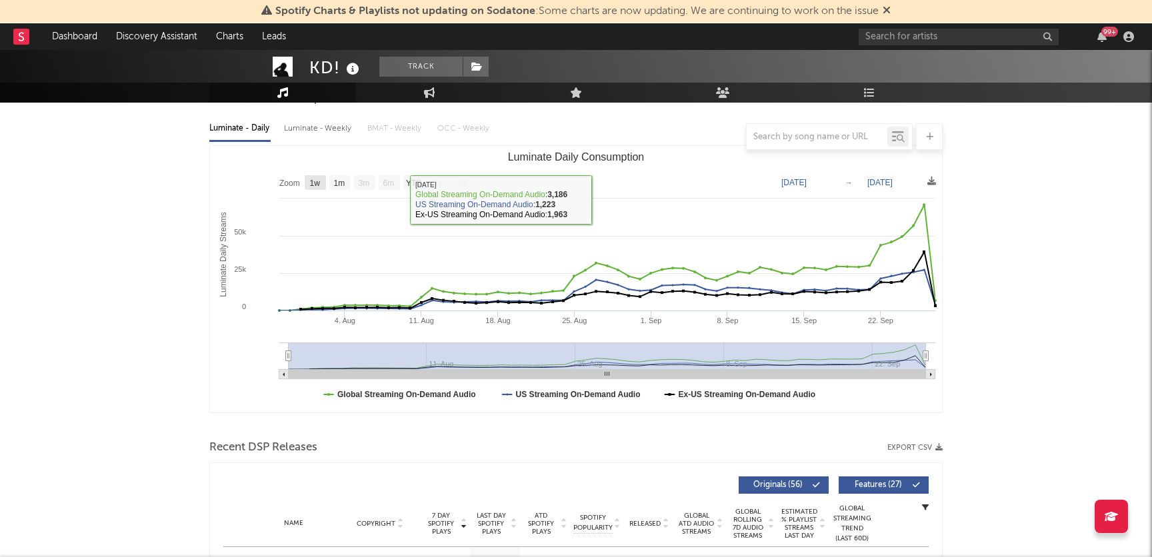
click at [317, 187] on rect "Luminate Daily Consumption" at bounding box center [315, 182] width 21 height 15
select select "1w"
type input "[DATE]"
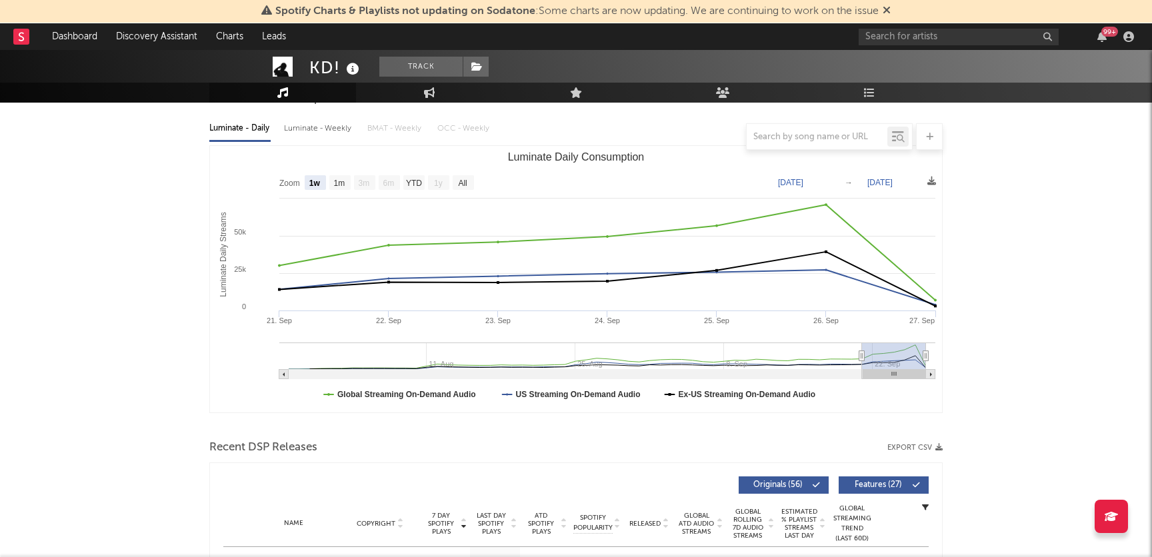
click at [337, 187] on rect "Luminate Daily Consumption" at bounding box center [339, 182] width 21 height 15
select select "1m"
type input "[DATE]"
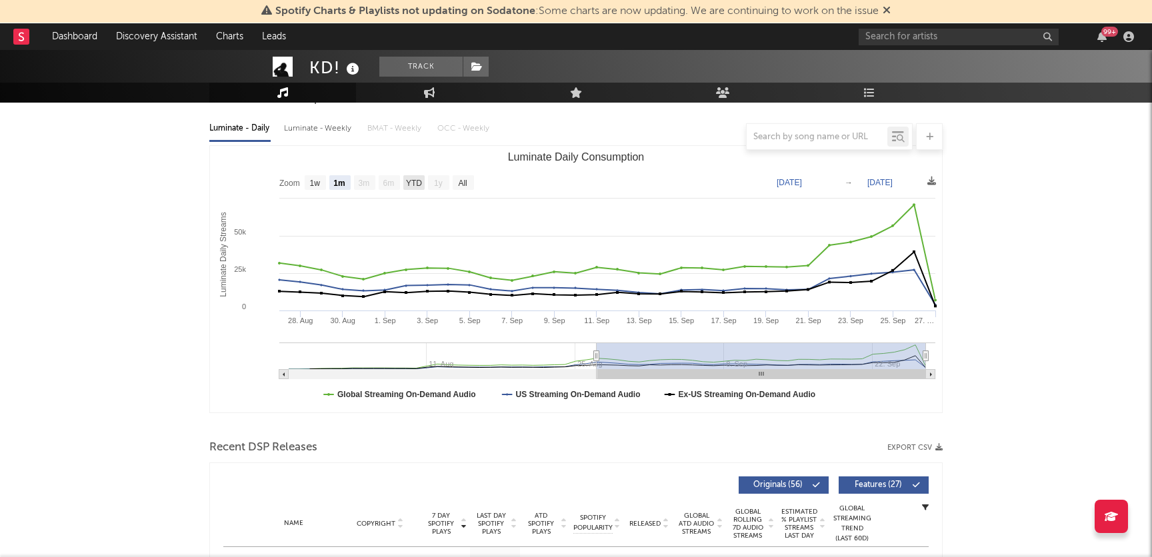
click at [407, 184] on text "YTD" at bounding box center [414, 183] width 16 height 9
select select "YTD"
type input "2025-07-29"
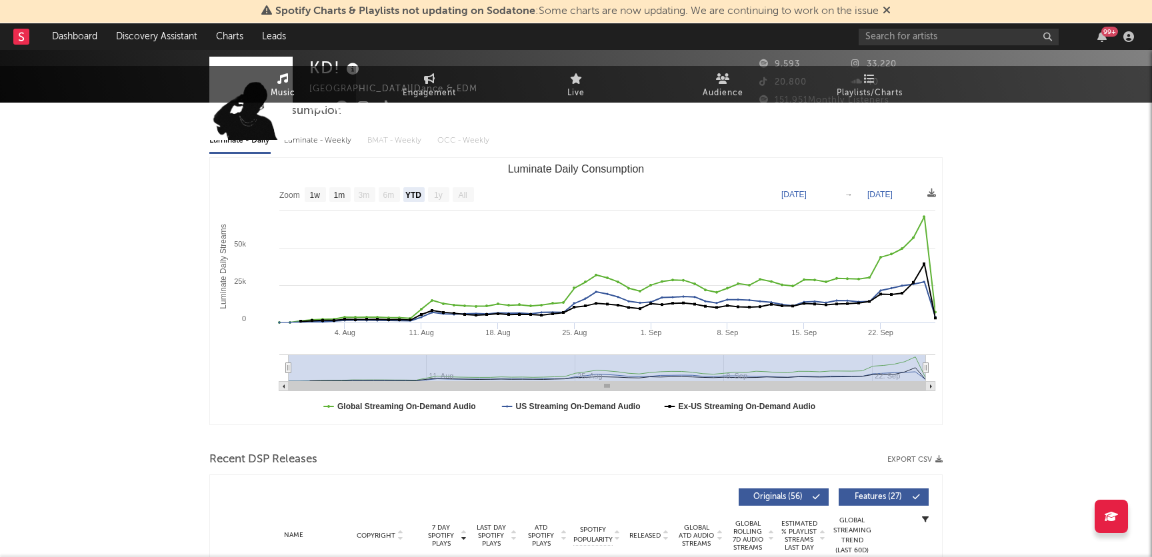
scroll to position [0, 0]
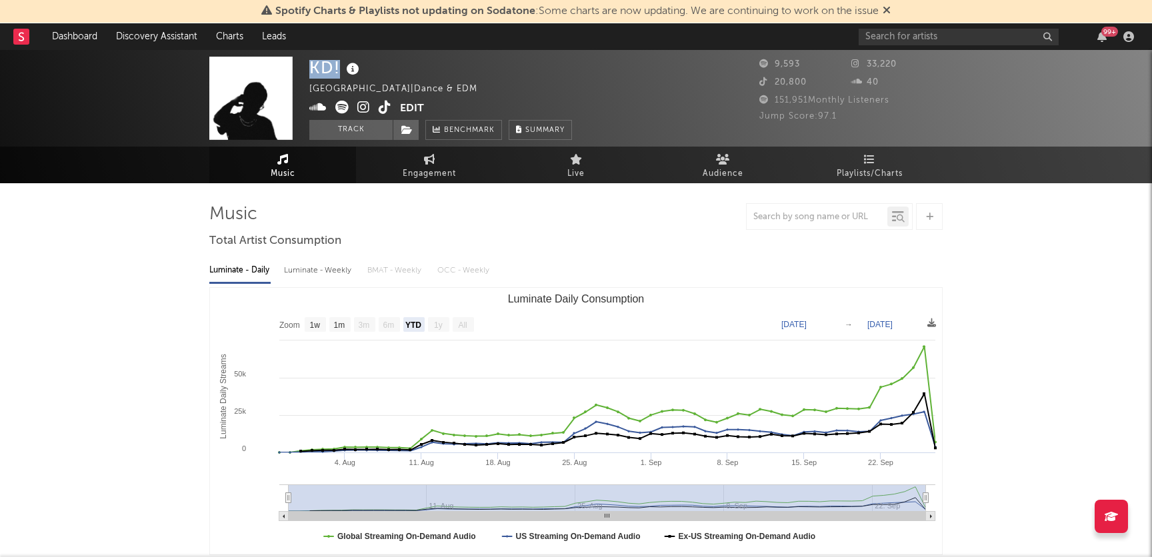
drag, startPoint x: 341, startPoint y: 70, endPoint x: 305, endPoint y: 80, distance: 36.7
click at [305, 80] on div "KD! Canada | Dance & EDM Edit Track Benchmark Summary 9,593 33,220 20,800 40 15…" at bounding box center [576, 98] width 1152 height 97
copy div "KD!"
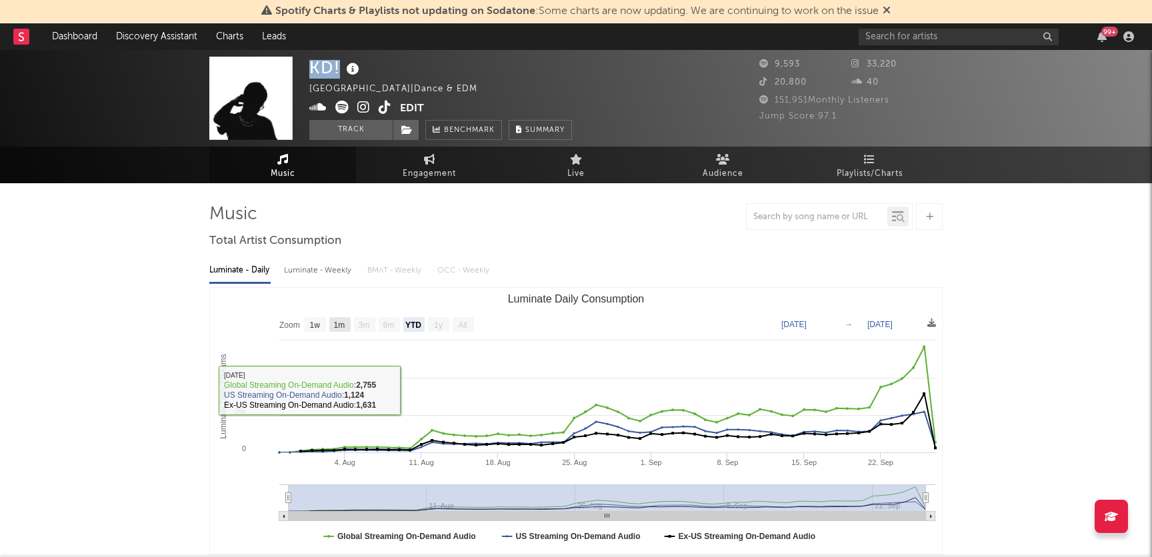
click at [339, 325] on text "1m" at bounding box center [339, 325] width 11 height 9
select select "1m"
type input "[DATE]"
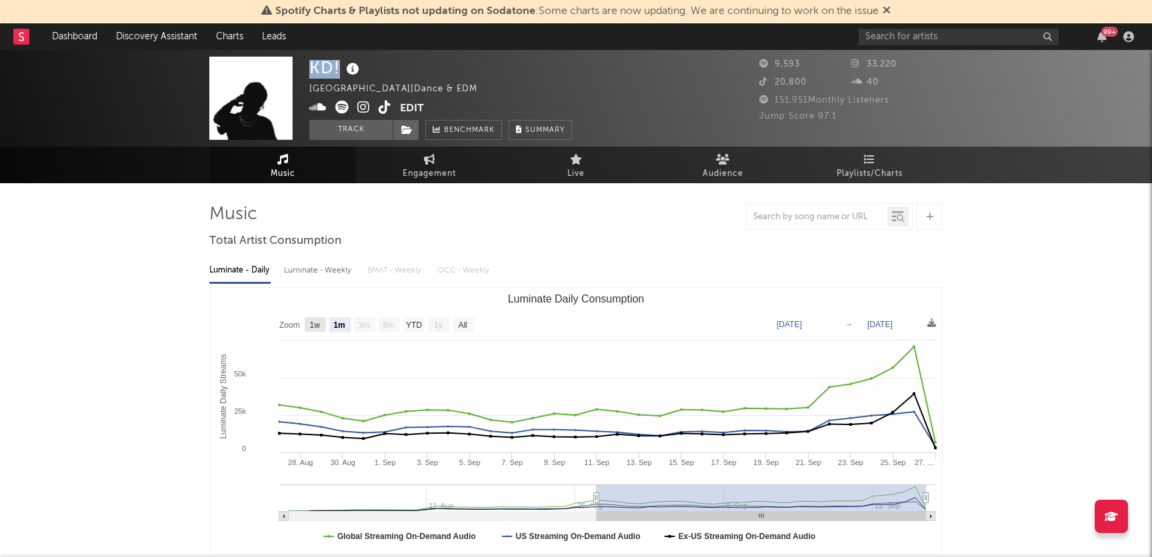
click at [306, 324] on rect "Luminate Daily Consumption" at bounding box center [315, 324] width 21 height 15
select select "1w"
type input "[DATE]"
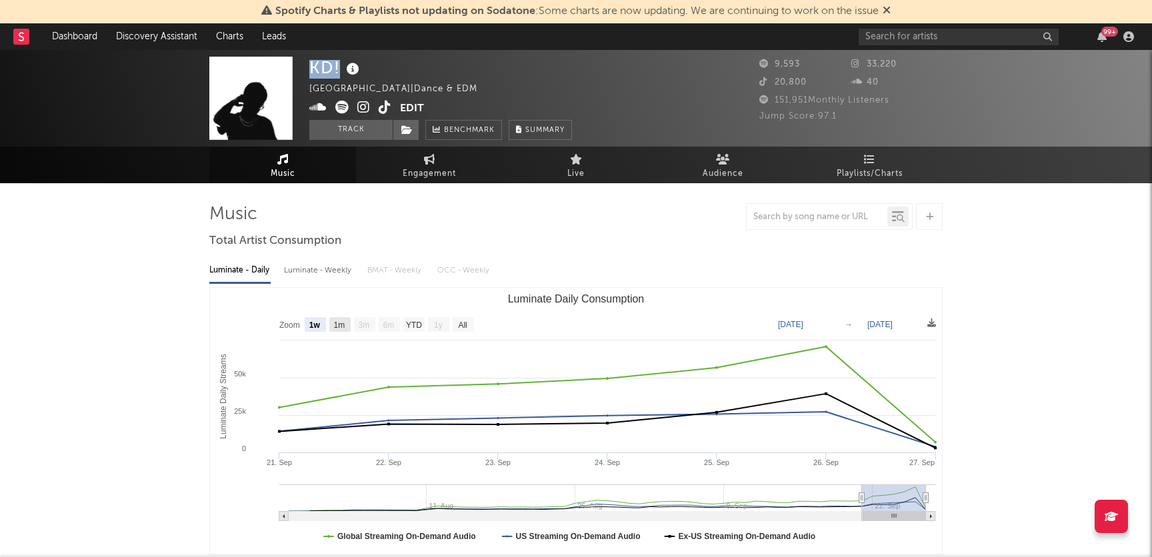
click at [345, 327] on text "1m" at bounding box center [339, 325] width 11 height 9
select select "1m"
type input "[DATE]"
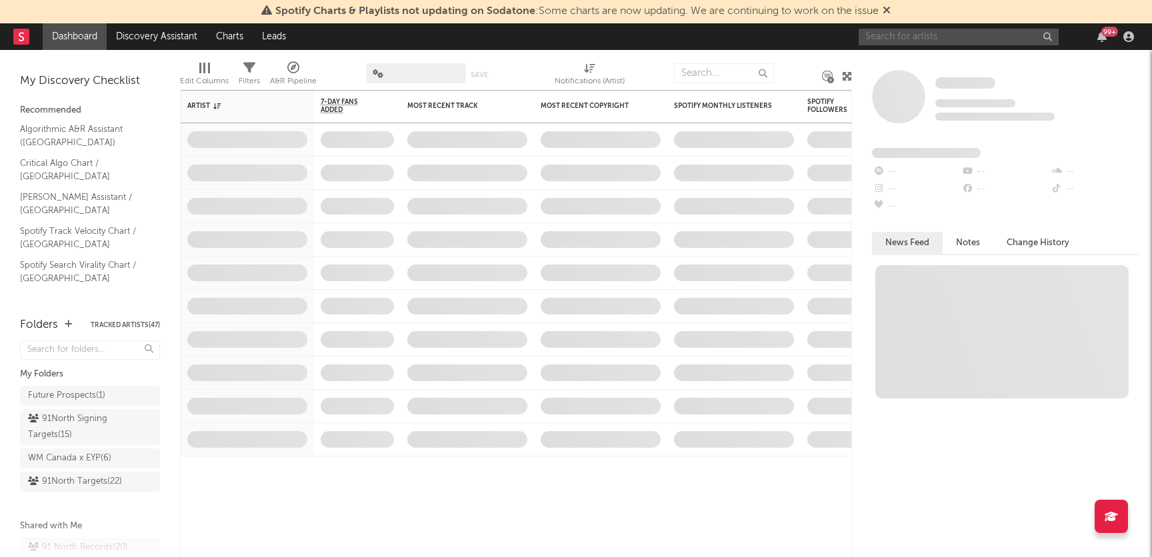
click at [898, 42] on input "text" at bounding box center [958, 37] width 200 height 17
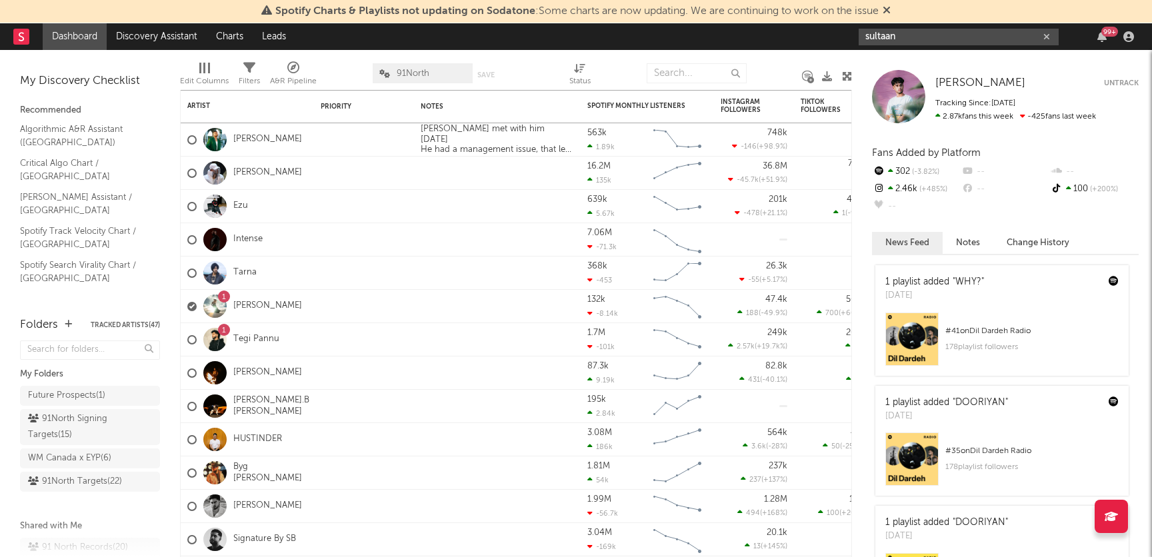
type input "sultaan"
click at [966, 48] on div "sultaan 99 +" at bounding box center [998, 36] width 280 height 27
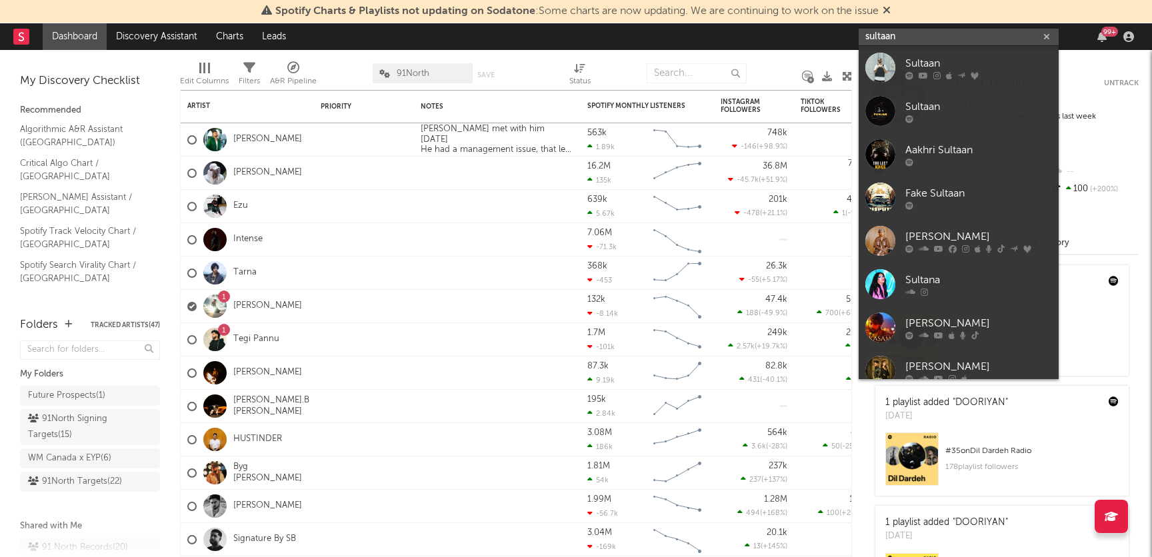
click at [966, 39] on input "sultaan" at bounding box center [958, 37] width 200 height 17
click at [960, 75] on icon at bounding box center [961, 74] width 8 height 5
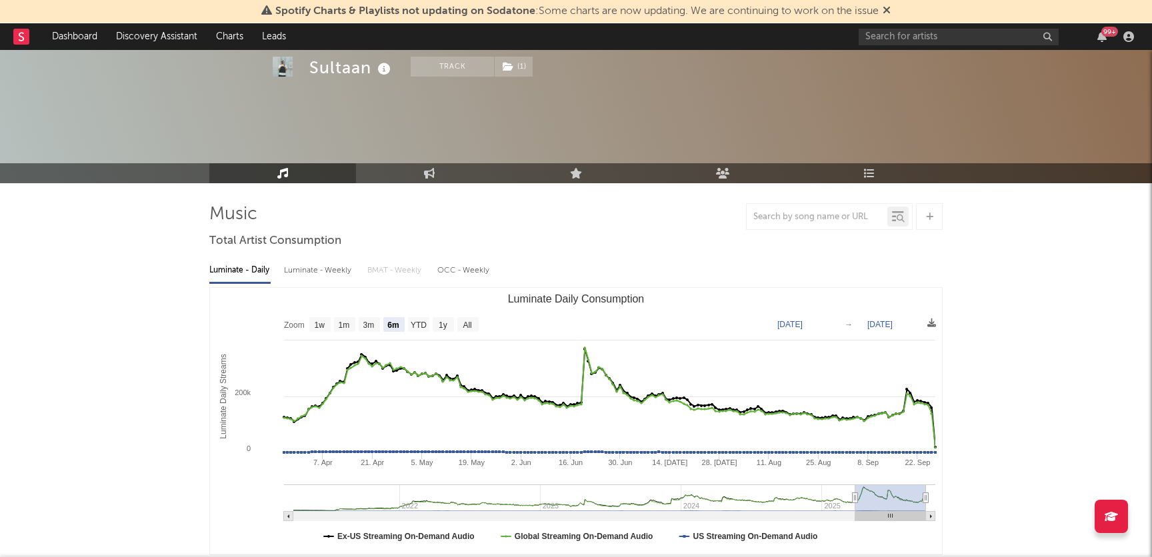
scroll to position [70, 0]
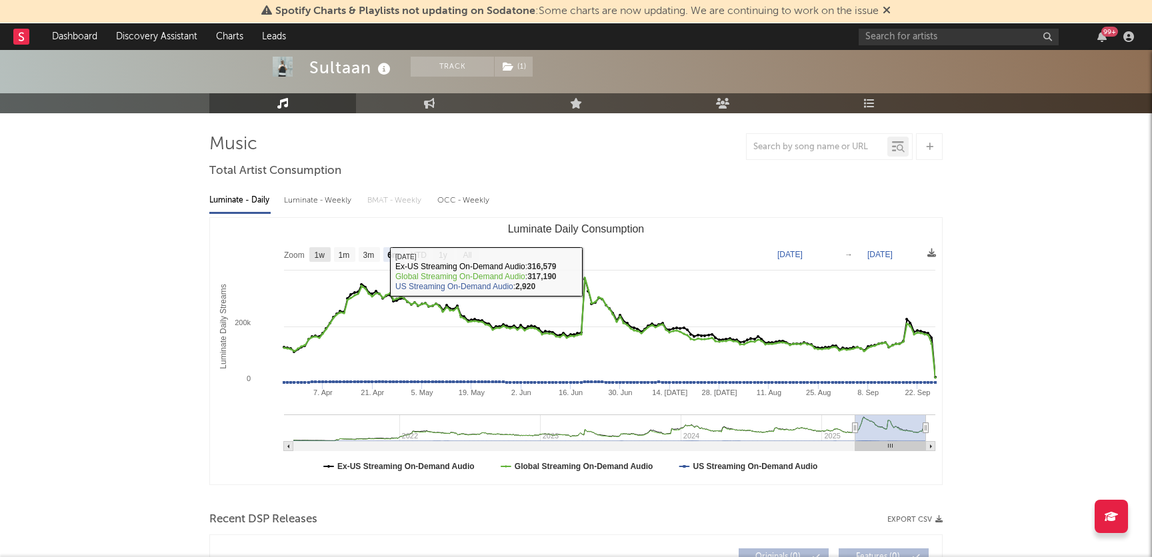
click at [325, 253] on g "1w" at bounding box center [319, 254] width 21 height 15
select select "1w"
type input "[DATE]"
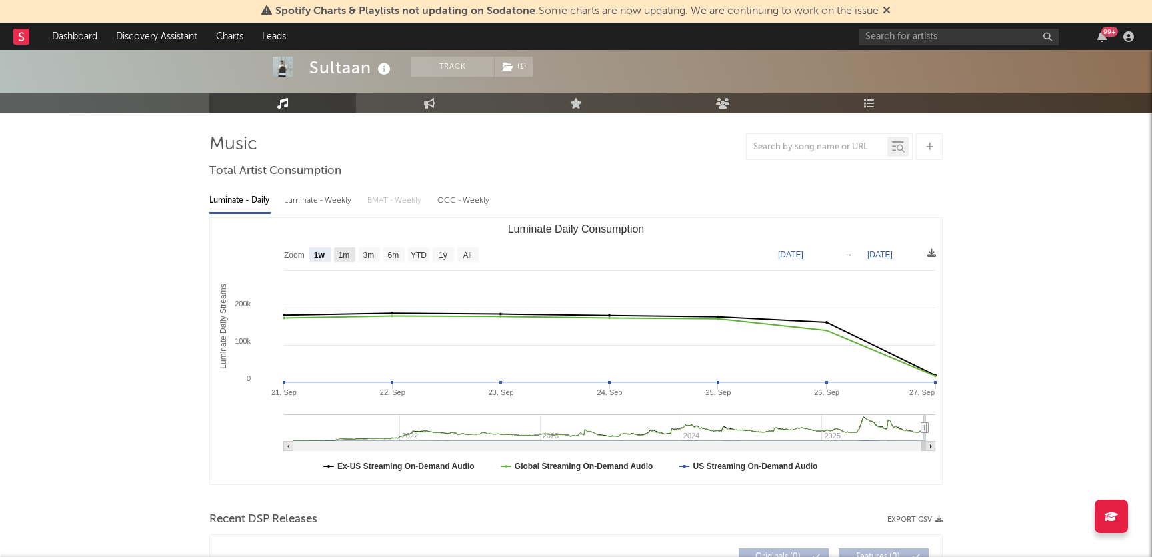
click at [342, 259] on rect "Luminate Daily Consumption" at bounding box center [344, 254] width 21 height 15
select select "1m"
type input "[DATE]"
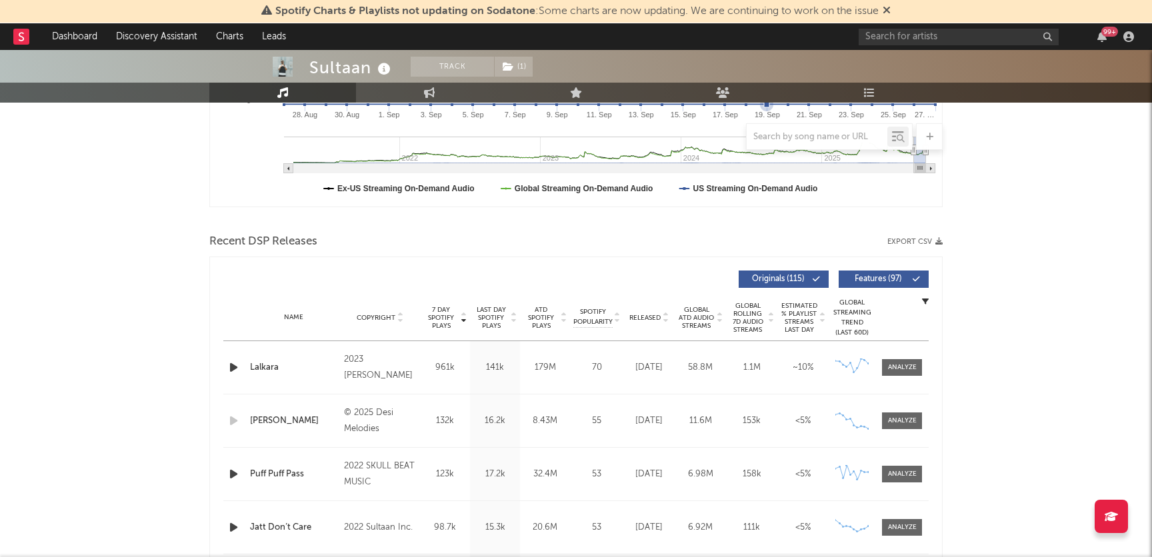
scroll to position [449, 0]
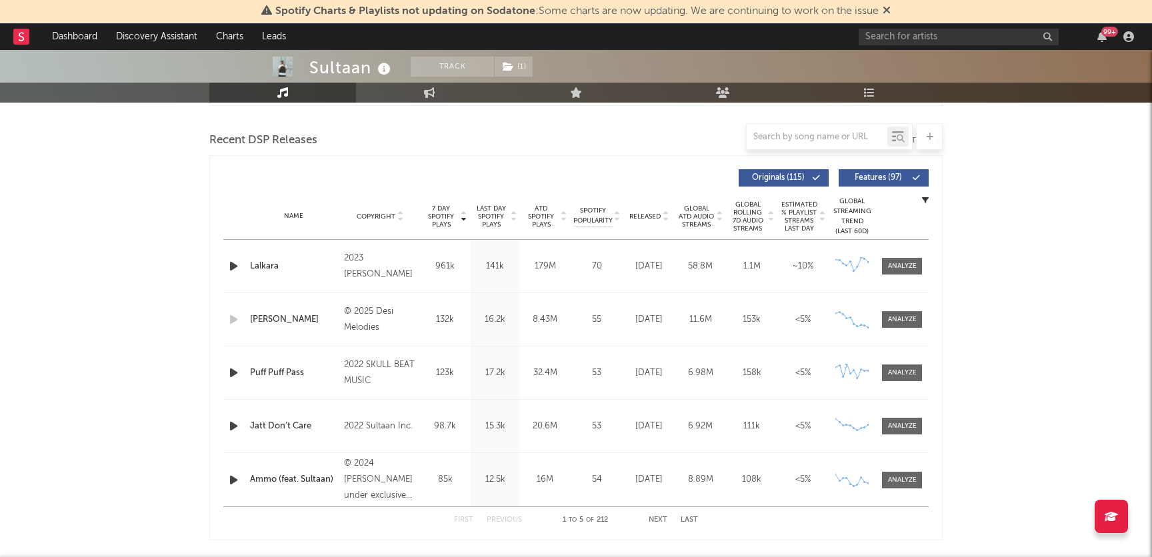
click at [430, 213] on span "7 Day Spotify Plays" at bounding box center [440, 217] width 35 height 24
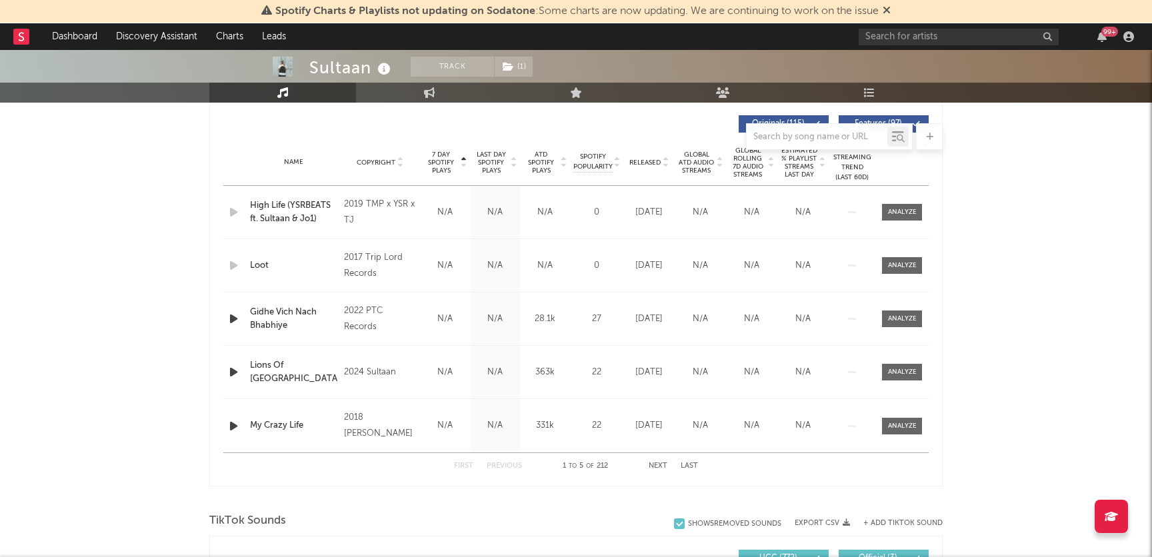
scroll to position [506, 0]
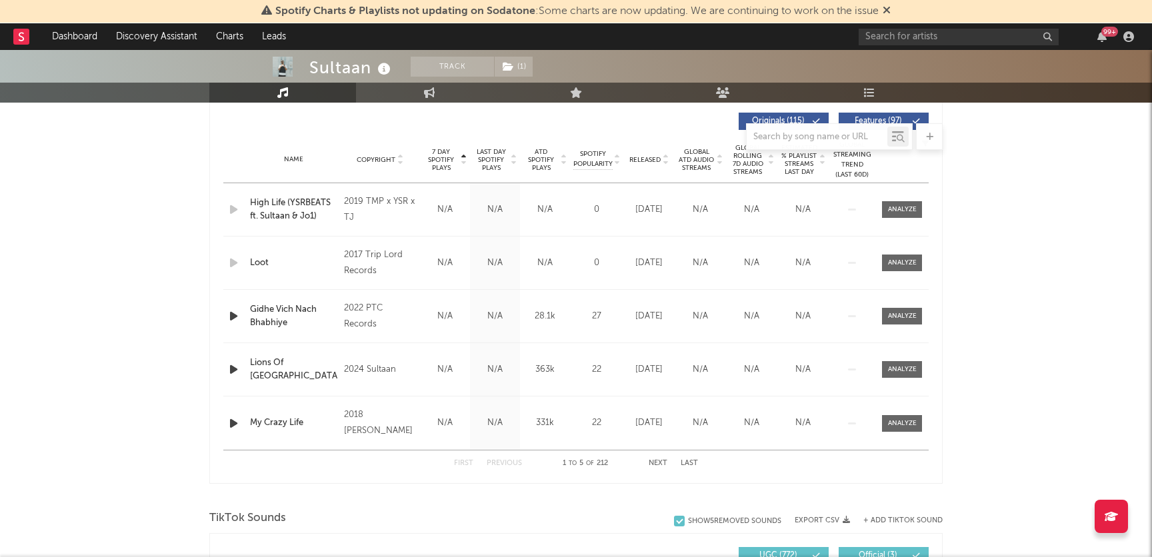
click at [664, 466] on button "Next" at bounding box center [657, 463] width 19 height 7
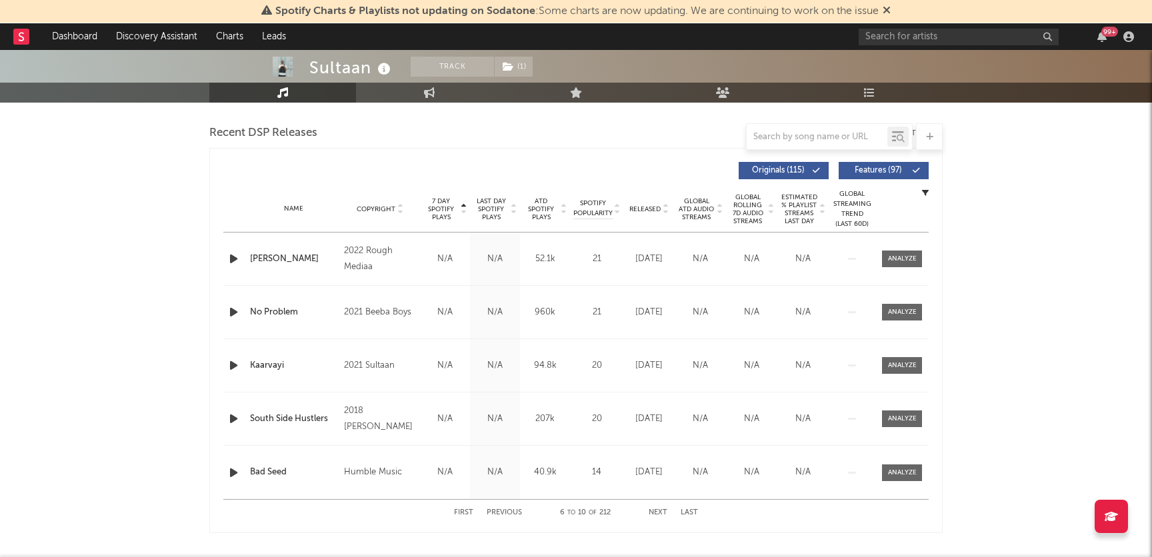
scroll to position [439, 0]
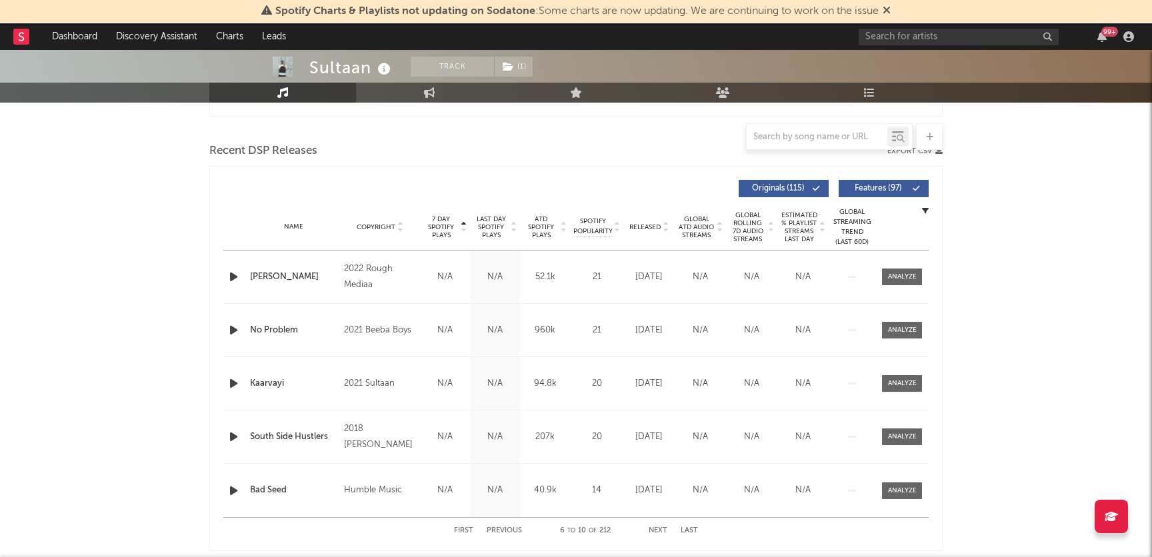
click at [812, 179] on div "7 Day Spotify Plays Copyright 7 Day Spotify Plays Last Day Spotify Plays ATD Sp…" at bounding box center [575, 188] width 705 height 31
click at [812, 181] on button "Originals ( 115 )" at bounding box center [783, 188] width 90 height 17
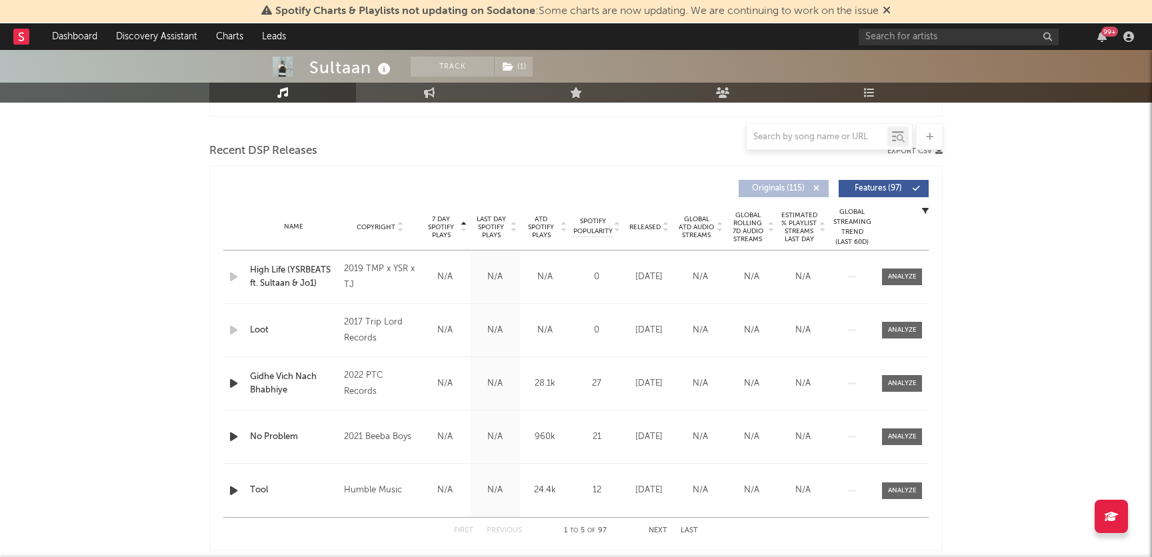
click at [810, 188] on button "Originals ( 115 )" at bounding box center [783, 188] width 90 height 17
click at [921, 184] on button "Features ( 97 )" at bounding box center [883, 188] width 90 height 17
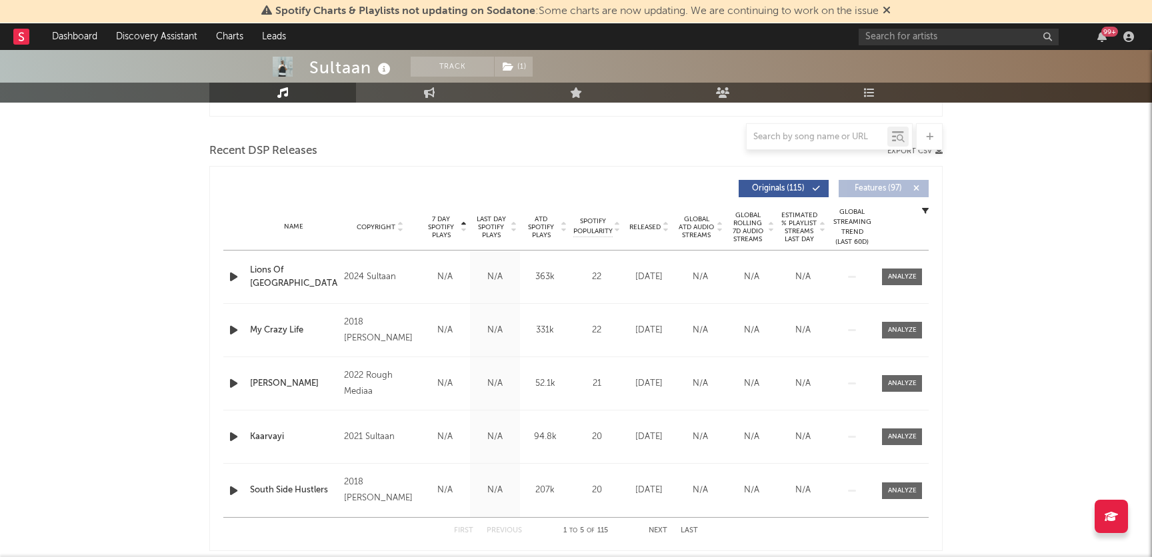
click at [443, 225] on span "7 Day Spotify Plays" at bounding box center [440, 227] width 35 height 24
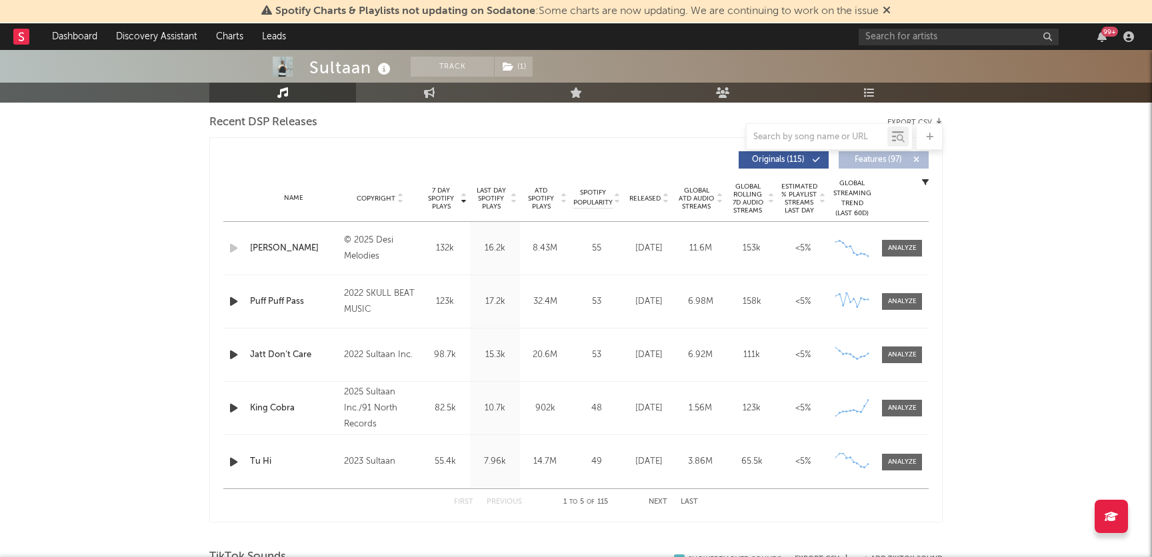
scroll to position [469, 0]
click at [662, 497] on button "Next" at bounding box center [657, 500] width 19 height 7
